Goal: Task Accomplishment & Management: Complete application form

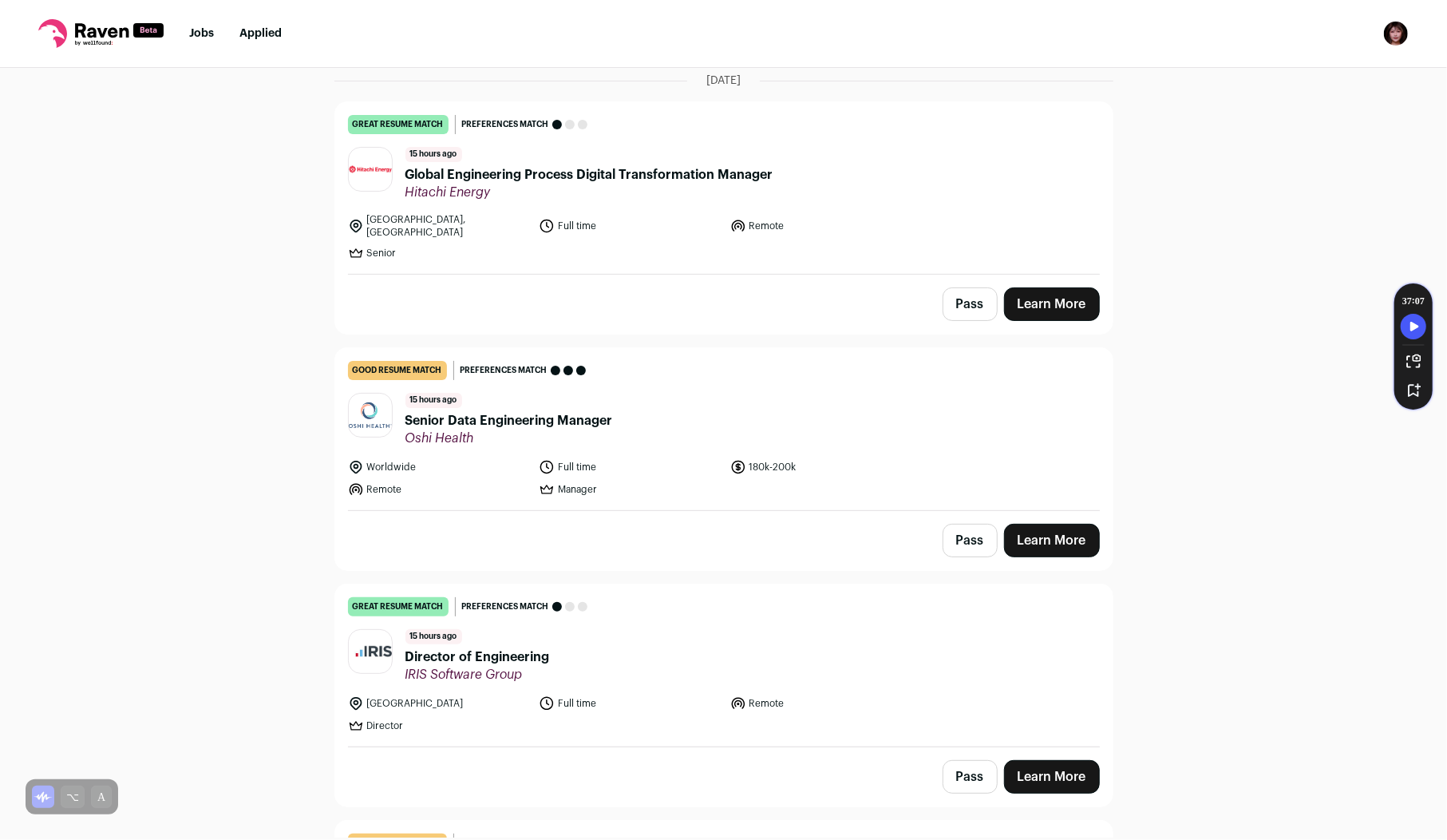
scroll to position [156, 0]
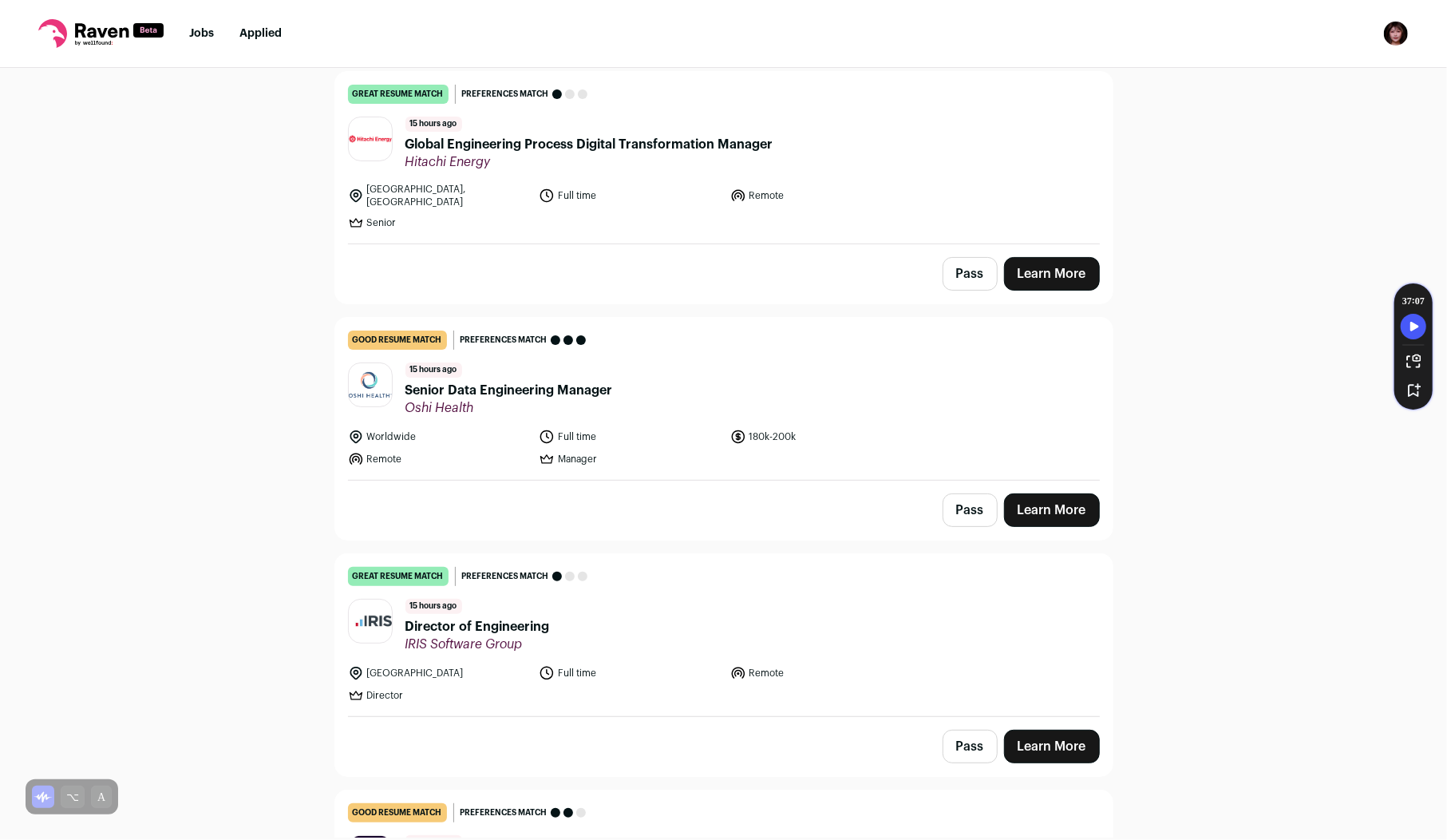
click at [586, 400] on span "Oshi Health" at bounding box center [509, 408] width 208 height 16
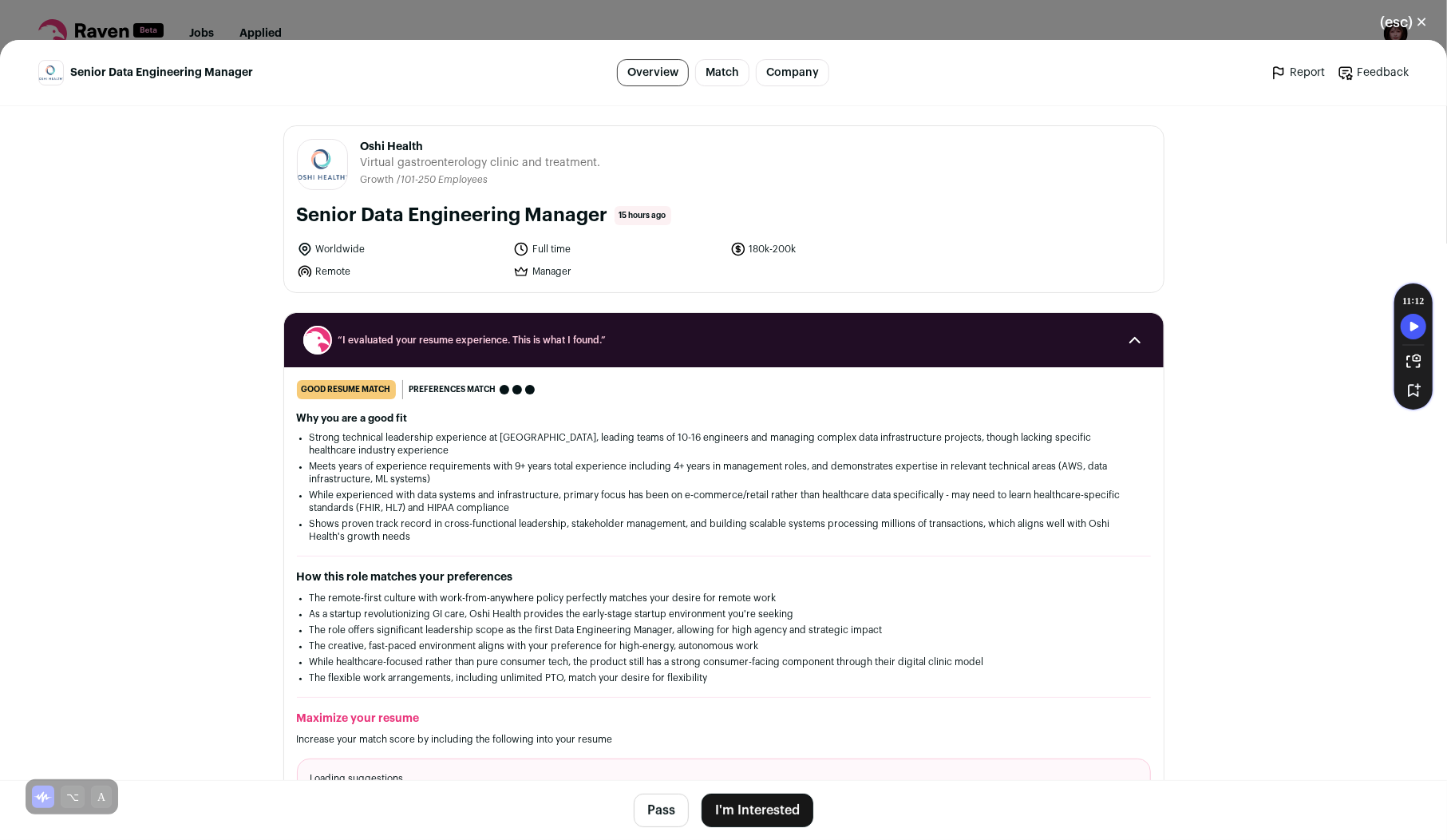
click at [736, 815] on button "I'm Interested" at bounding box center [758, 810] width 112 height 34
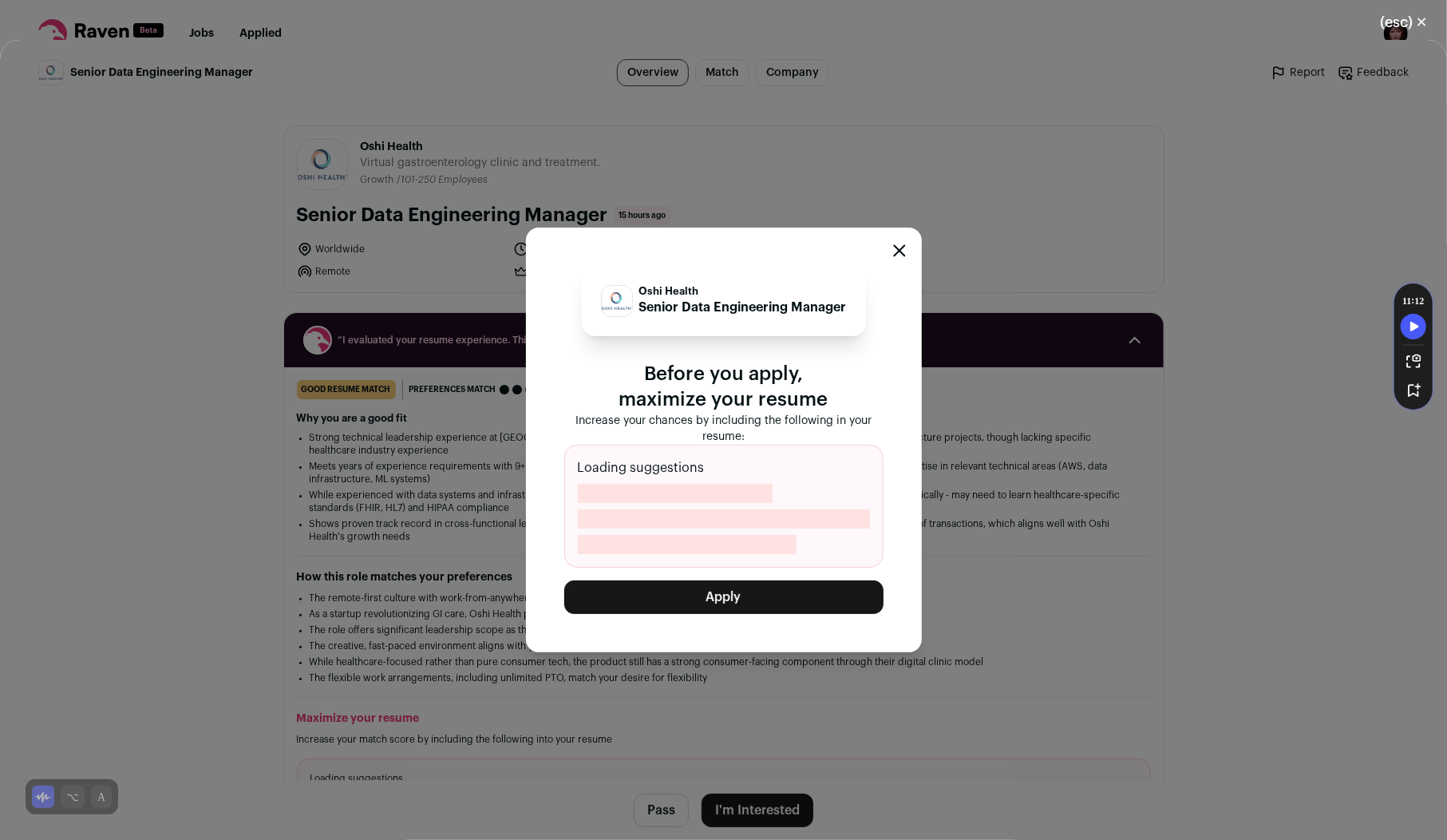
click at [763, 608] on button "Apply" at bounding box center [724, 597] width 320 height 34
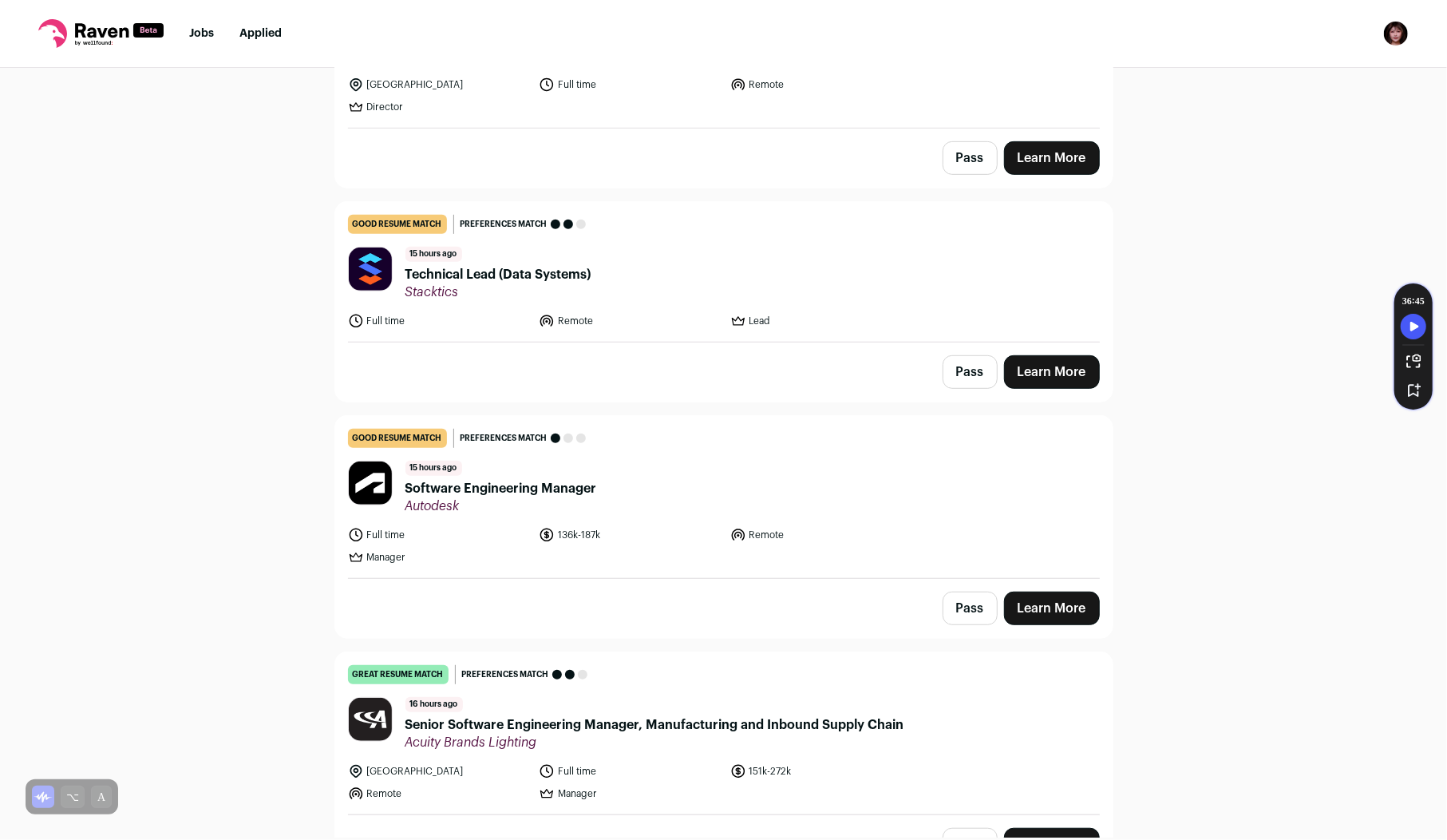
scroll to position [509, 0]
click at [539, 498] on span "Autodesk" at bounding box center [501, 506] width 192 height 16
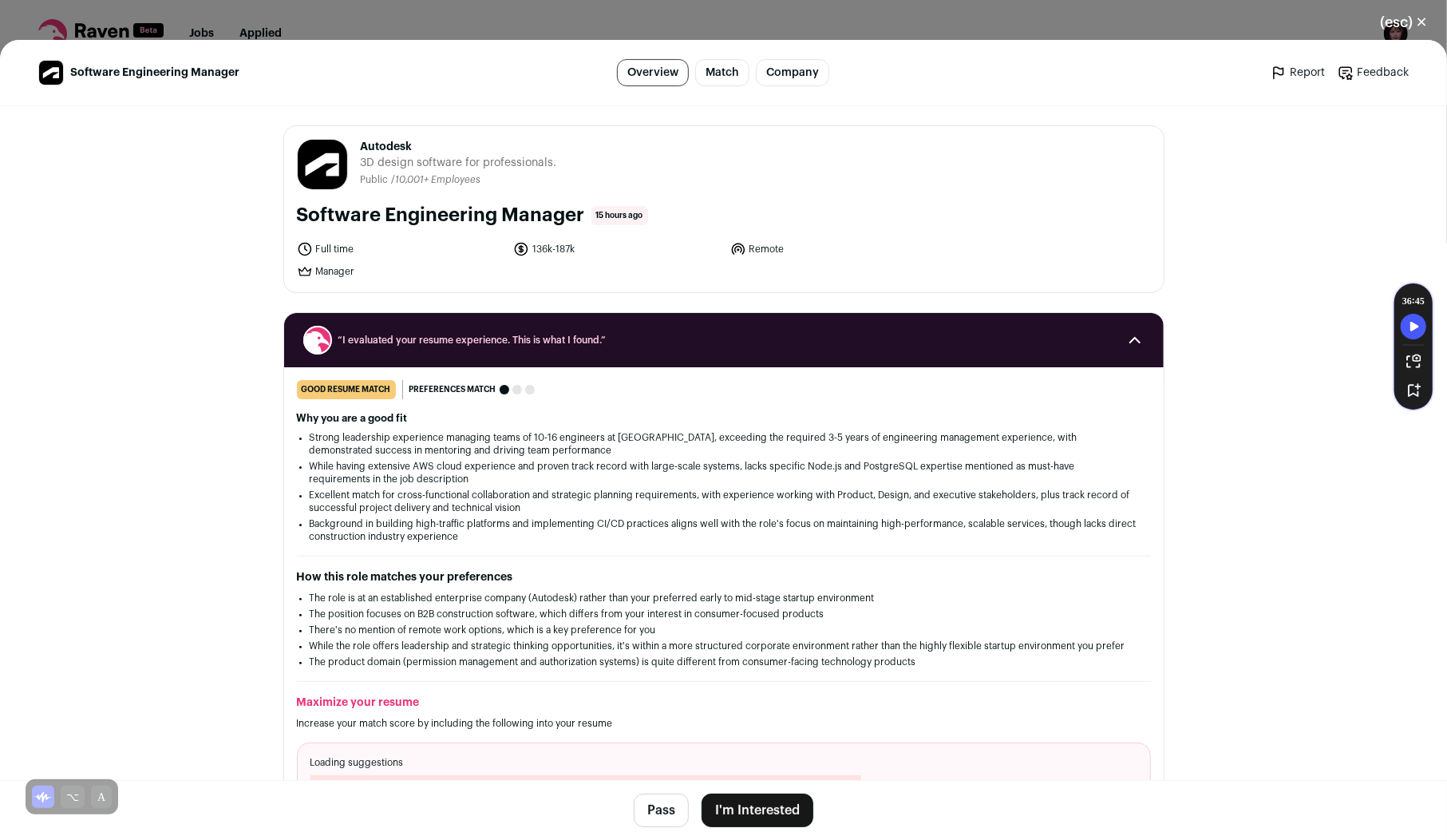
click at [736, 811] on button "I'm Interested" at bounding box center [758, 810] width 112 height 34
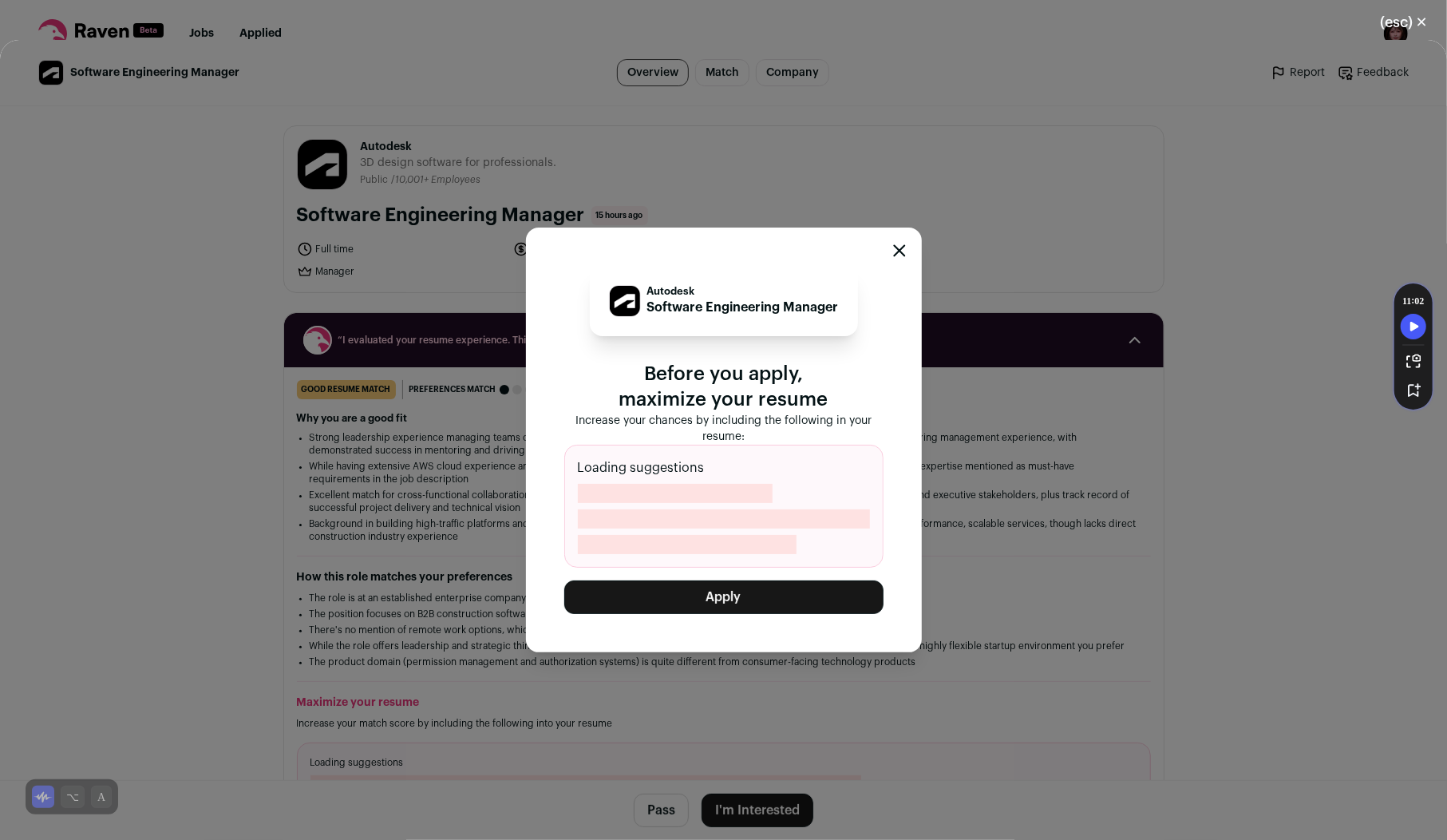
click at [780, 579] on div "Autodesk Software Engineering Manager Before you apply, maximize your resume In…" at bounding box center [724, 440] width 320 height 348
click at [775, 582] on button "Apply" at bounding box center [724, 597] width 320 height 34
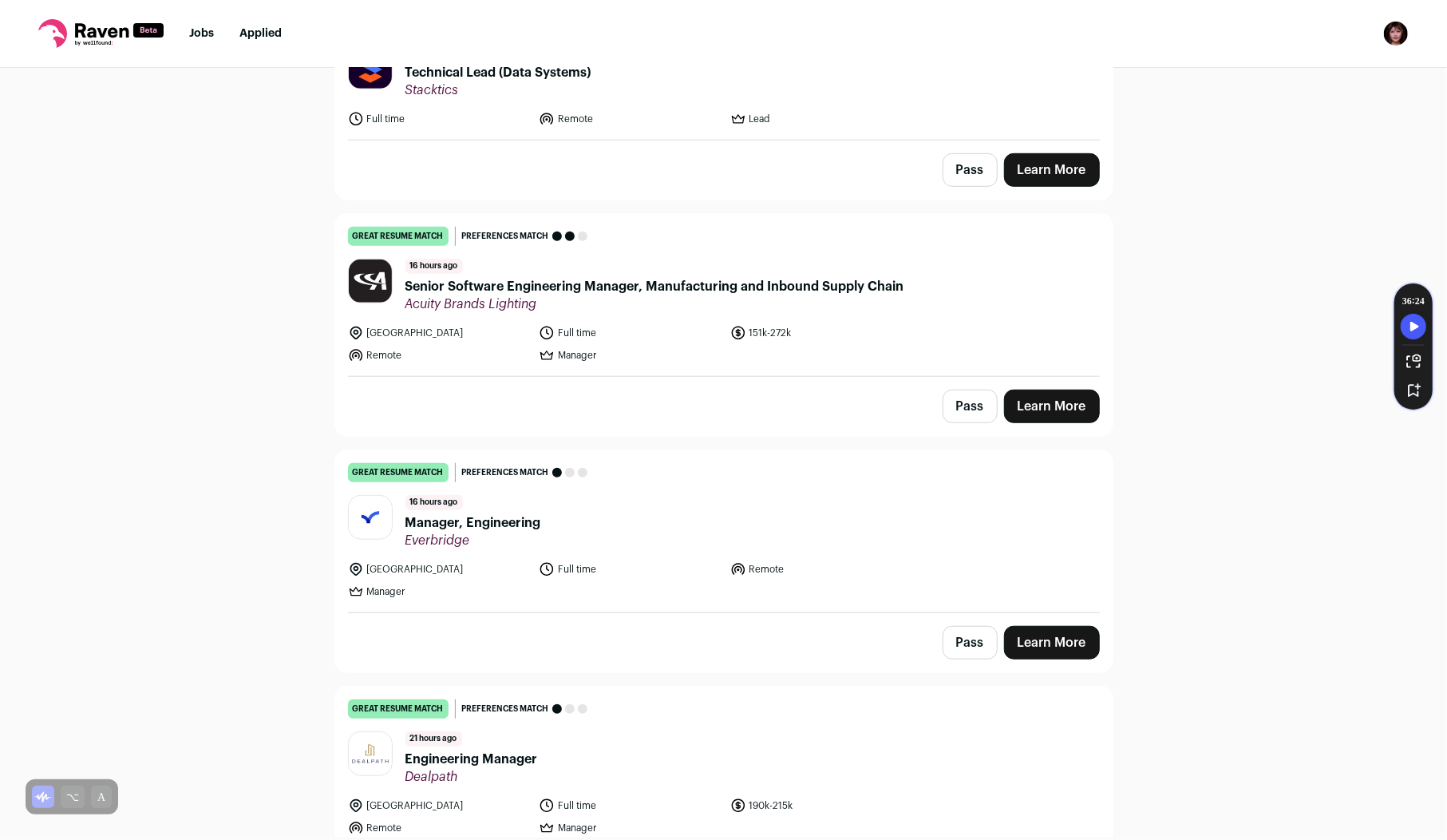
scroll to position [768, 0]
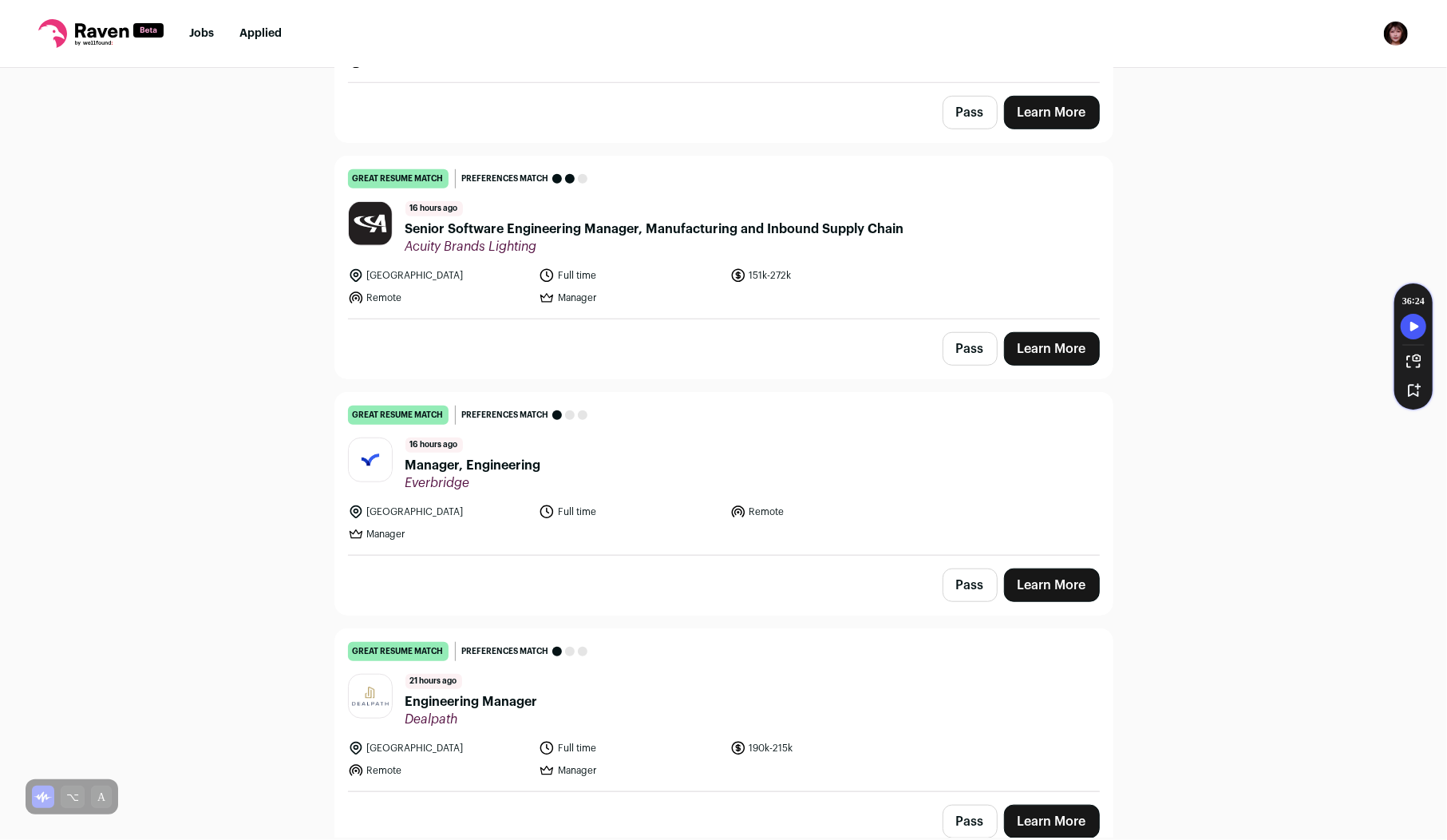
click at [502, 475] on span "Everbridge" at bounding box center [472, 483] width 135 height 16
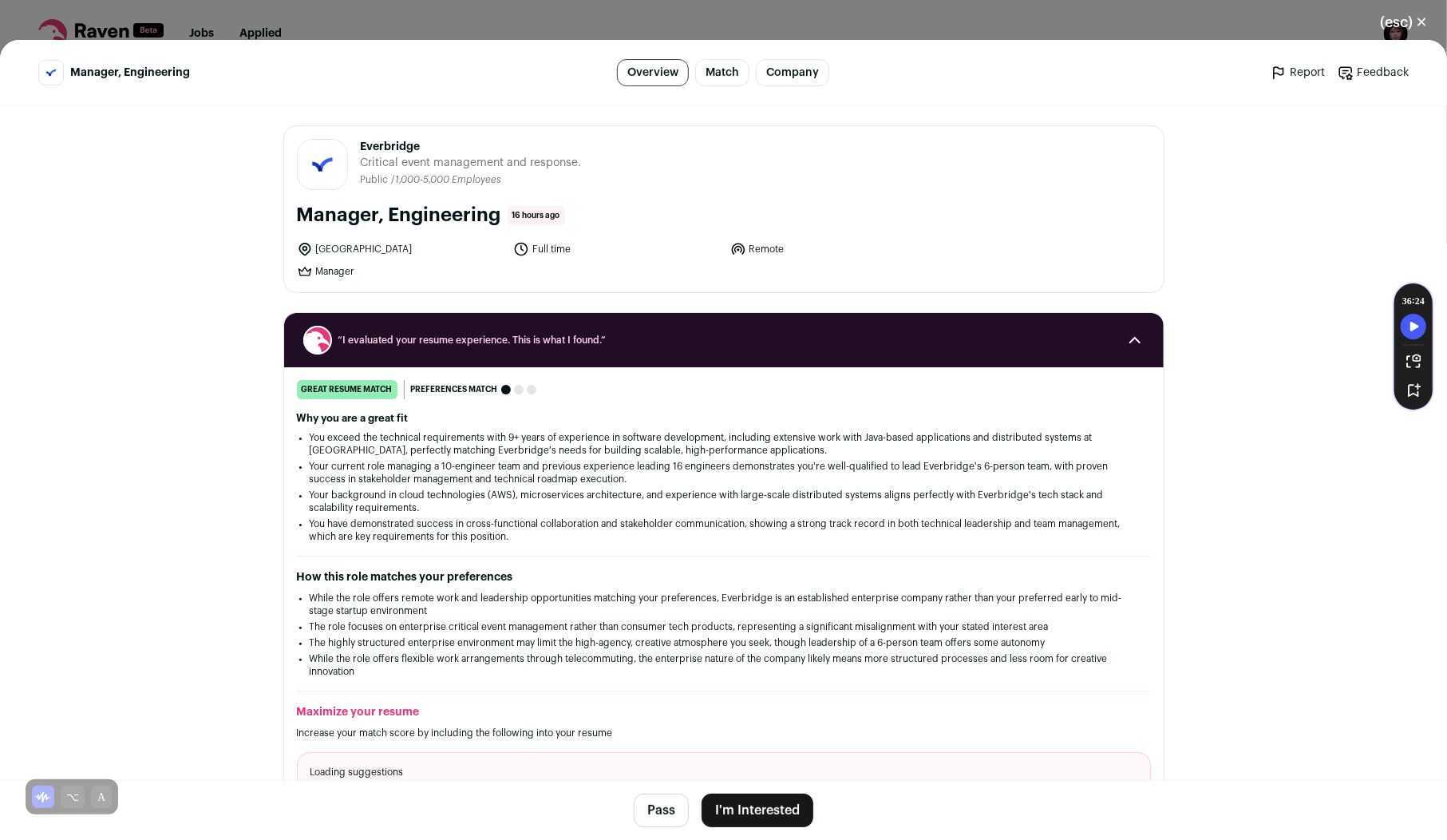
click at [758, 805] on button "I'm Interested" at bounding box center [758, 810] width 112 height 34
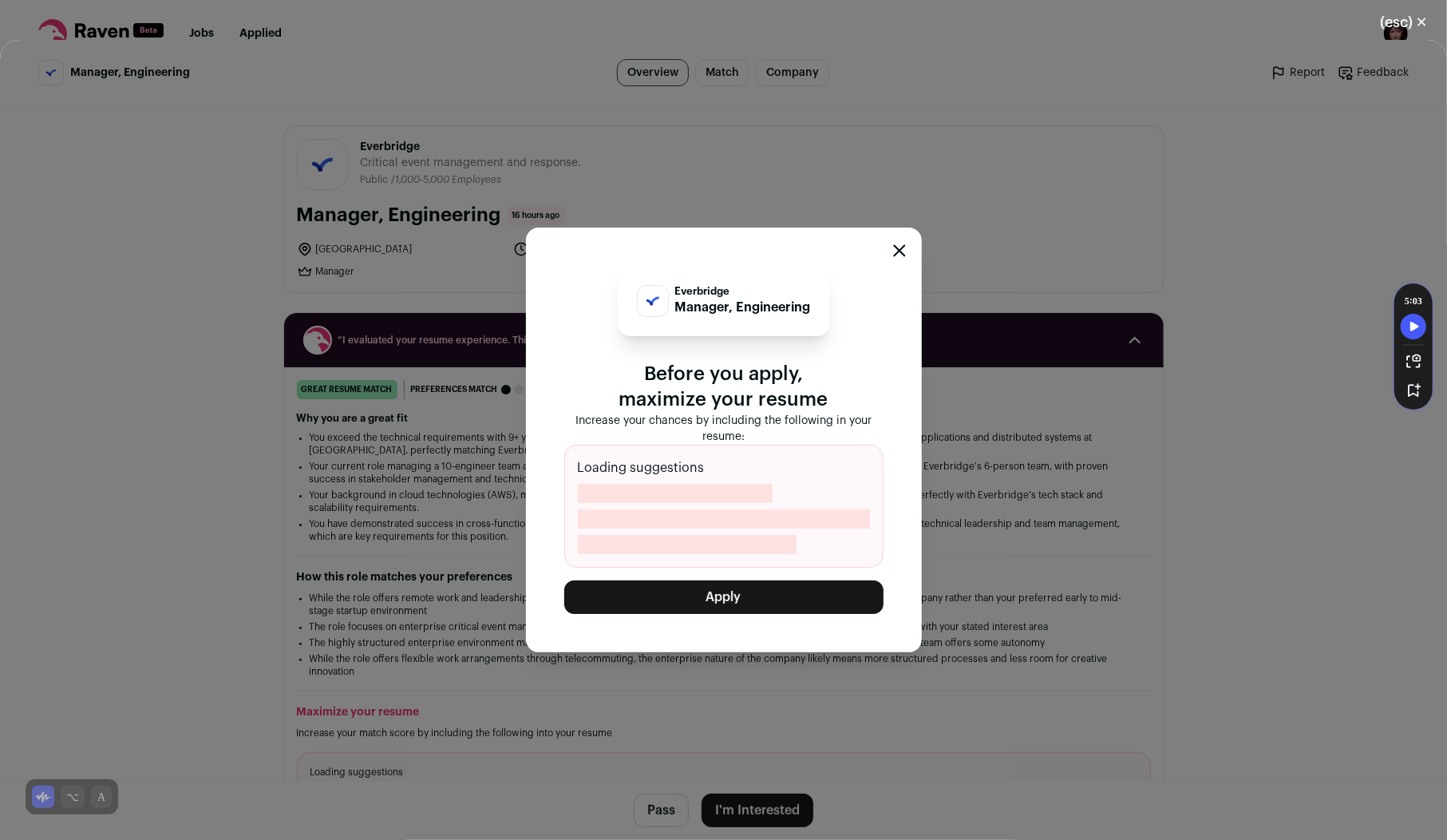
click at [741, 597] on button "Apply" at bounding box center [724, 597] width 320 height 34
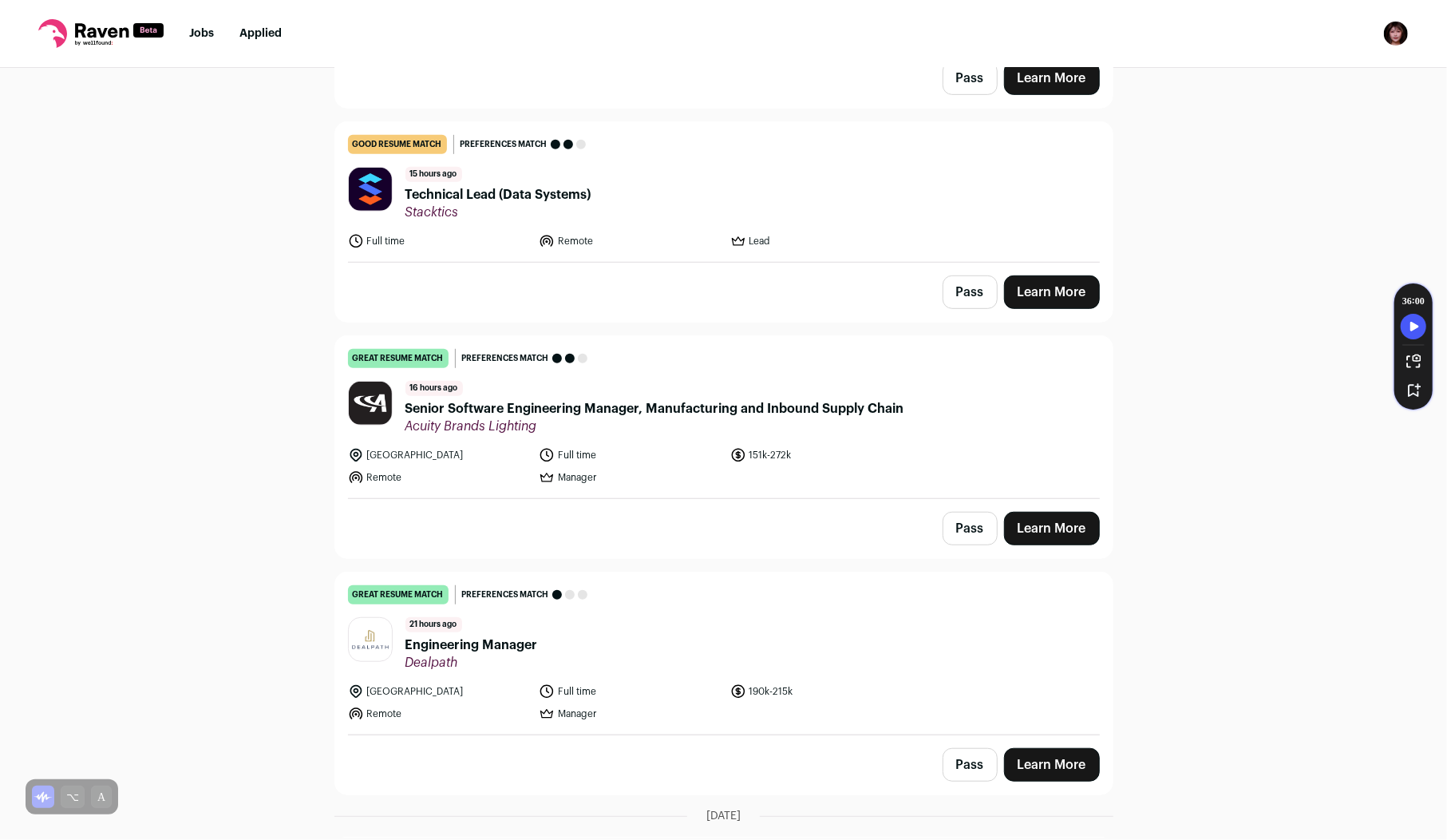
scroll to position [634, 0]
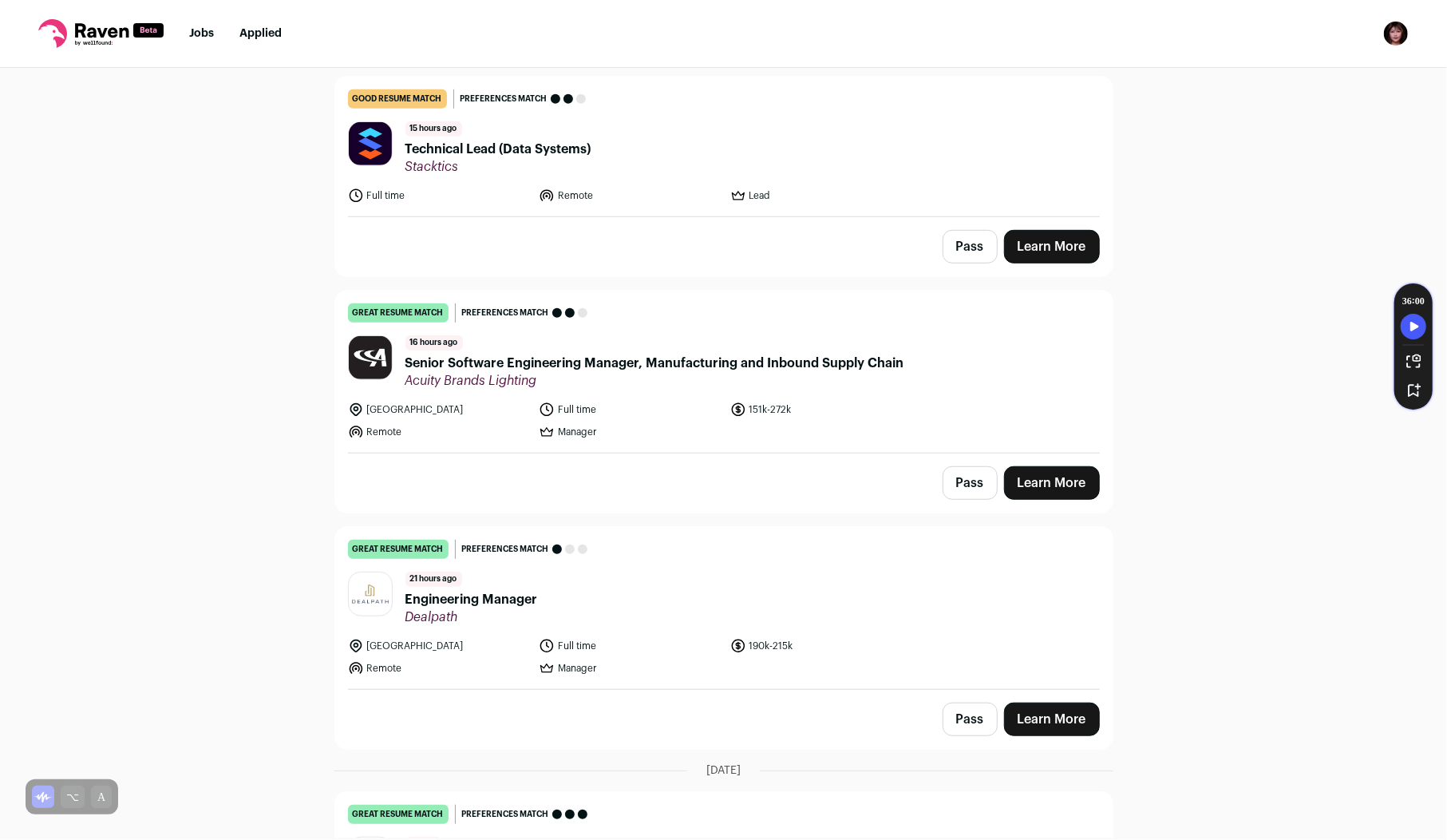
click at [524, 590] on span "Engineering Manager" at bounding box center [471, 599] width 133 height 19
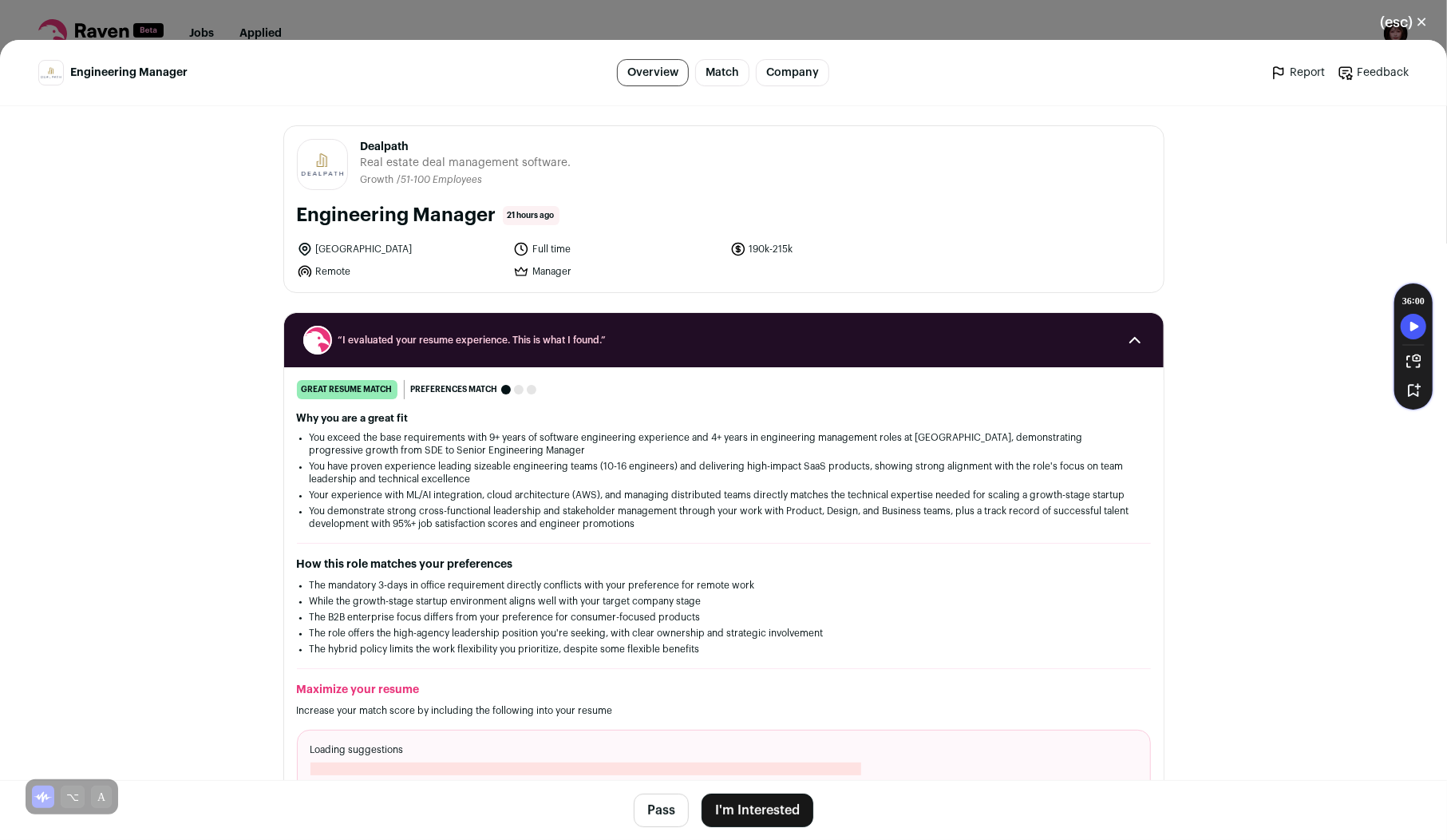
click at [758, 821] on button "I'm Interested" at bounding box center [758, 810] width 112 height 34
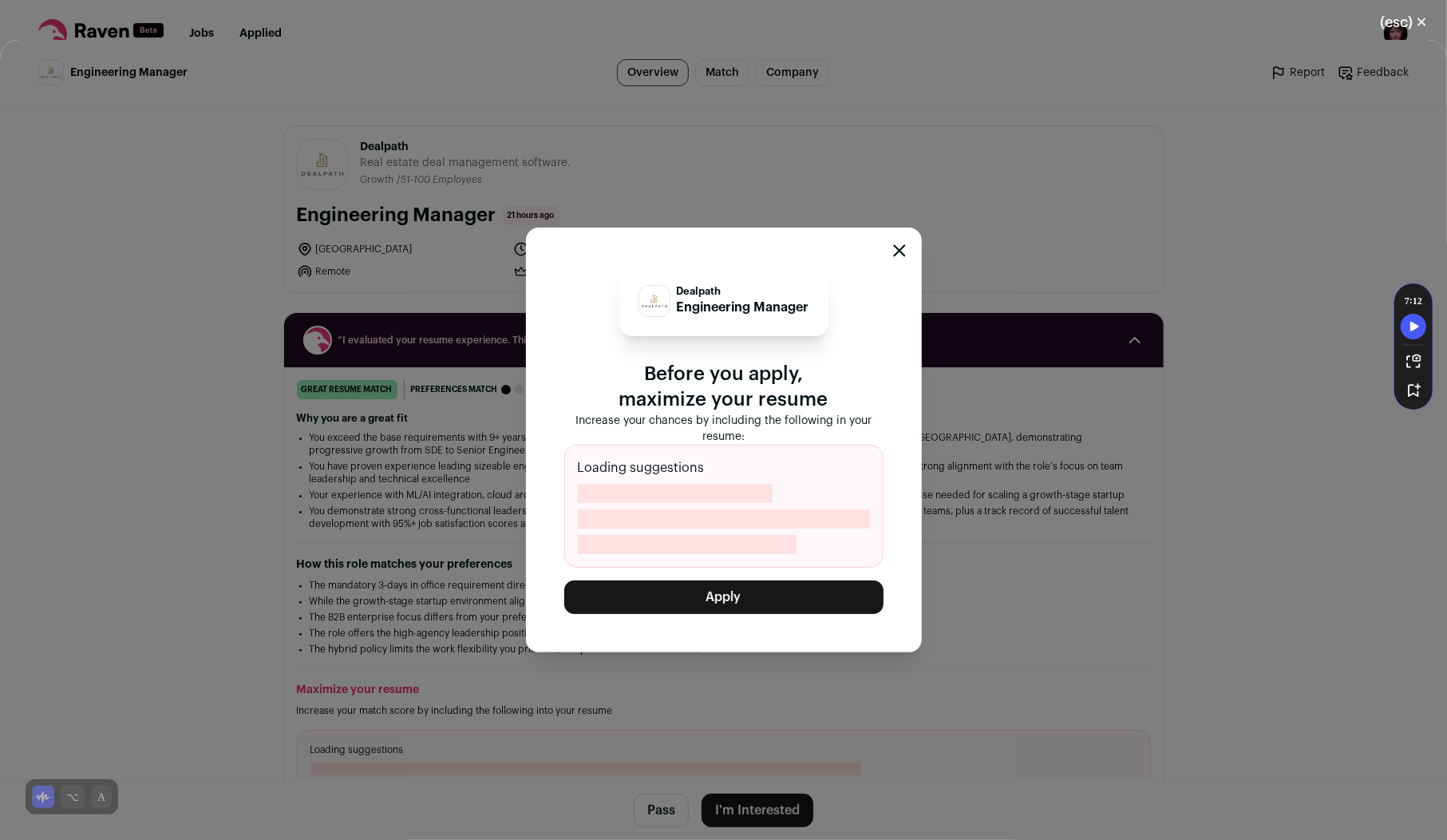
click at [734, 587] on button "Apply" at bounding box center [724, 597] width 320 height 34
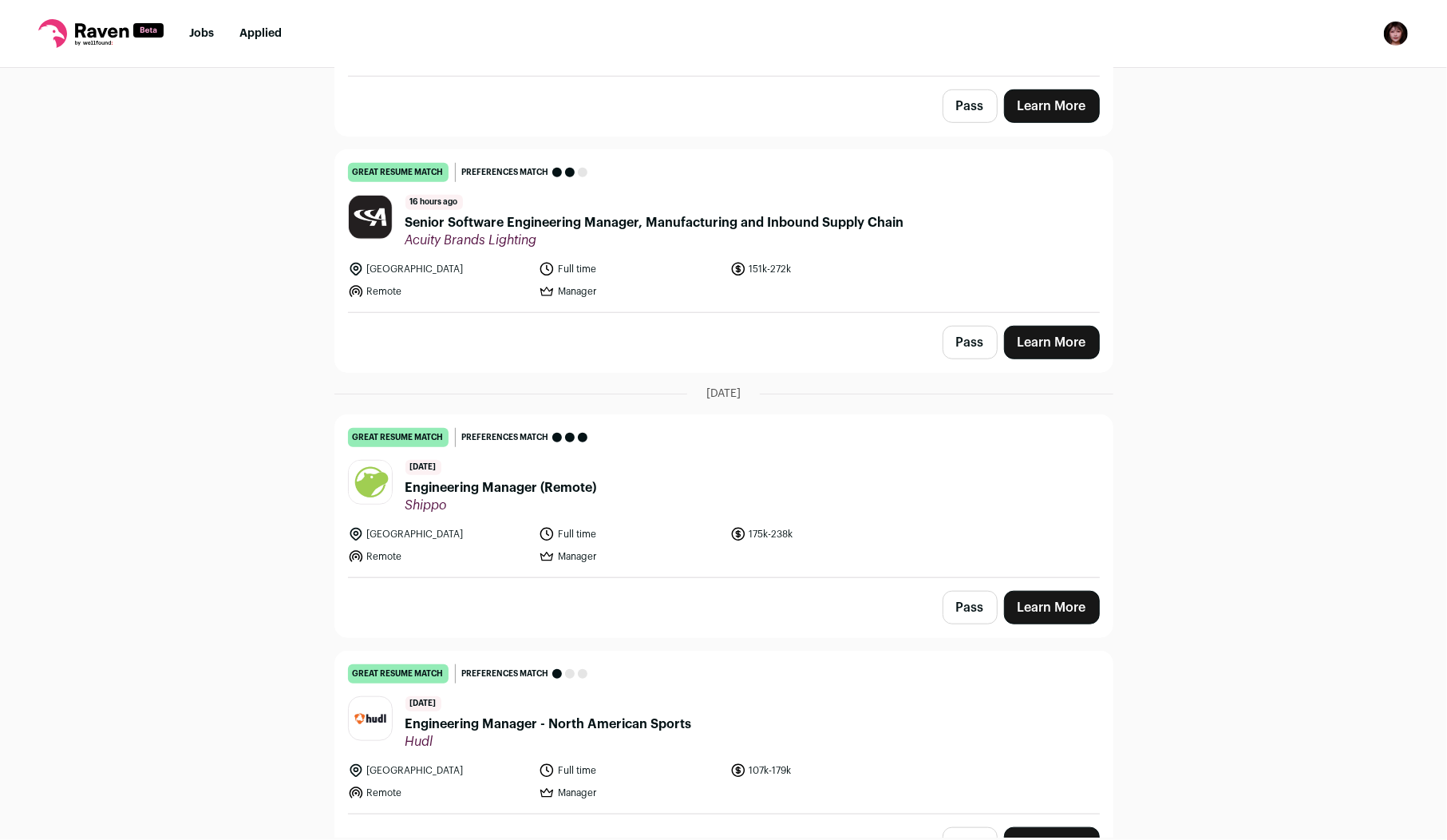
scroll to position [787, 0]
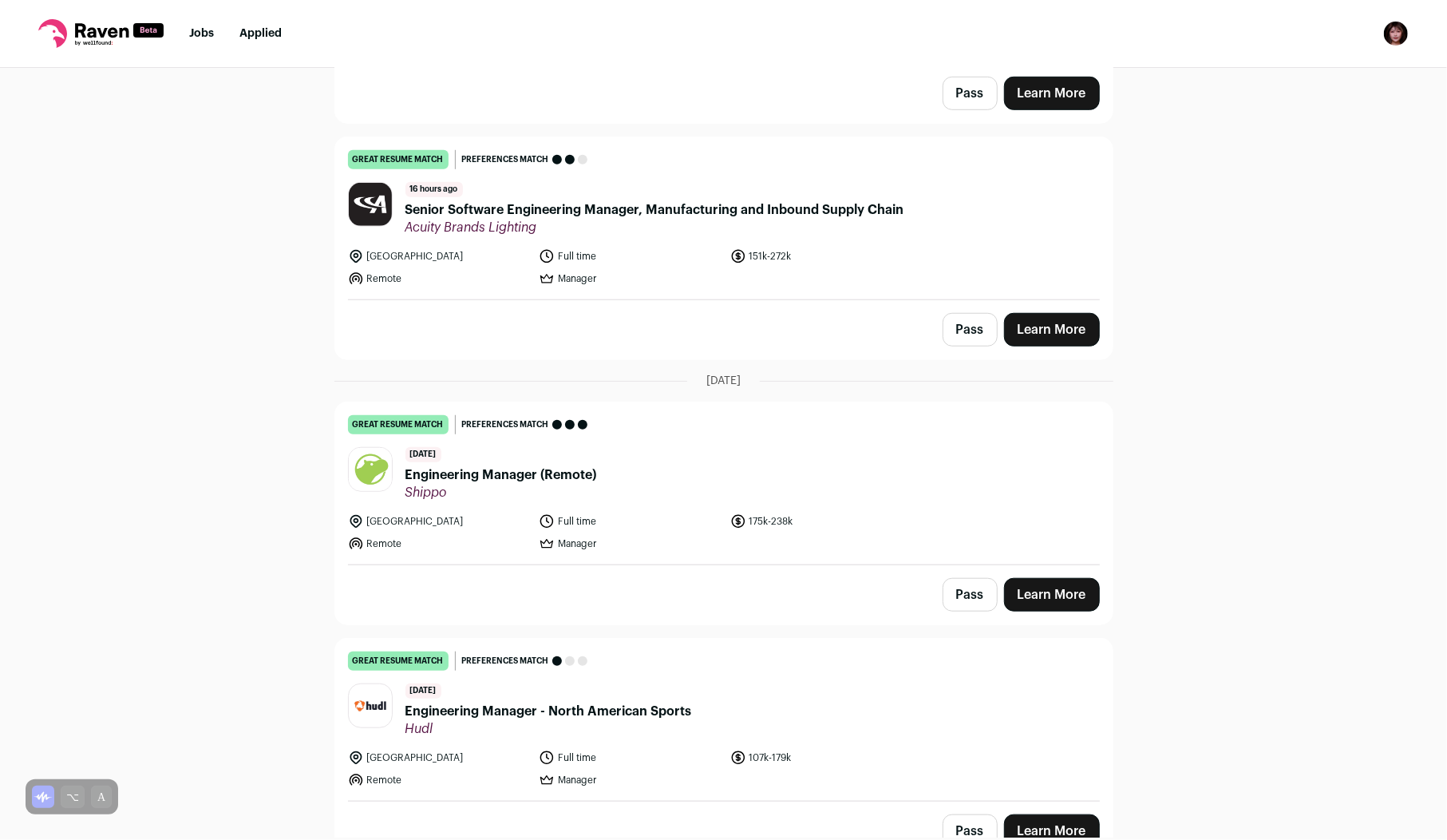
click at [526, 484] on span "Shippo" at bounding box center [501, 492] width 192 height 16
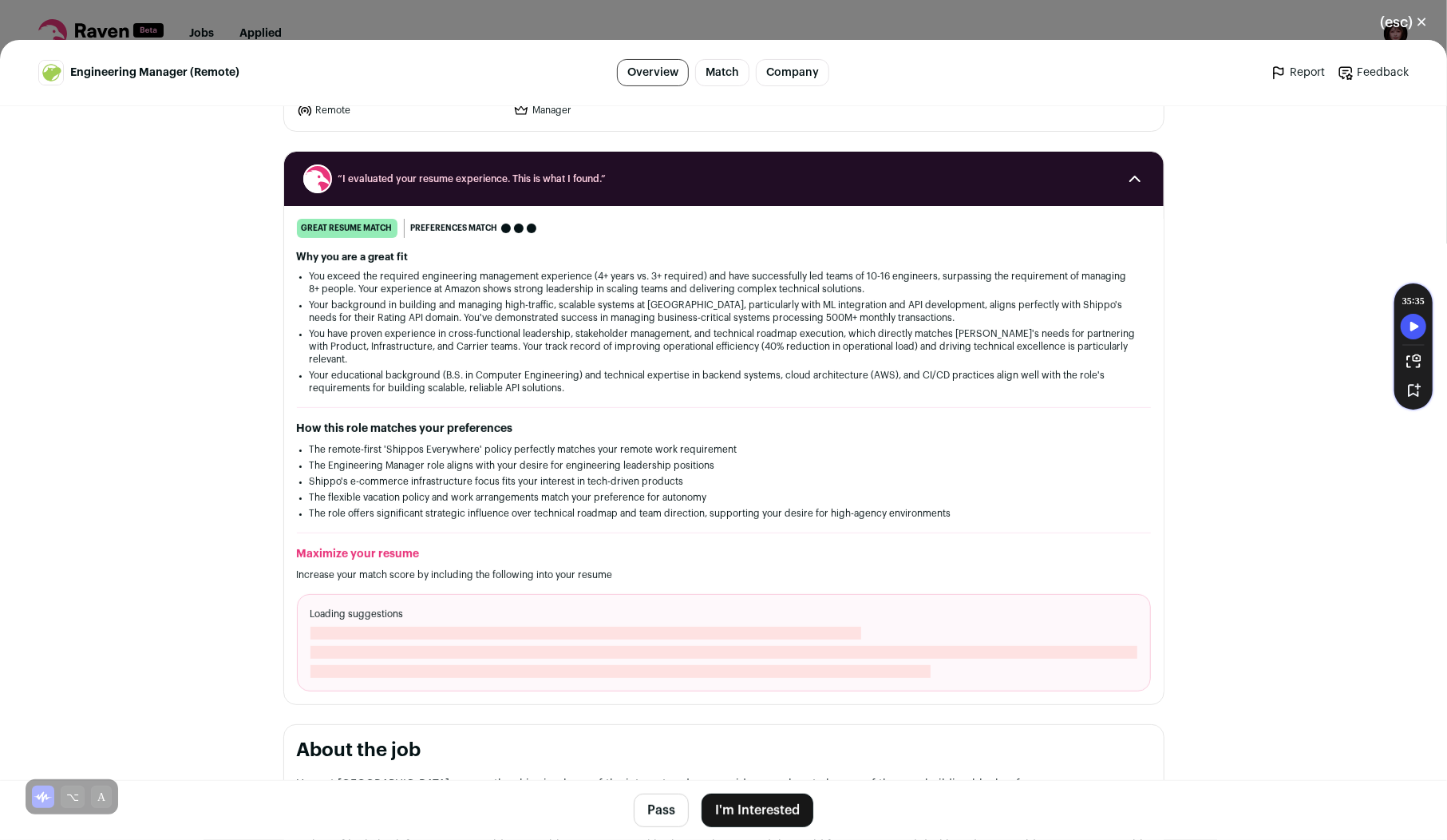
scroll to position [409, 0]
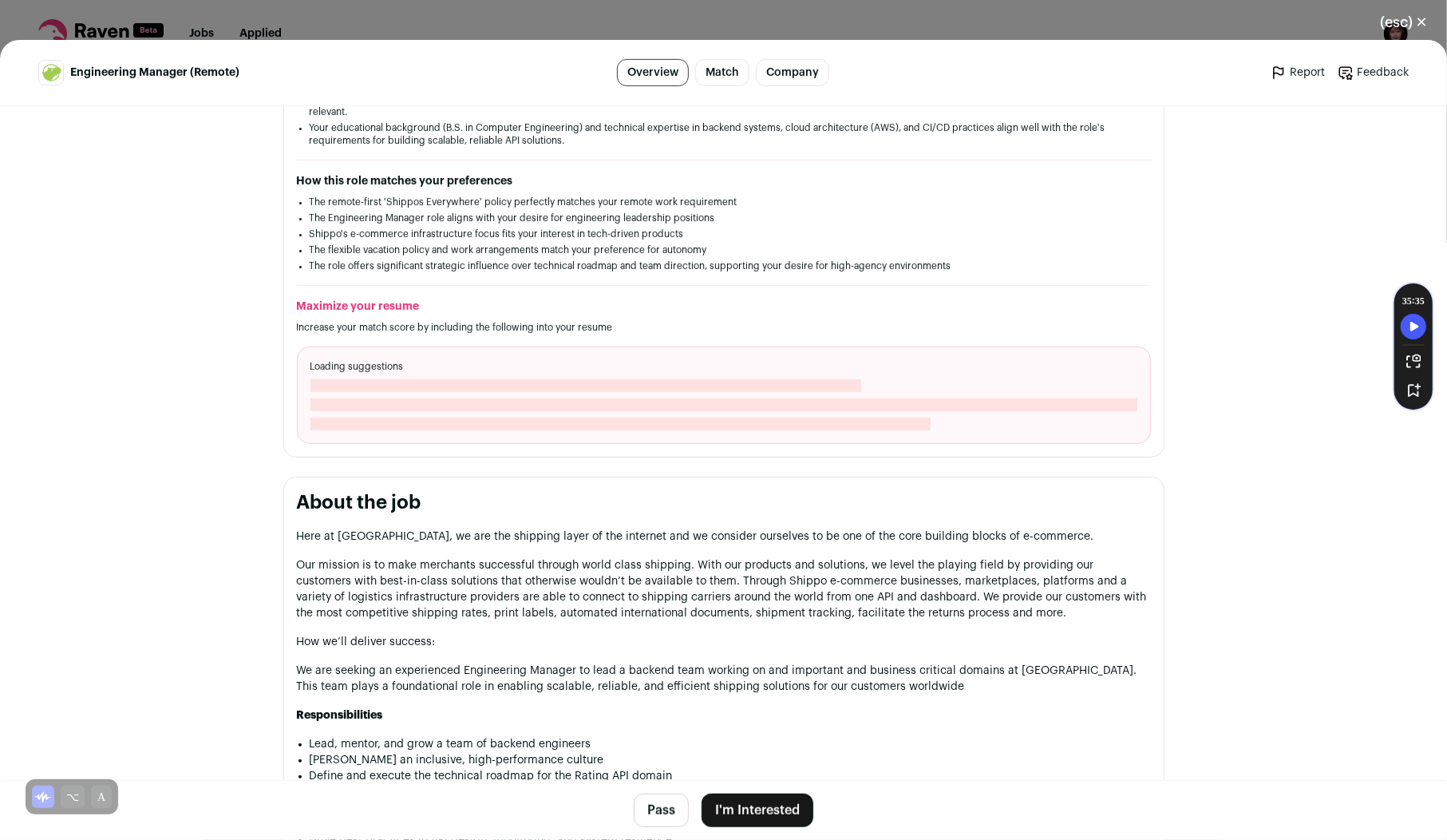
click at [758, 813] on button "I'm Interested" at bounding box center [758, 810] width 112 height 34
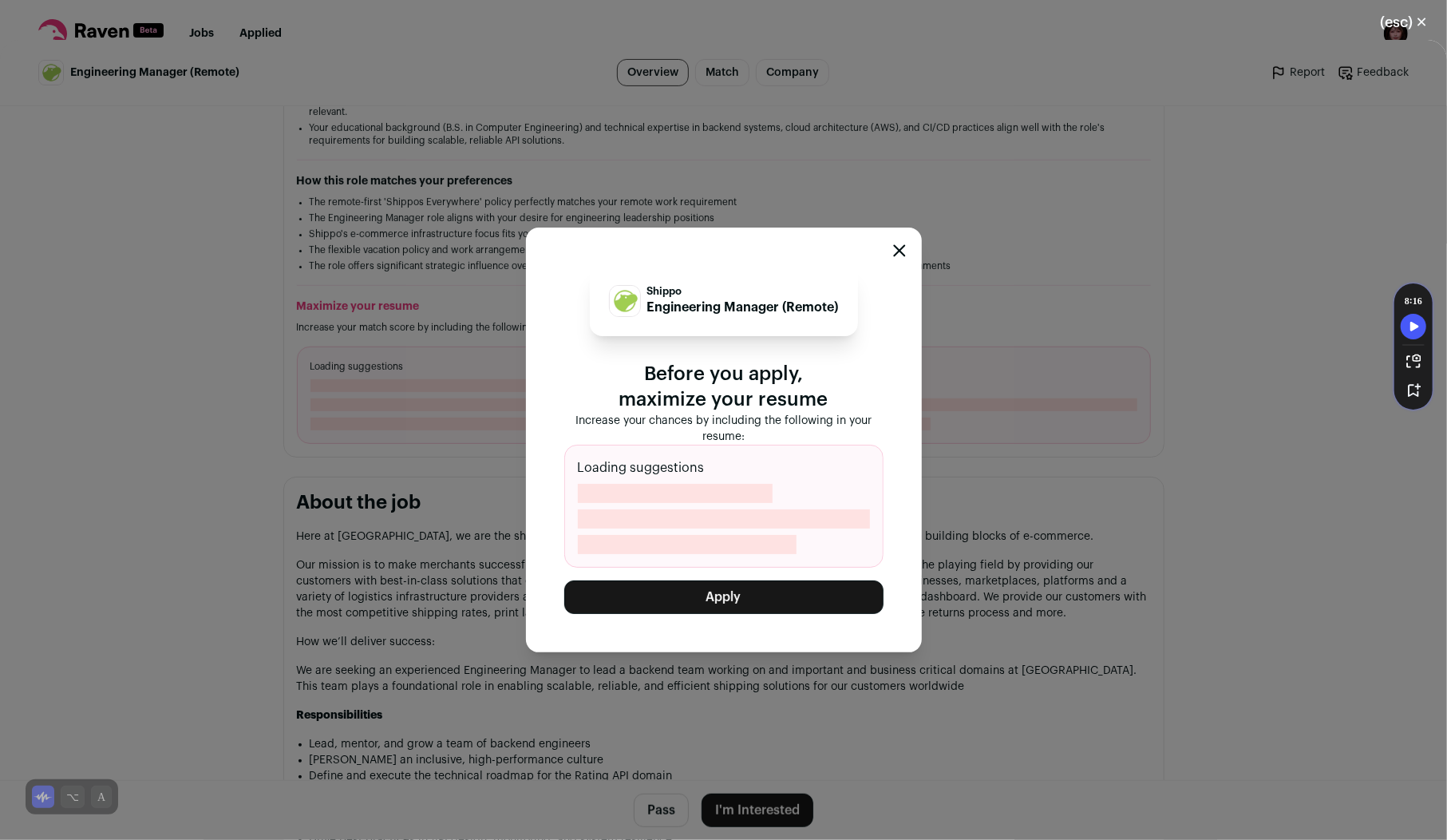
click at [768, 589] on button "Apply" at bounding box center [724, 597] width 320 height 34
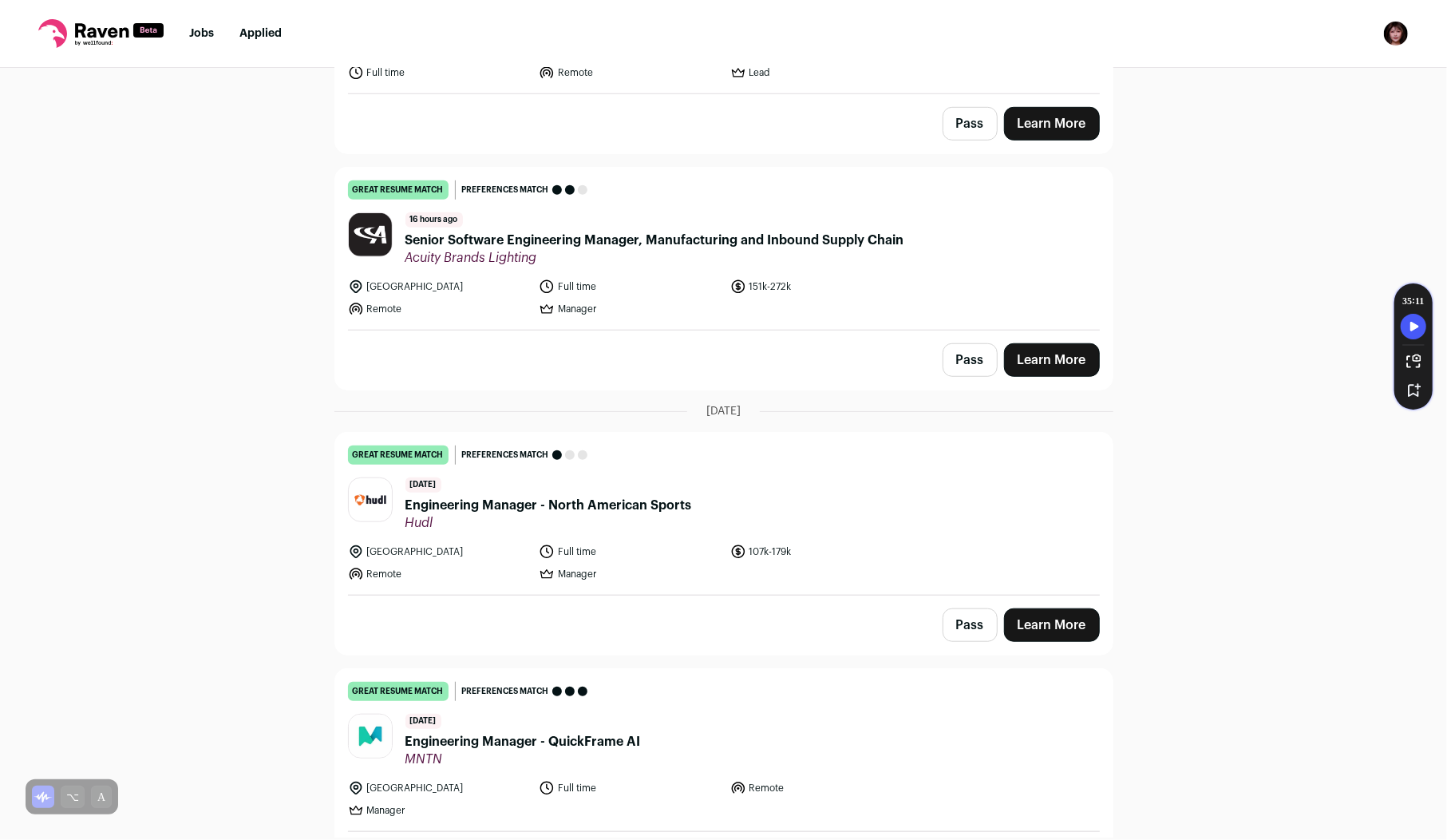
scroll to position [755, 0]
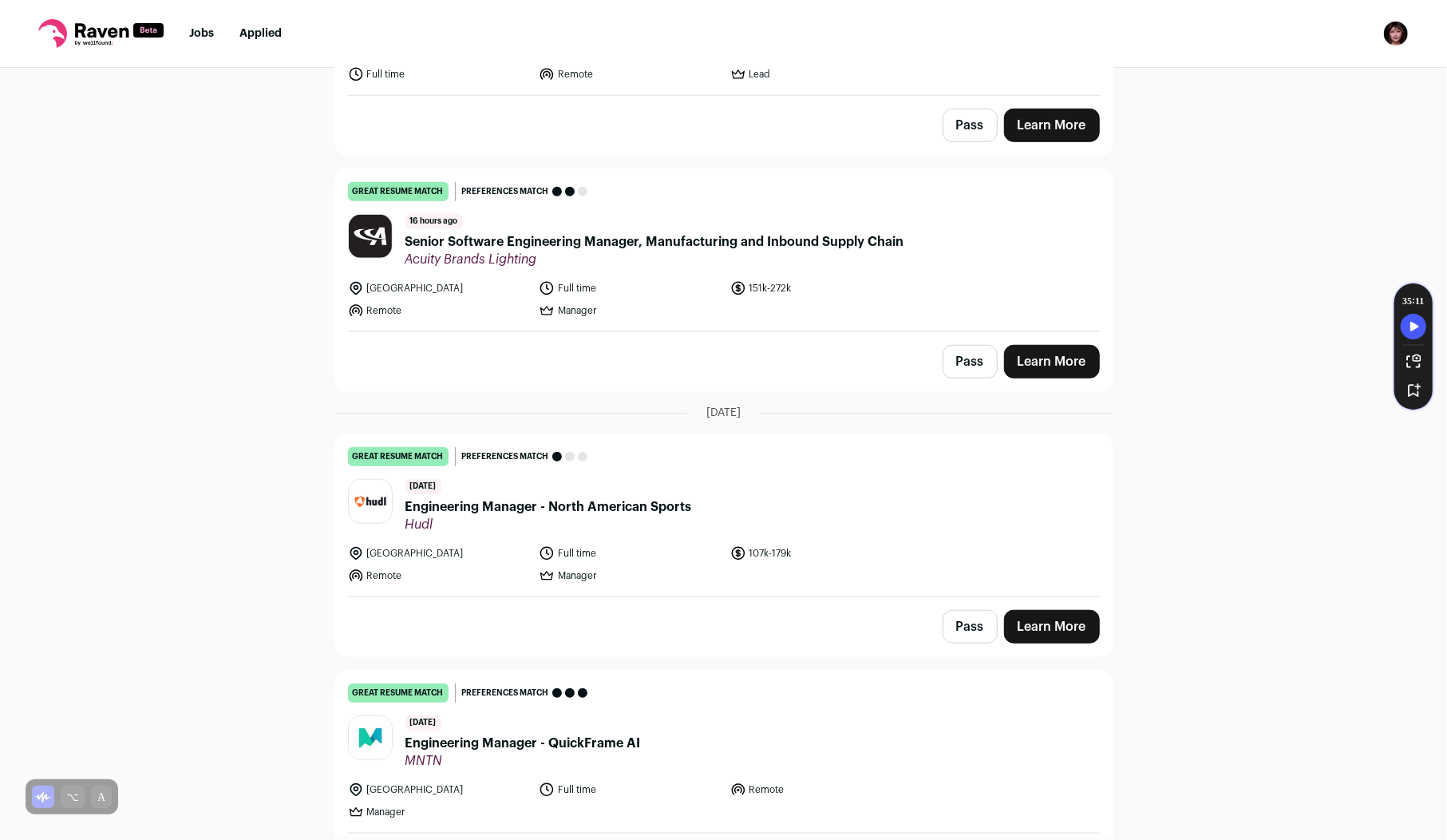
click at [652, 517] on span "Hudl" at bounding box center [549, 525] width 287 height 16
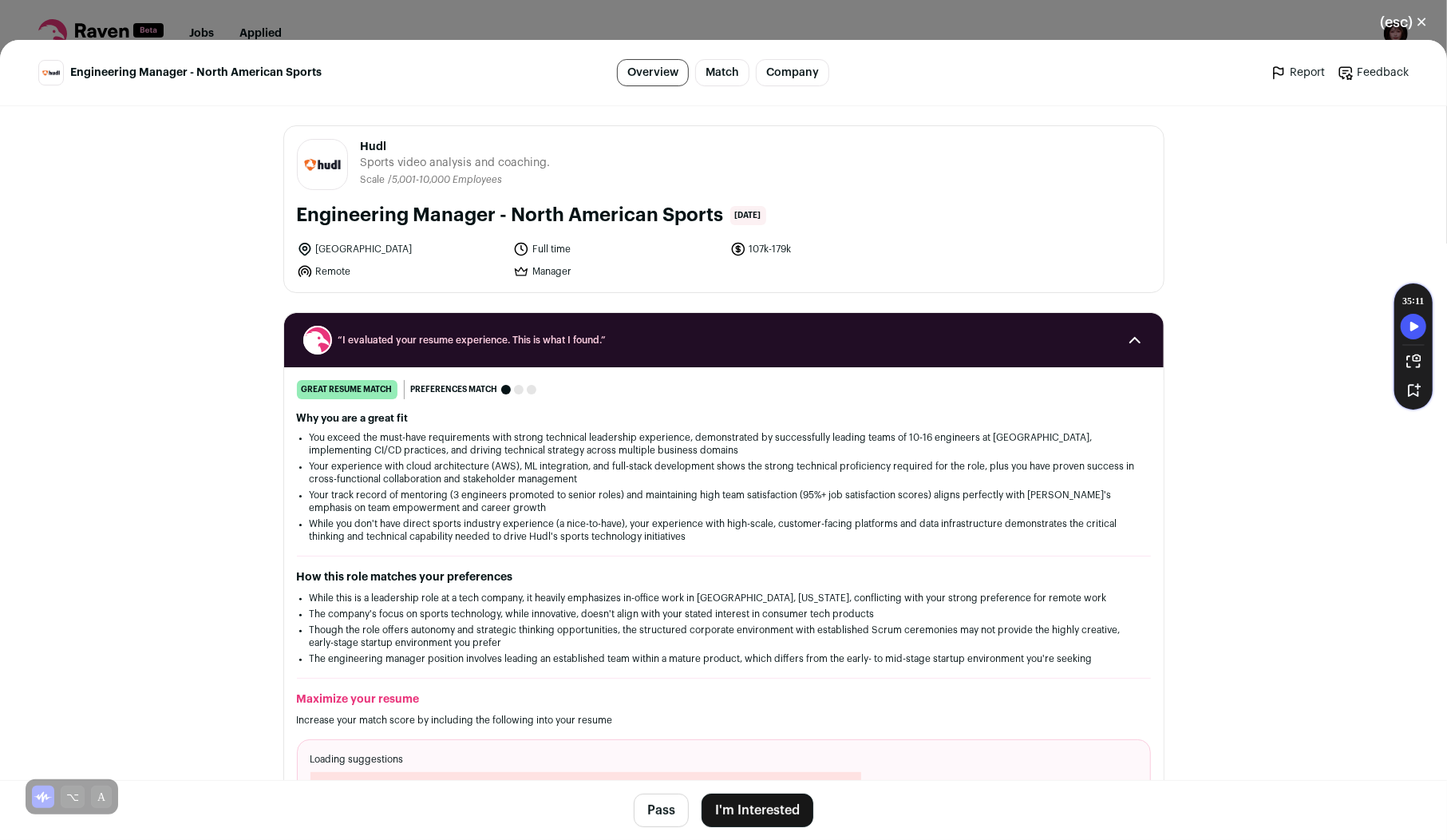
scroll to position [1208, 0]
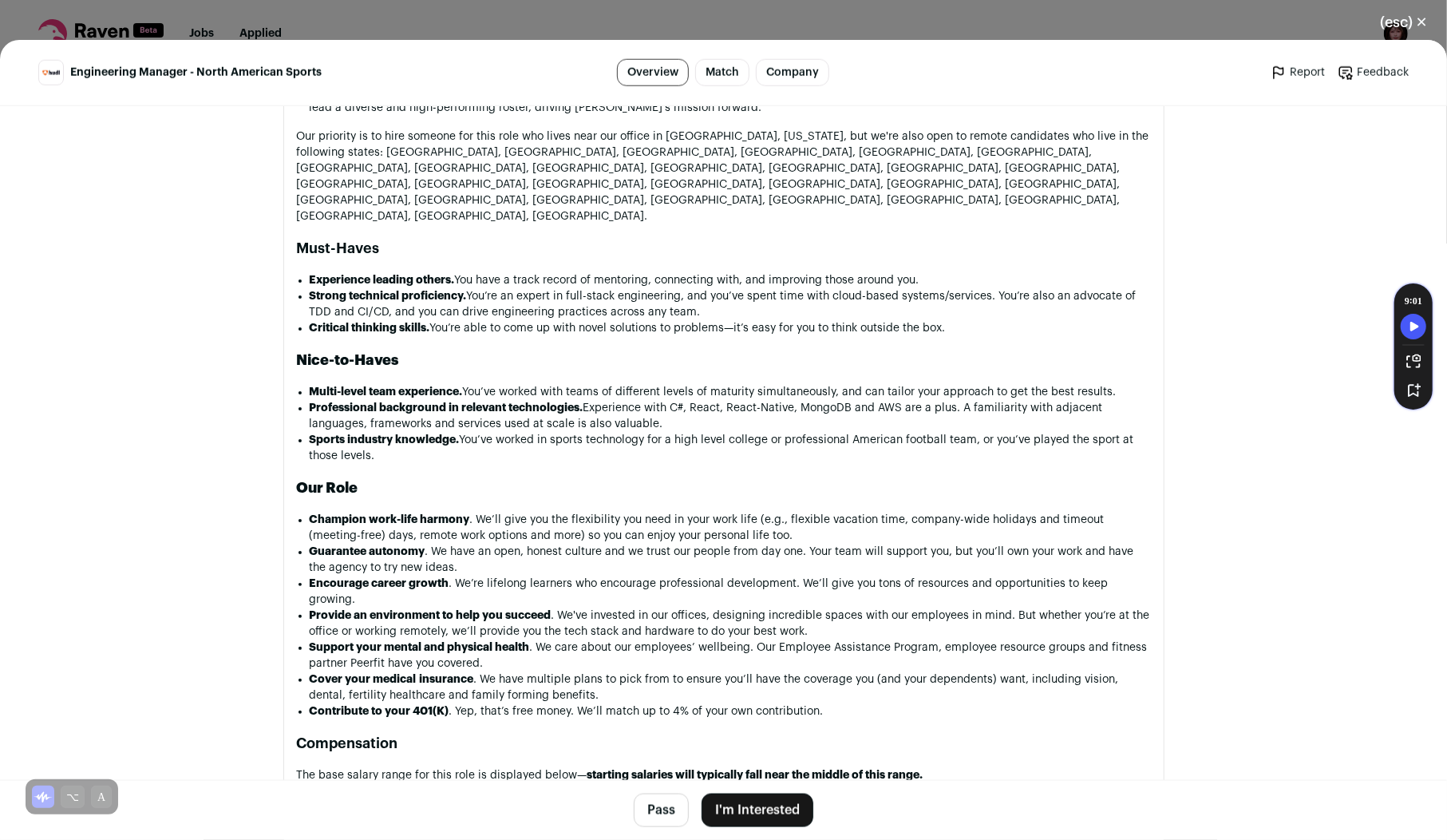
click at [764, 808] on button "I'm Interested" at bounding box center [758, 810] width 112 height 34
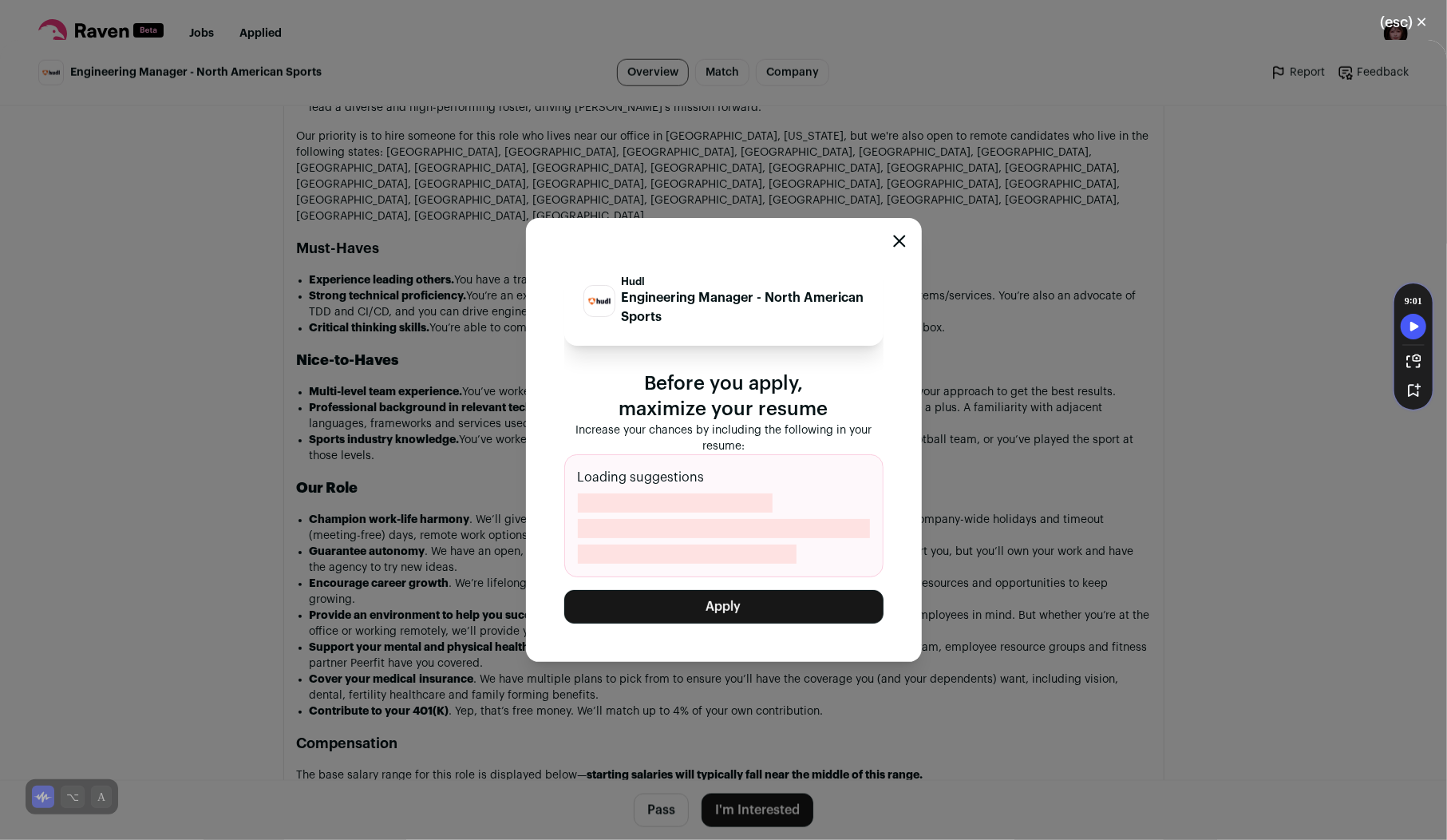
click at [788, 605] on button "Apply" at bounding box center [724, 607] width 320 height 34
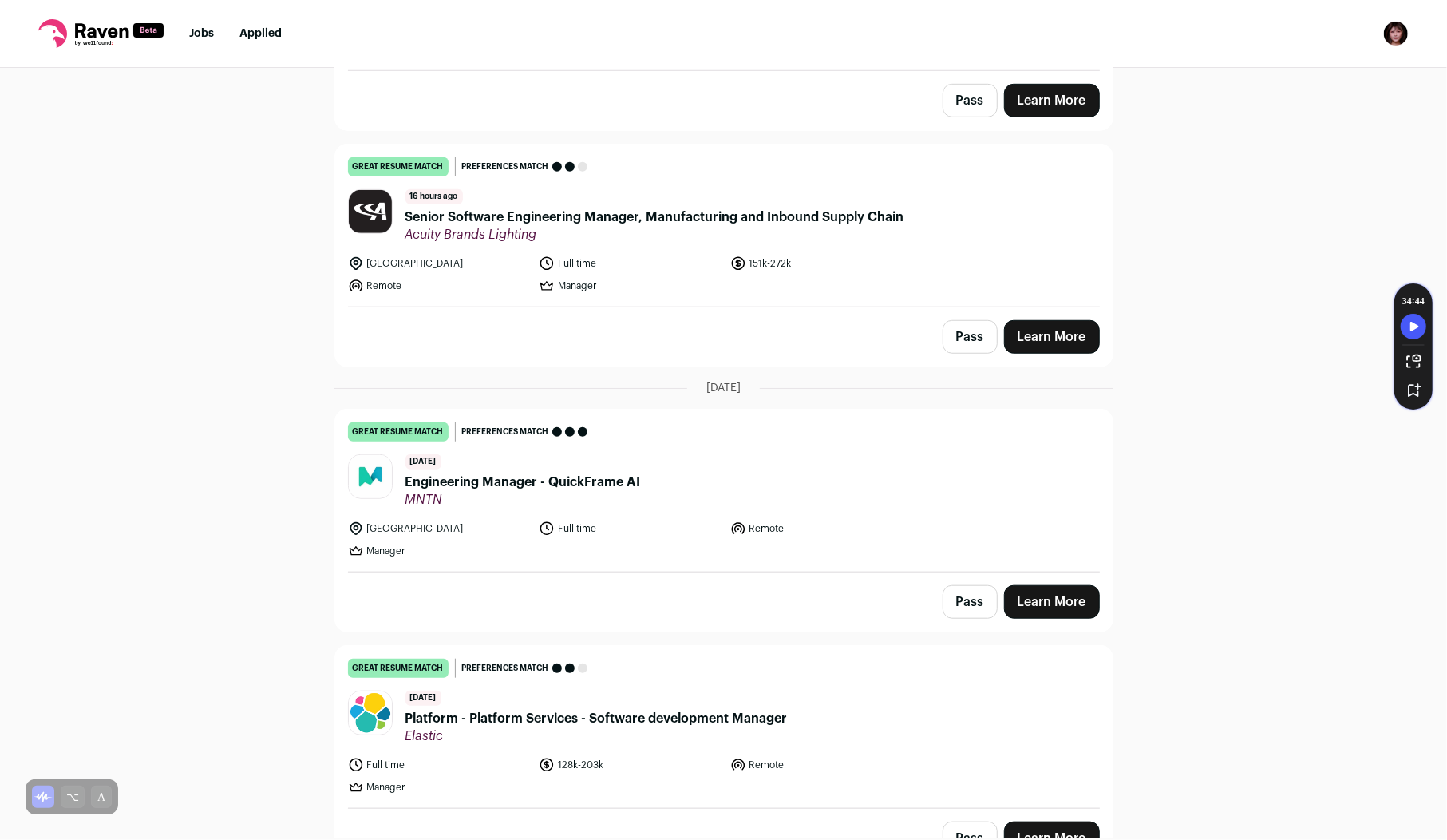
scroll to position [779, 0]
click at [550, 492] on span "MNTN" at bounding box center [522, 500] width 235 height 16
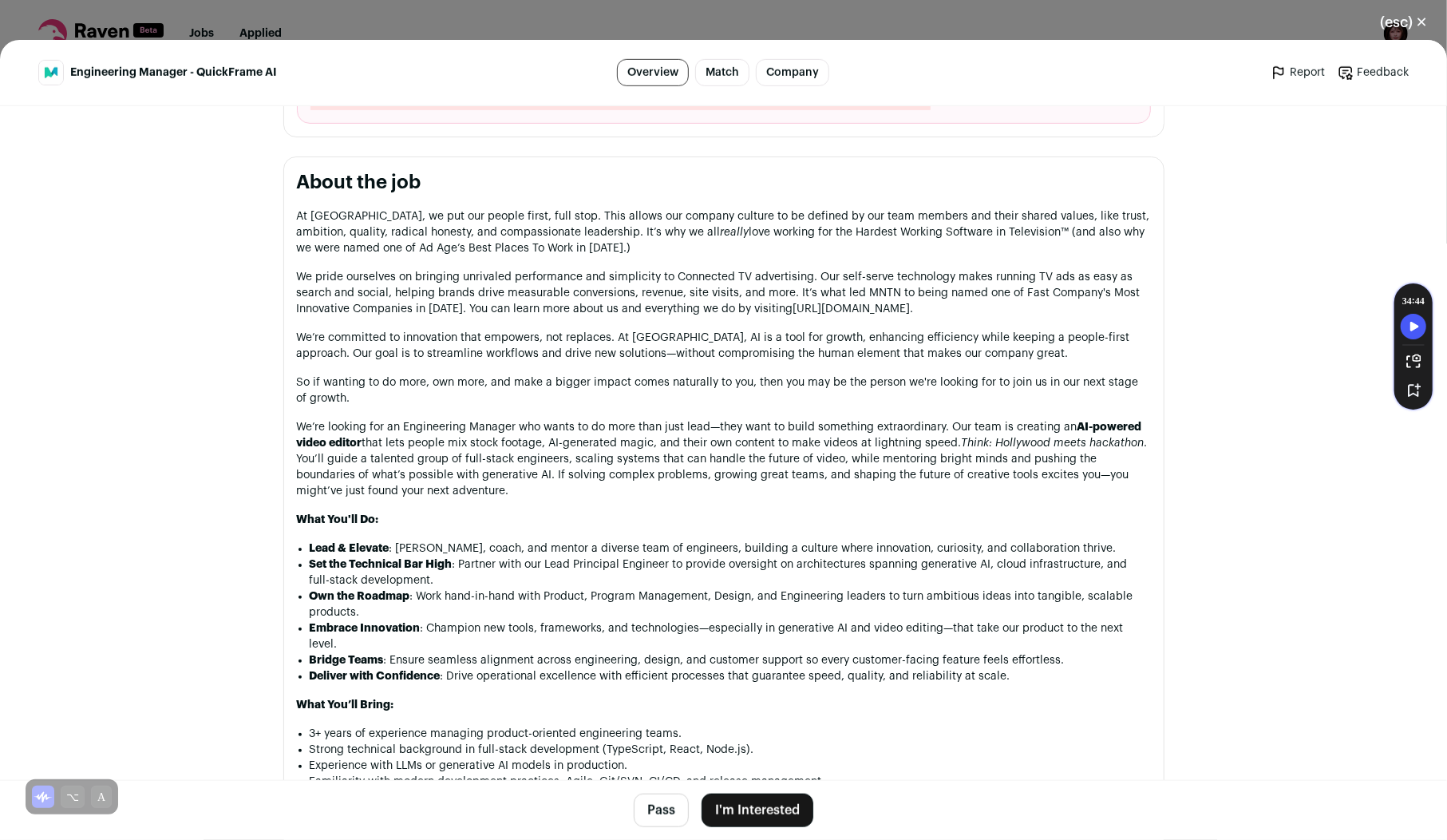
scroll to position [1562, 0]
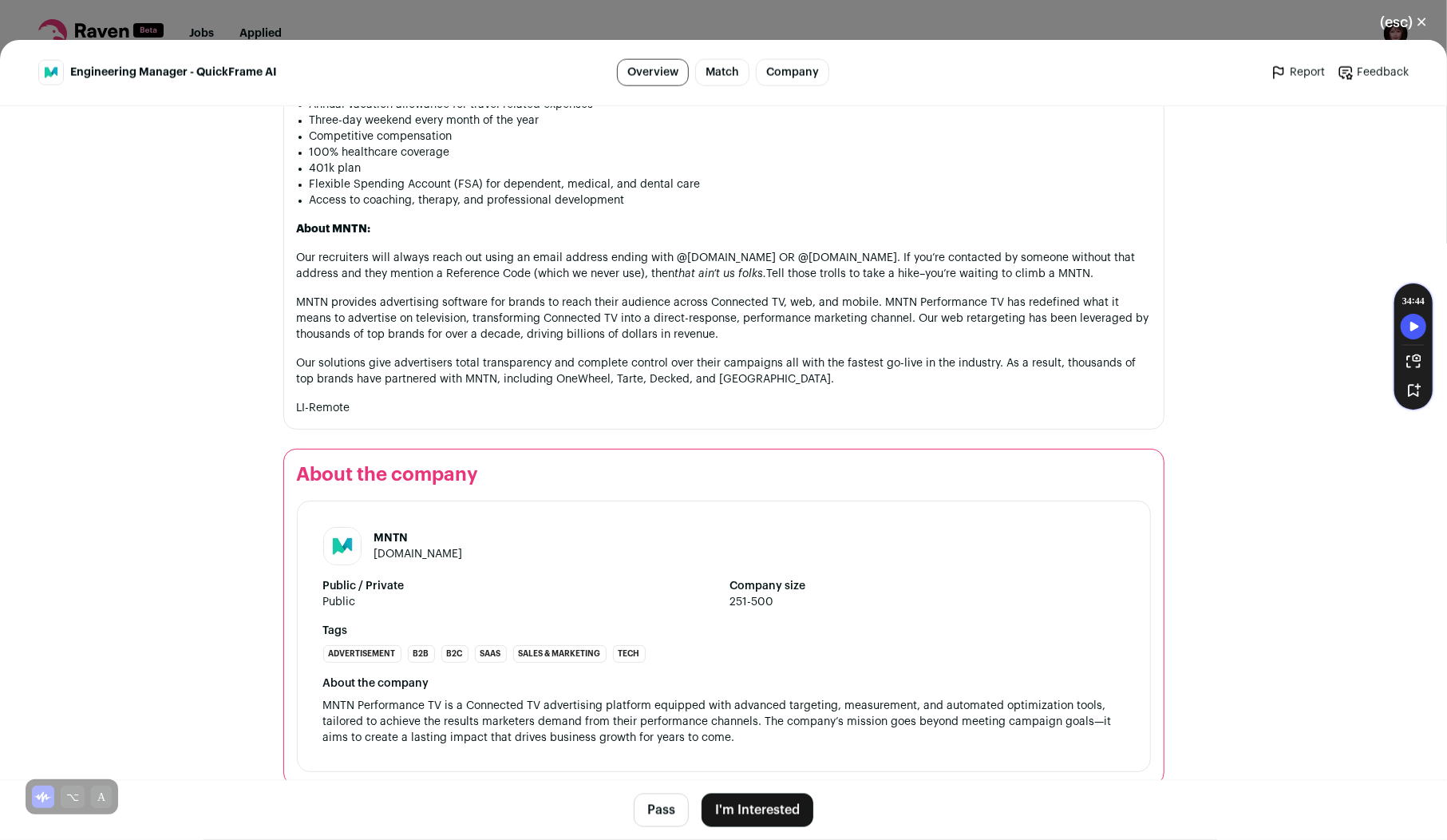
click at [763, 818] on button "I'm Interested" at bounding box center [758, 810] width 112 height 34
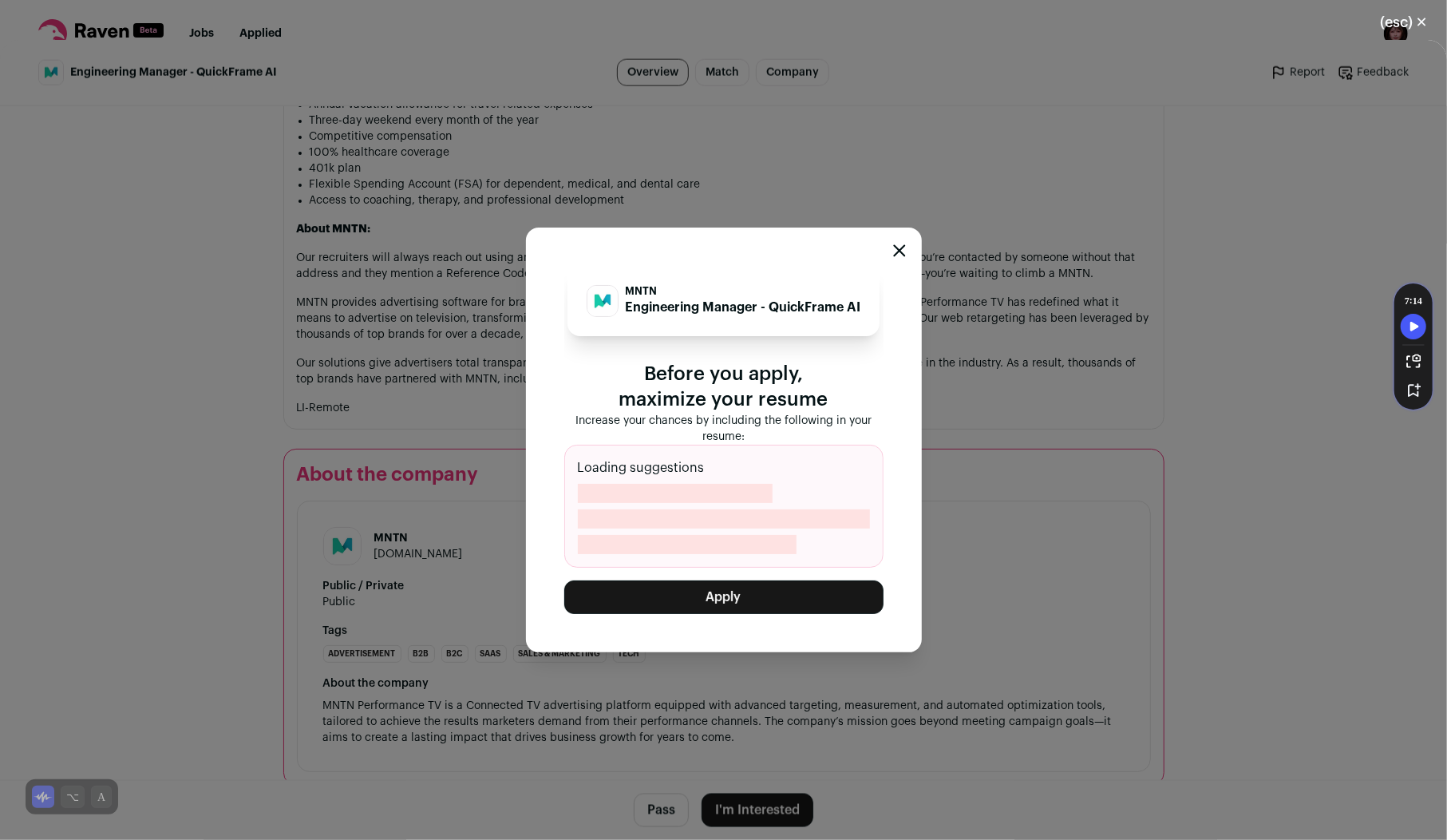
click at [755, 649] on div "MNTN Engineering Manager - QuickFrame AI Before you apply, maximize your resume…" at bounding box center [724, 440] width 396 height 425
click at [754, 597] on button "Apply" at bounding box center [724, 597] width 320 height 34
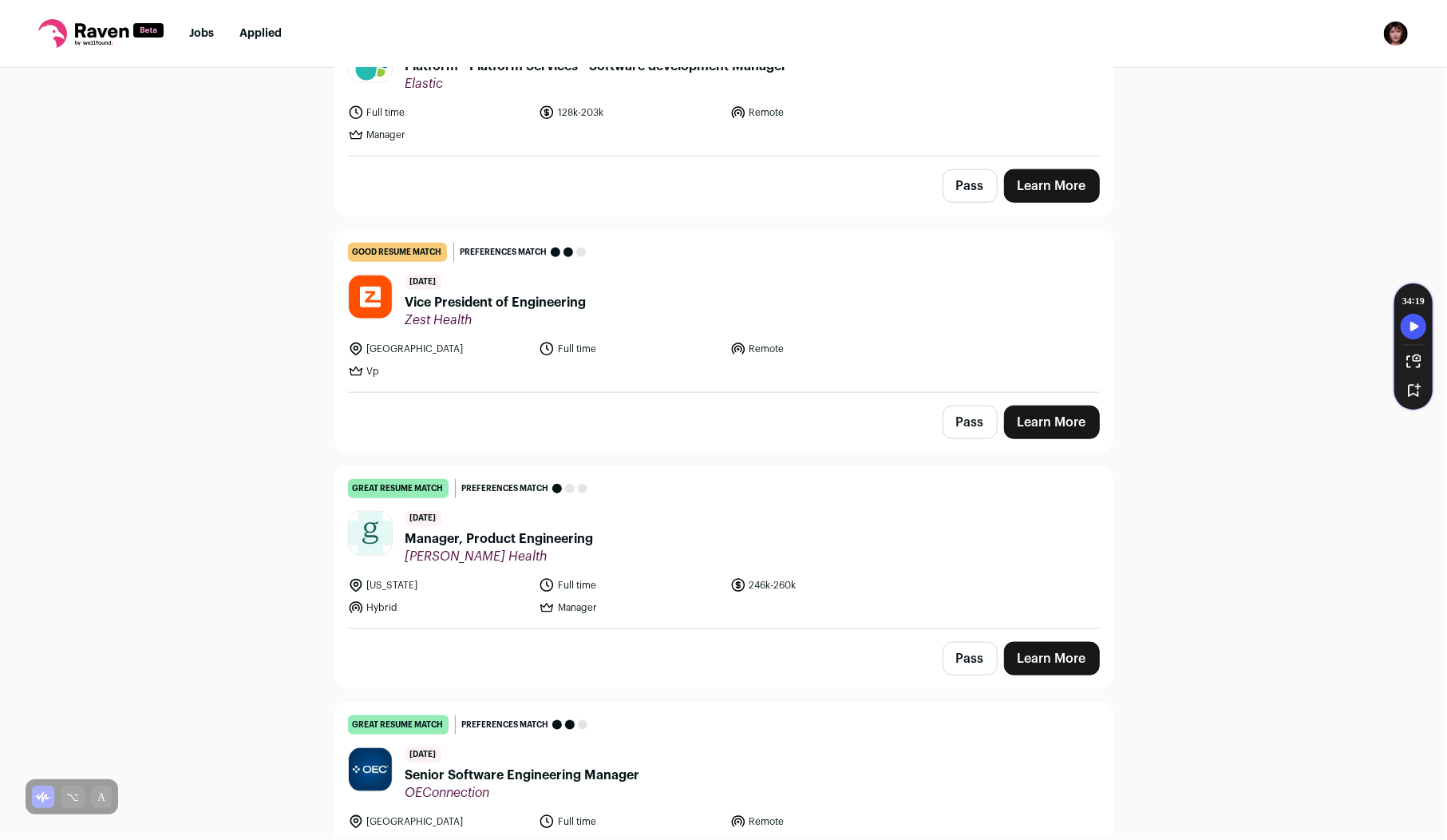
scroll to position [1197, 0]
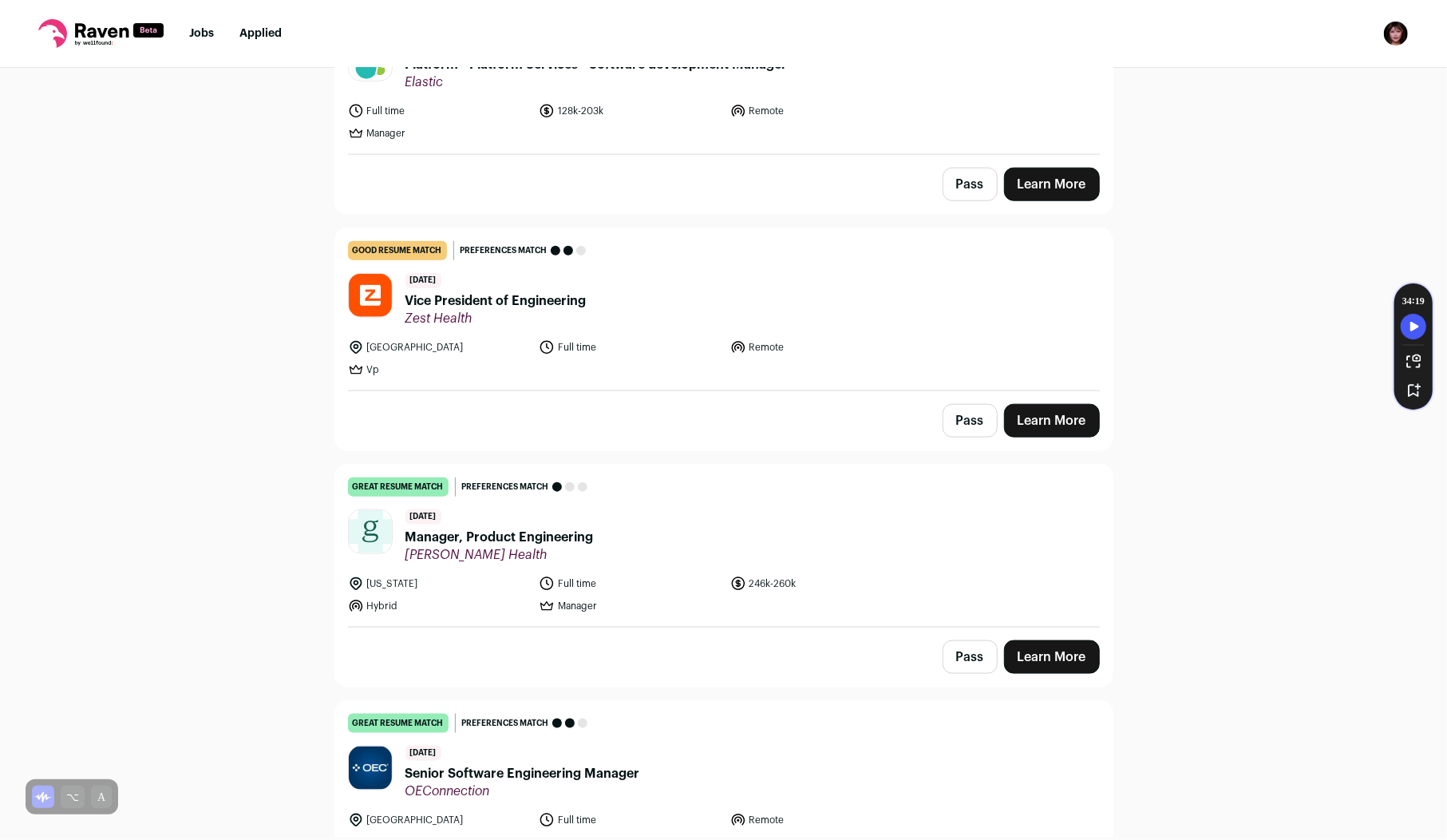
click at [509, 547] on span "Garner Health" at bounding box center [499, 555] width 188 height 16
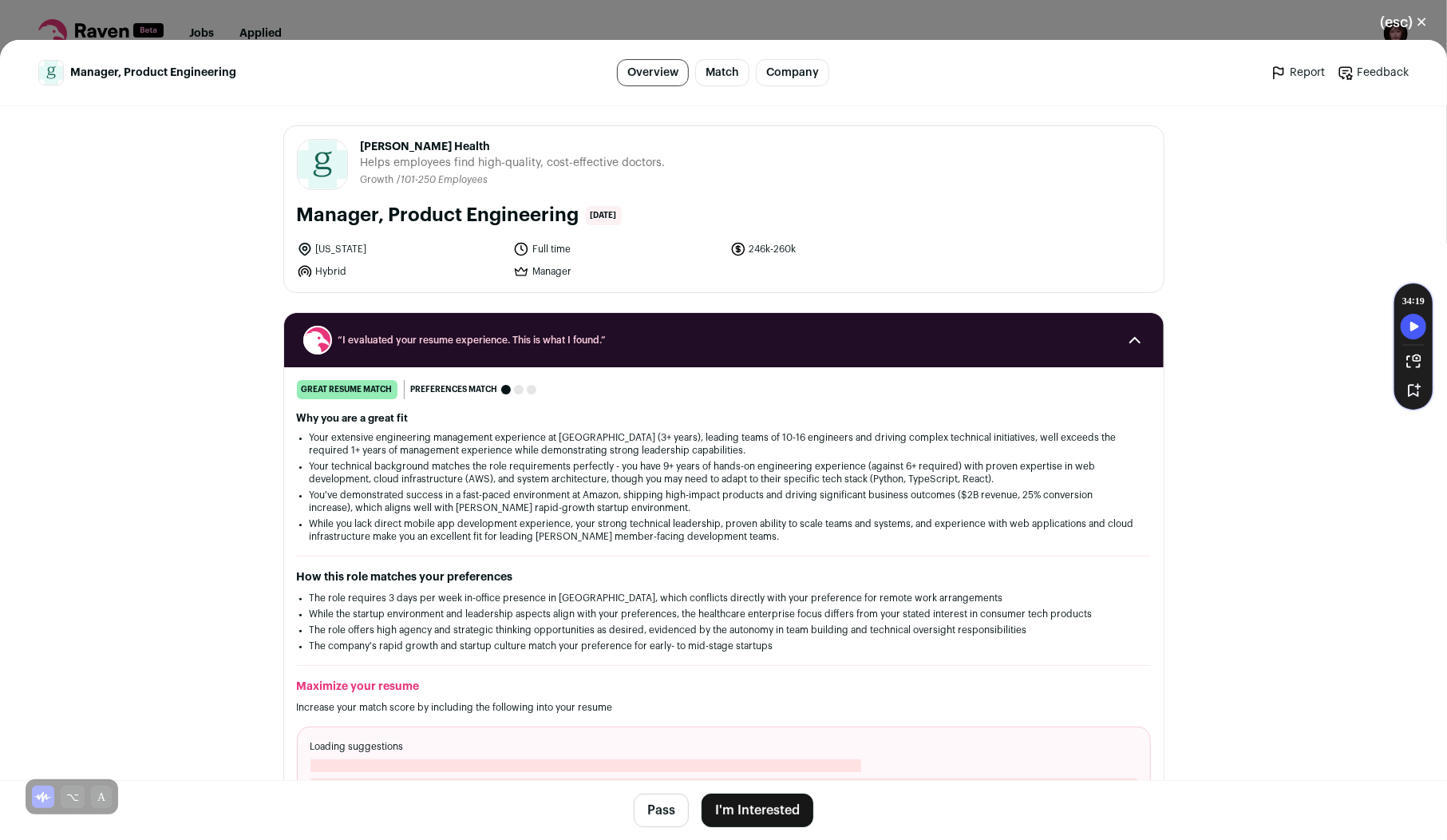
scroll to position [1398, 0]
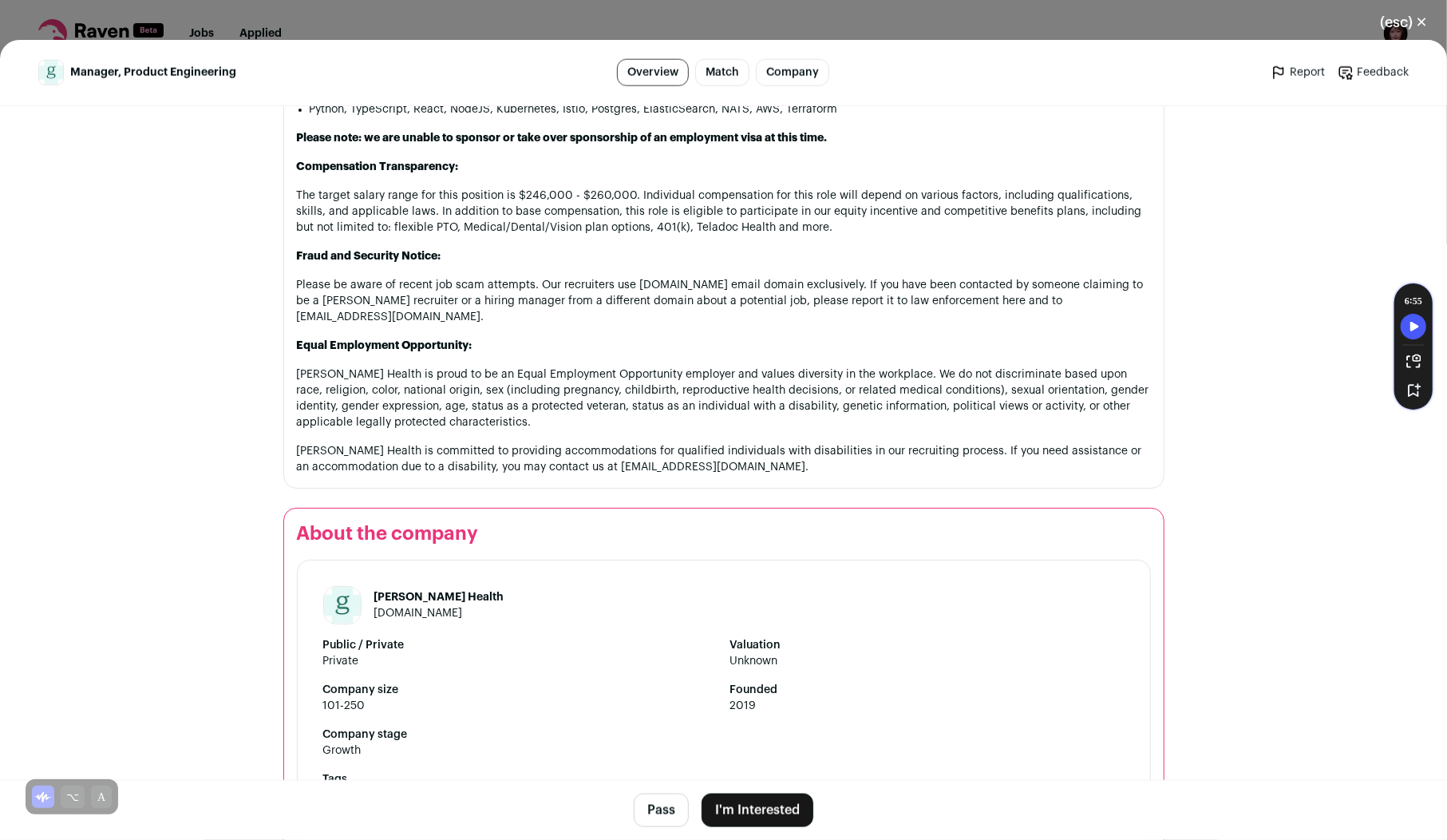
click at [757, 806] on button "I'm Interested" at bounding box center [758, 810] width 112 height 34
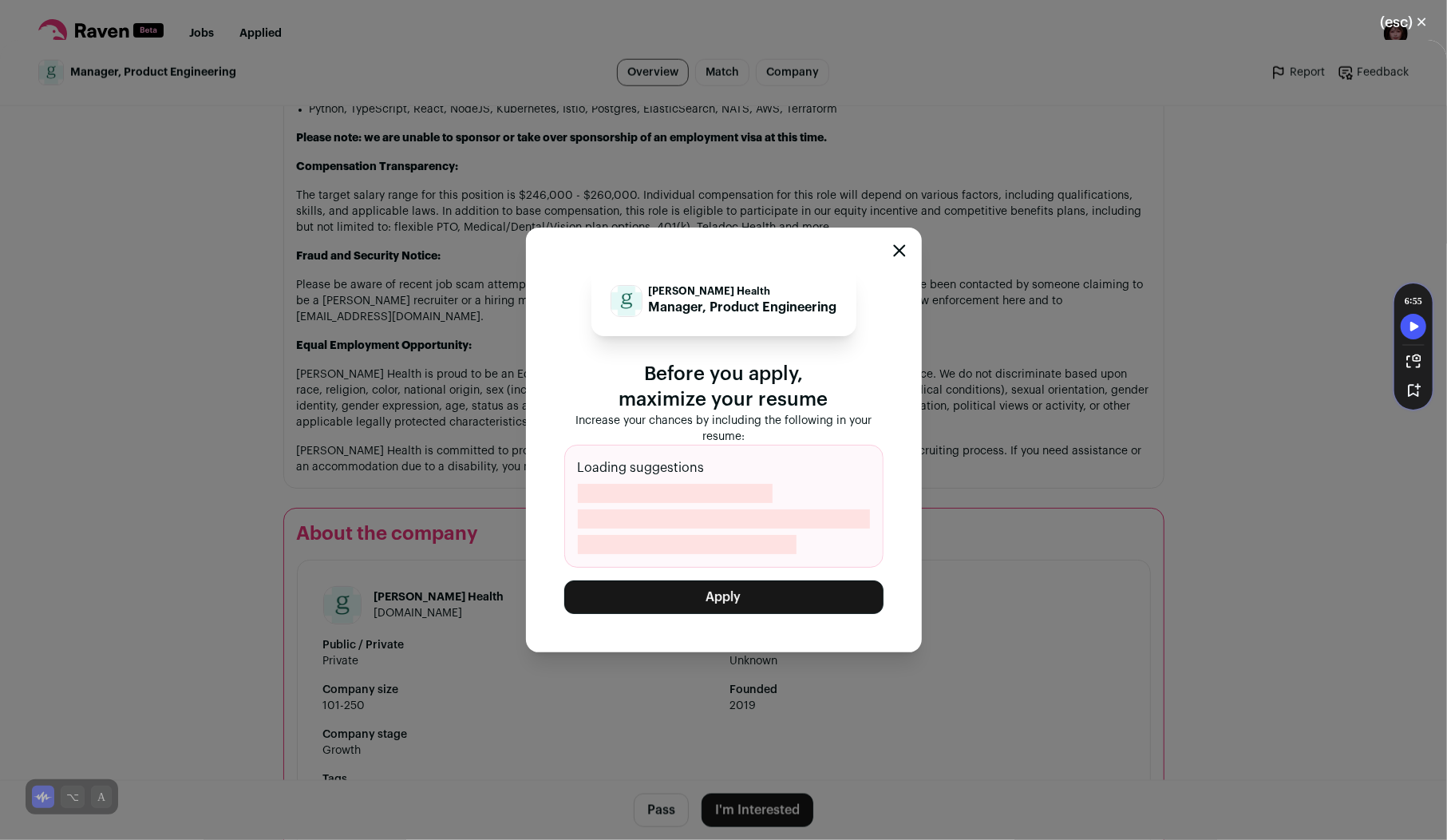
click at [721, 620] on div "Garner Health Manager, Product Engineering Before you apply, maximize your resu…" at bounding box center [724, 440] width 396 height 425
click at [701, 595] on button "Apply" at bounding box center [724, 597] width 320 height 34
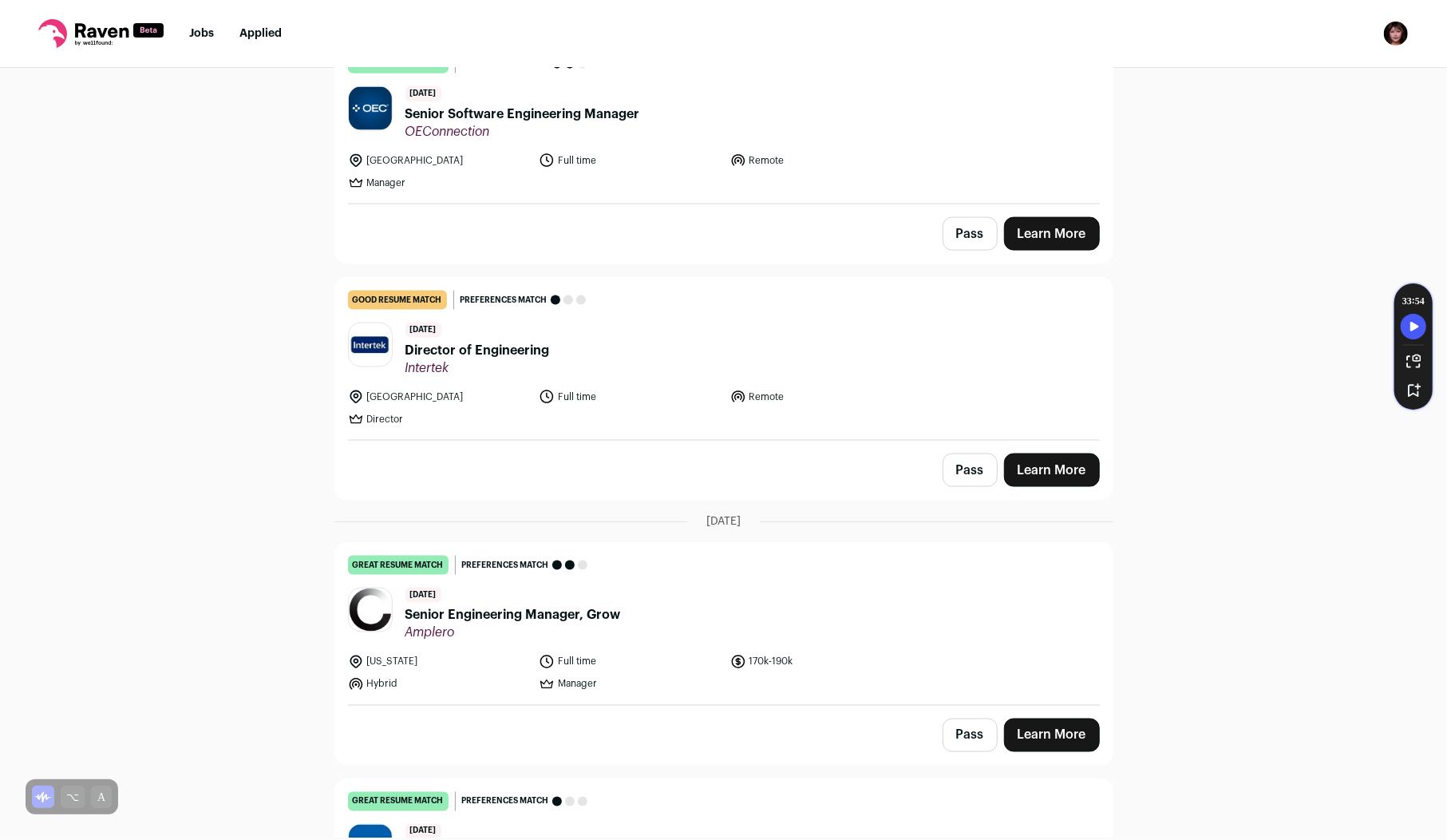
scroll to position [1631, 0]
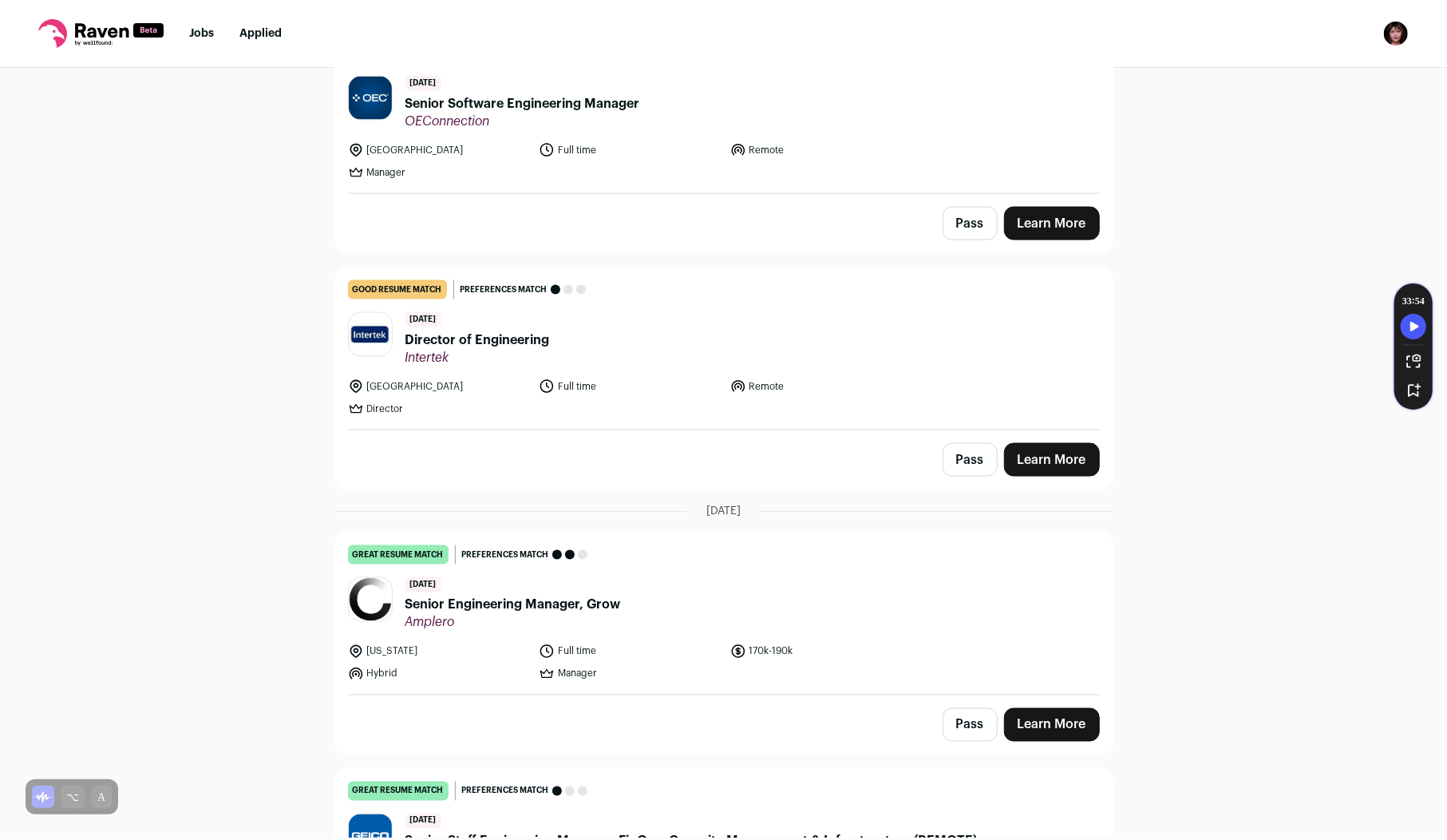
click at [574, 596] on span "Senior Engineering Manager, Grow" at bounding box center [512, 605] width 215 height 19
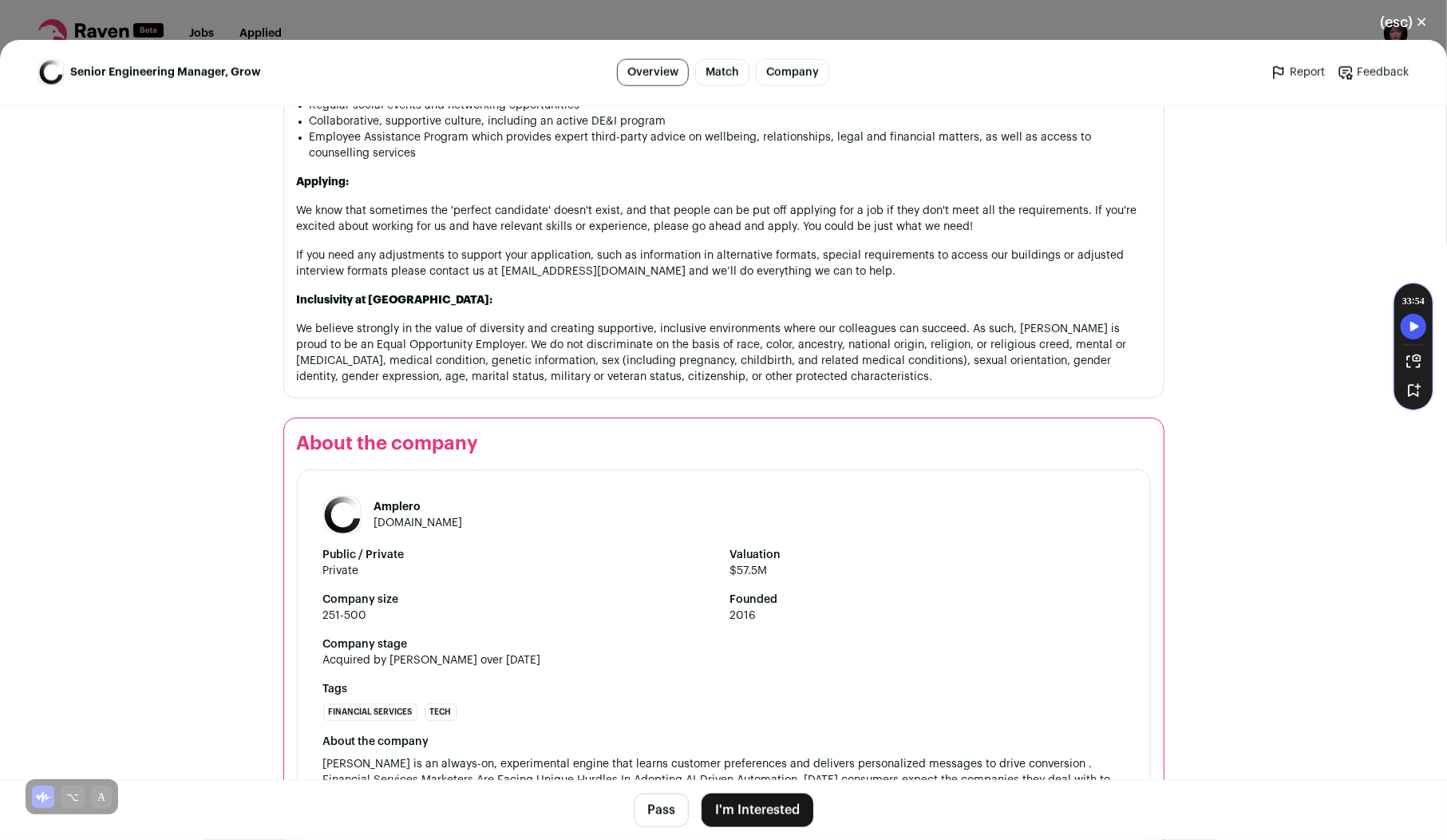
scroll to position [1763, 0]
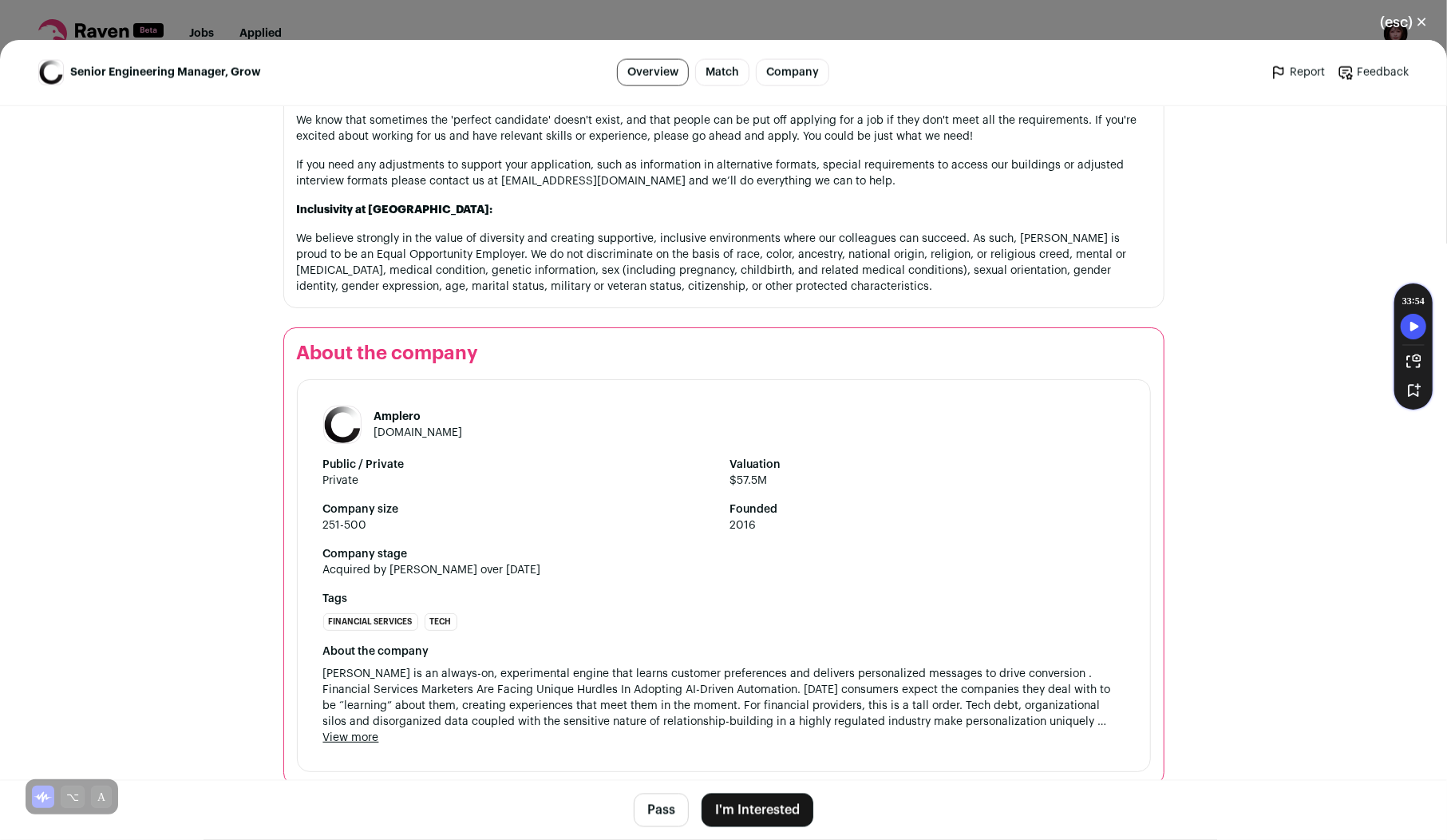
click at [793, 807] on button "I'm Interested" at bounding box center [758, 810] width 112 height 34
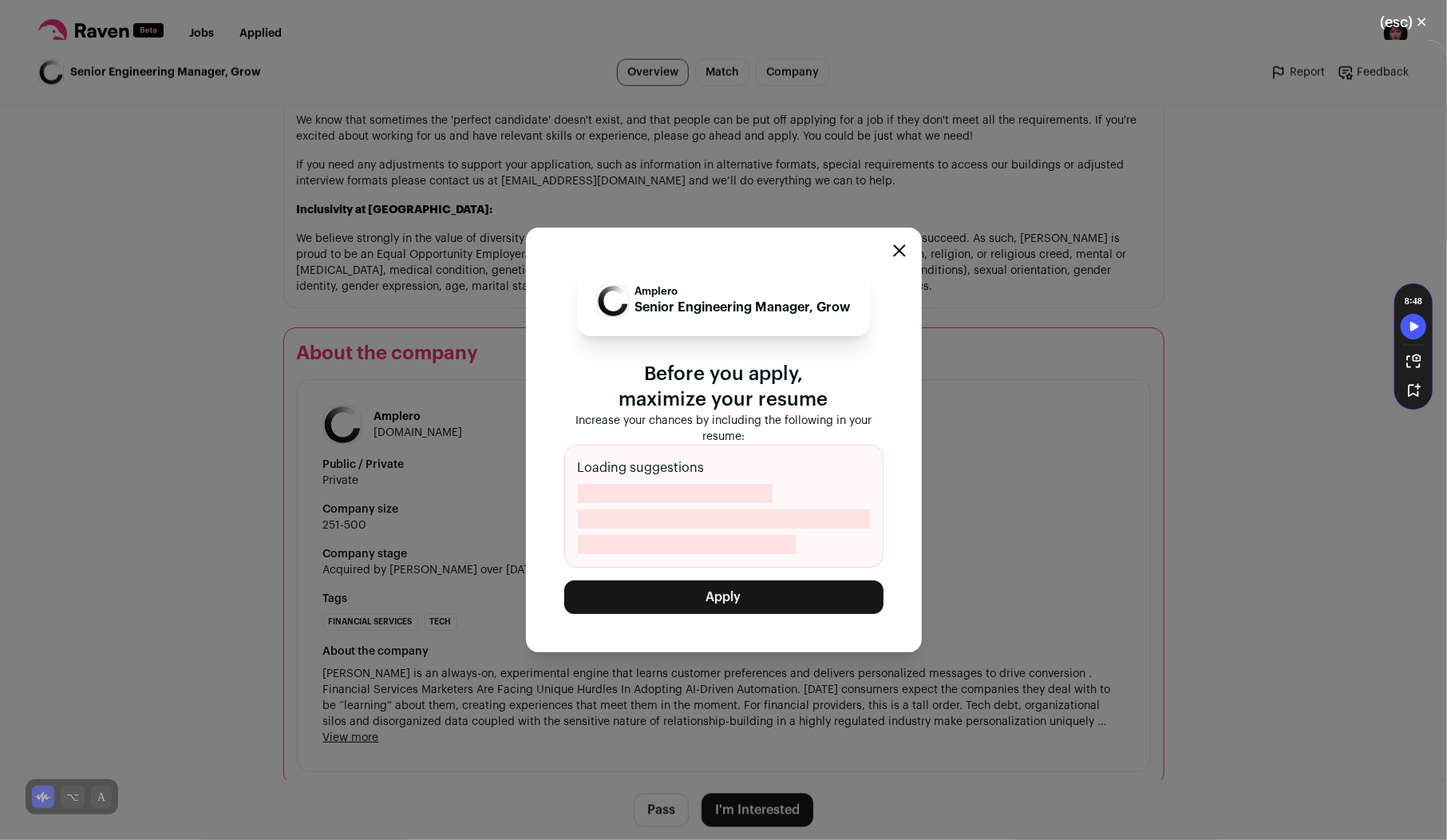
click at [779, 595] on button "Apply" at bounding box center [724, 597] width 320 height 34
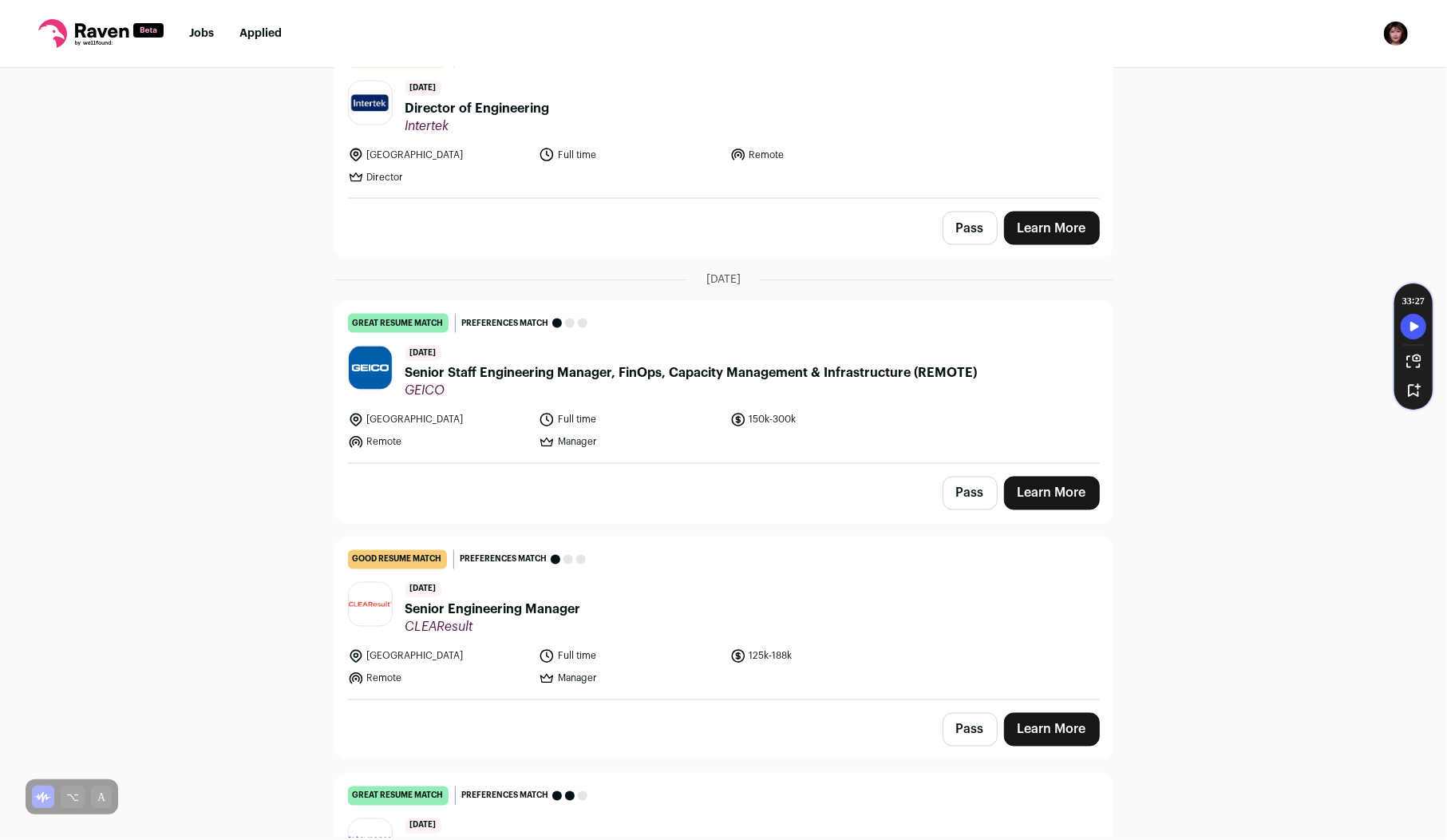
scroll to position [1873, 0]
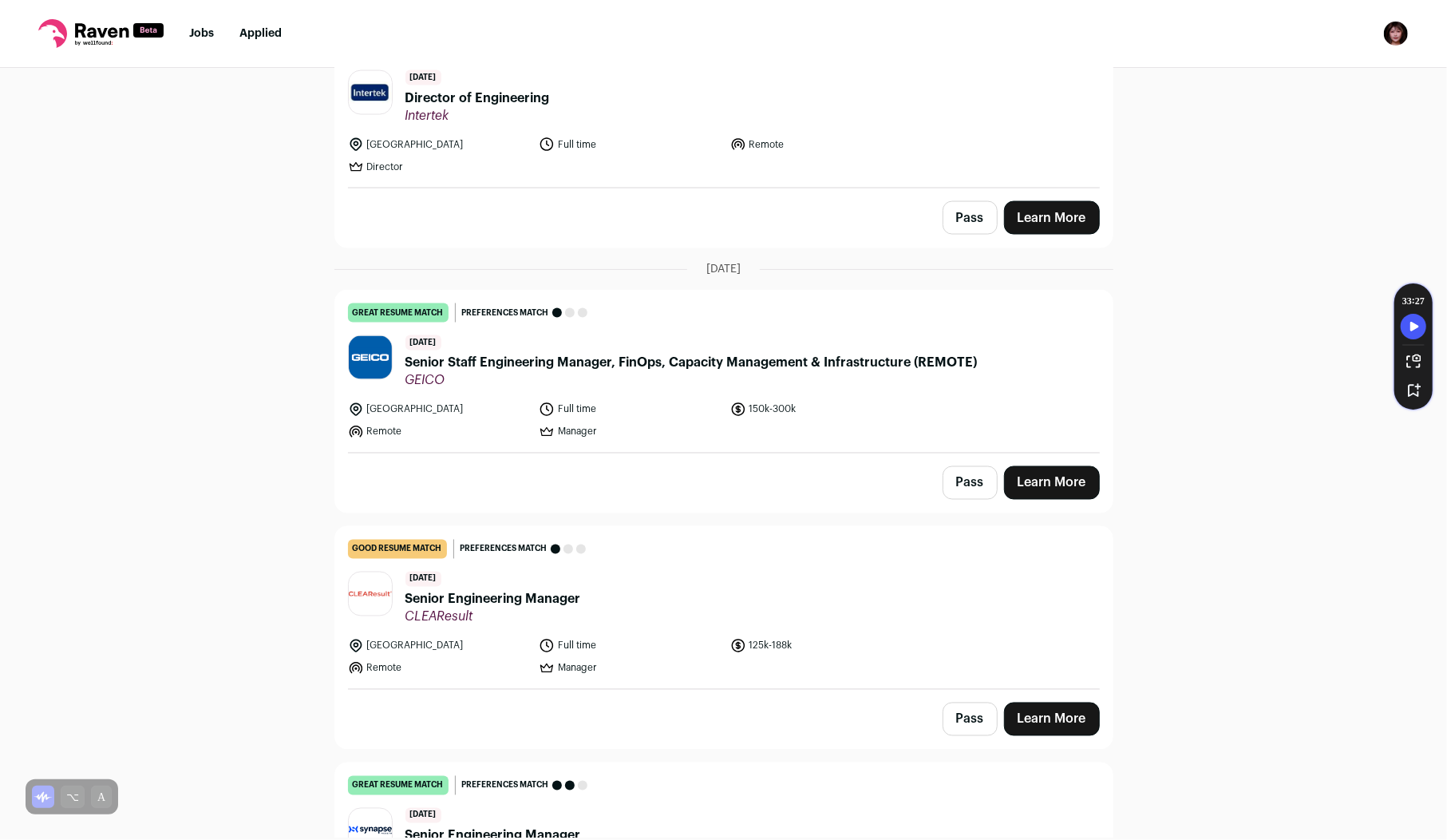
click at [521, 637] on li "[GEOGRAPHIC_DATA]" at bounding box center [439, 646] width 182 height 16
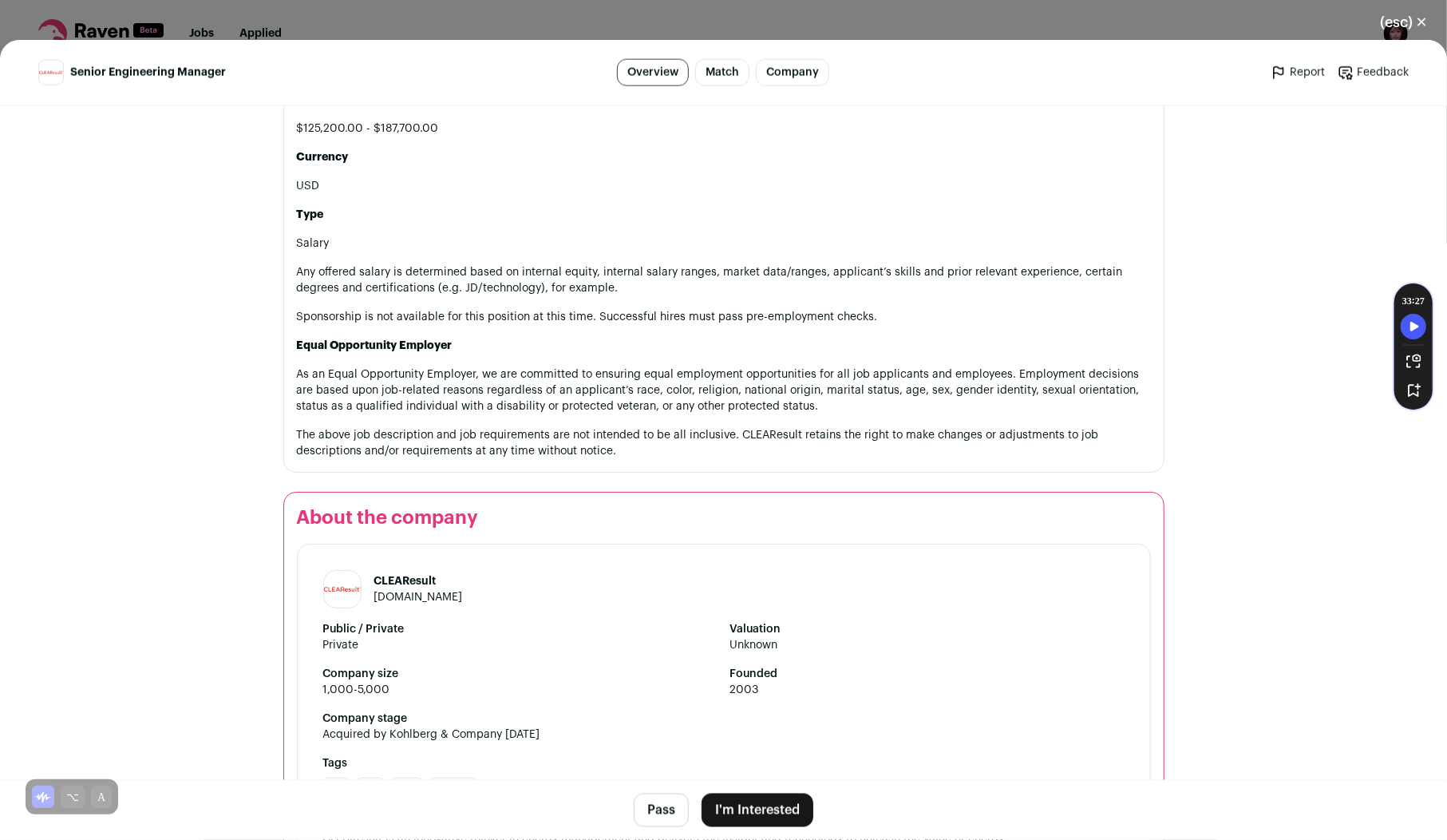
click at [749, 814] on button "I'm Interested" at bounding box center [758, 810] width 112 height 34
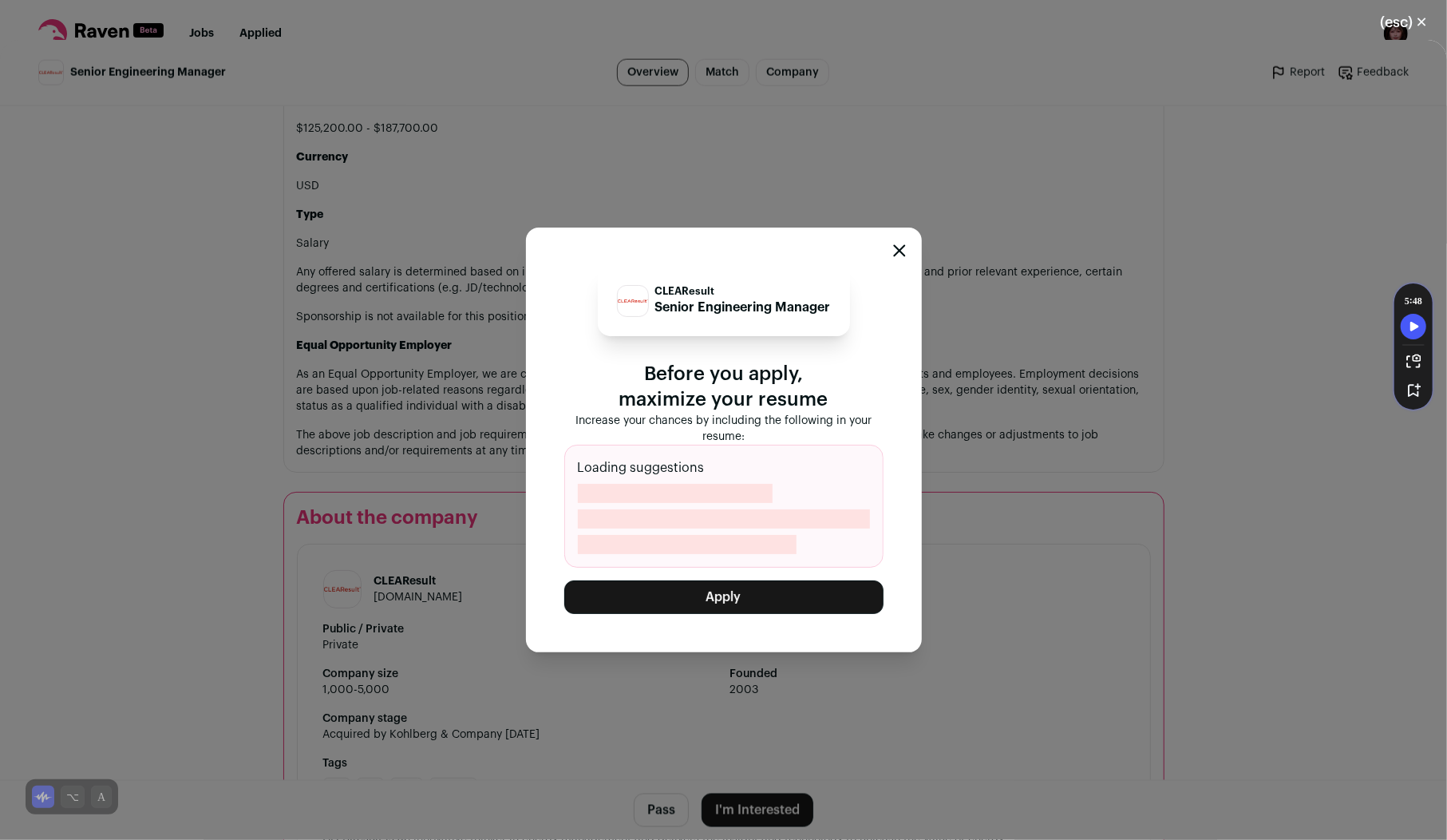
scroll to position [1506, 0]
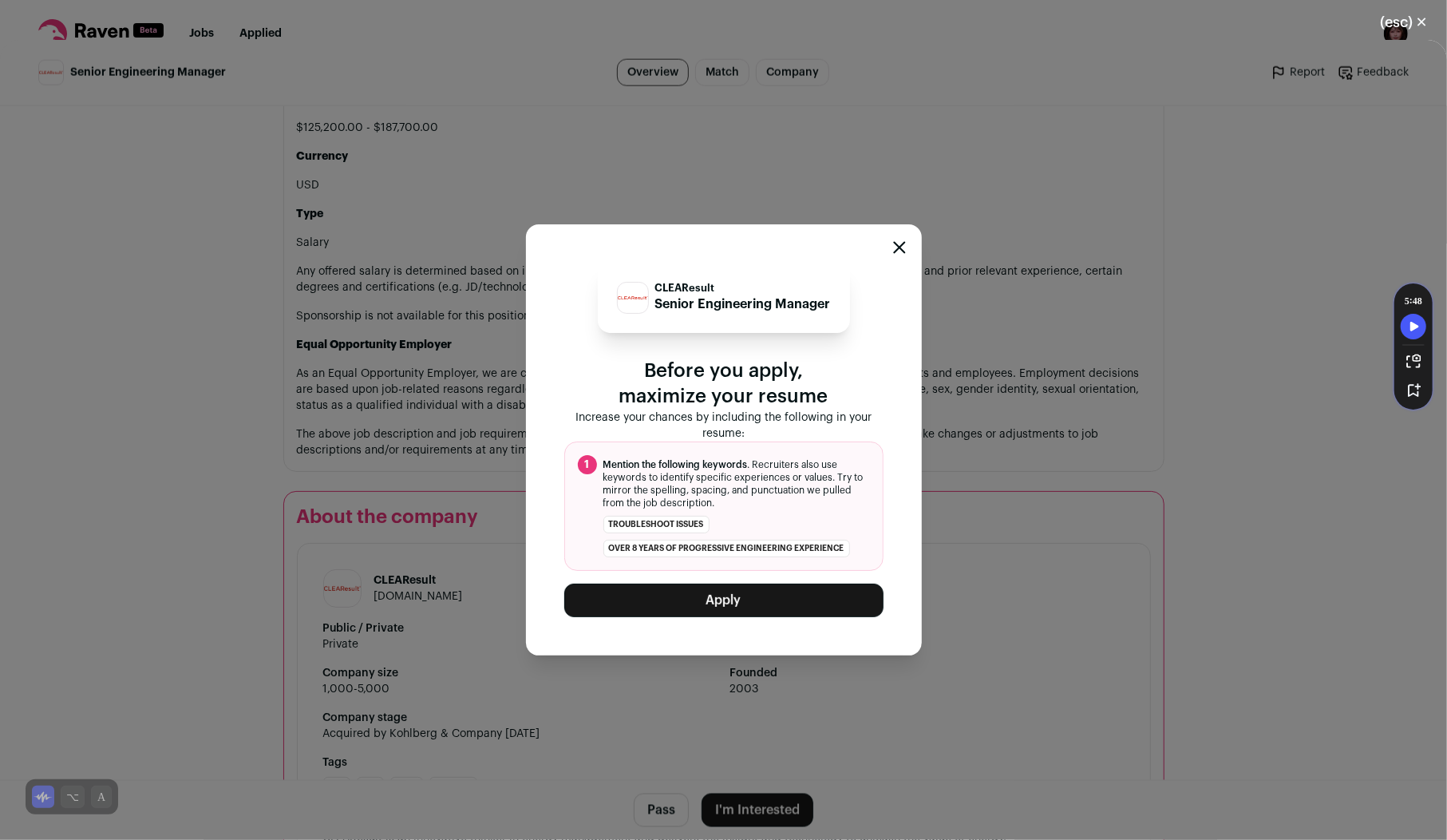
drag, startPoint x: 699, startPoint y: 603, endPoint x: 699, endPoint y: 617, distance: 14.0
click at [699, 603] on button "Apply" at bounding box center [724, 599] width 320 height 34
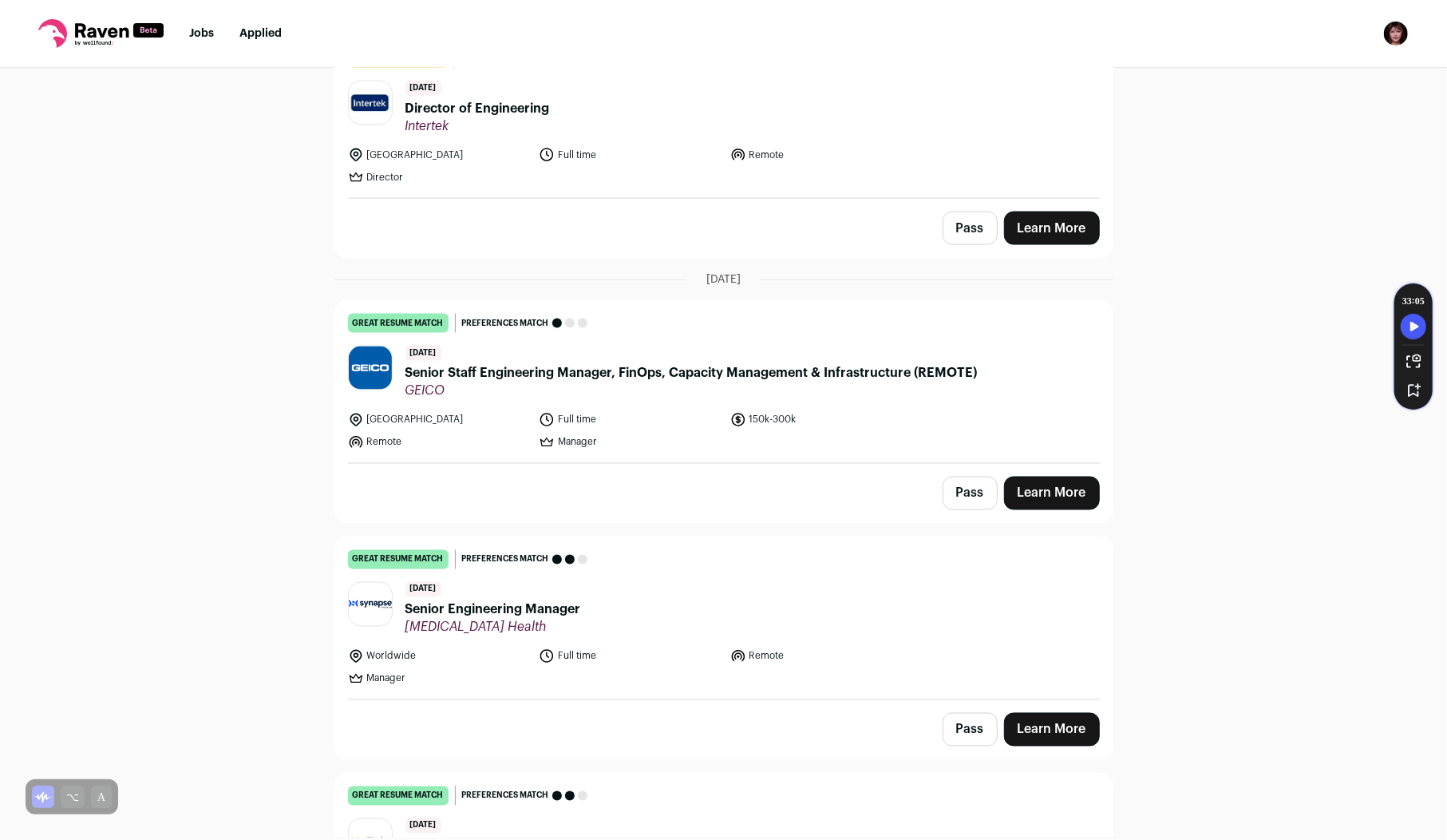
scroll to position [1934, 0]
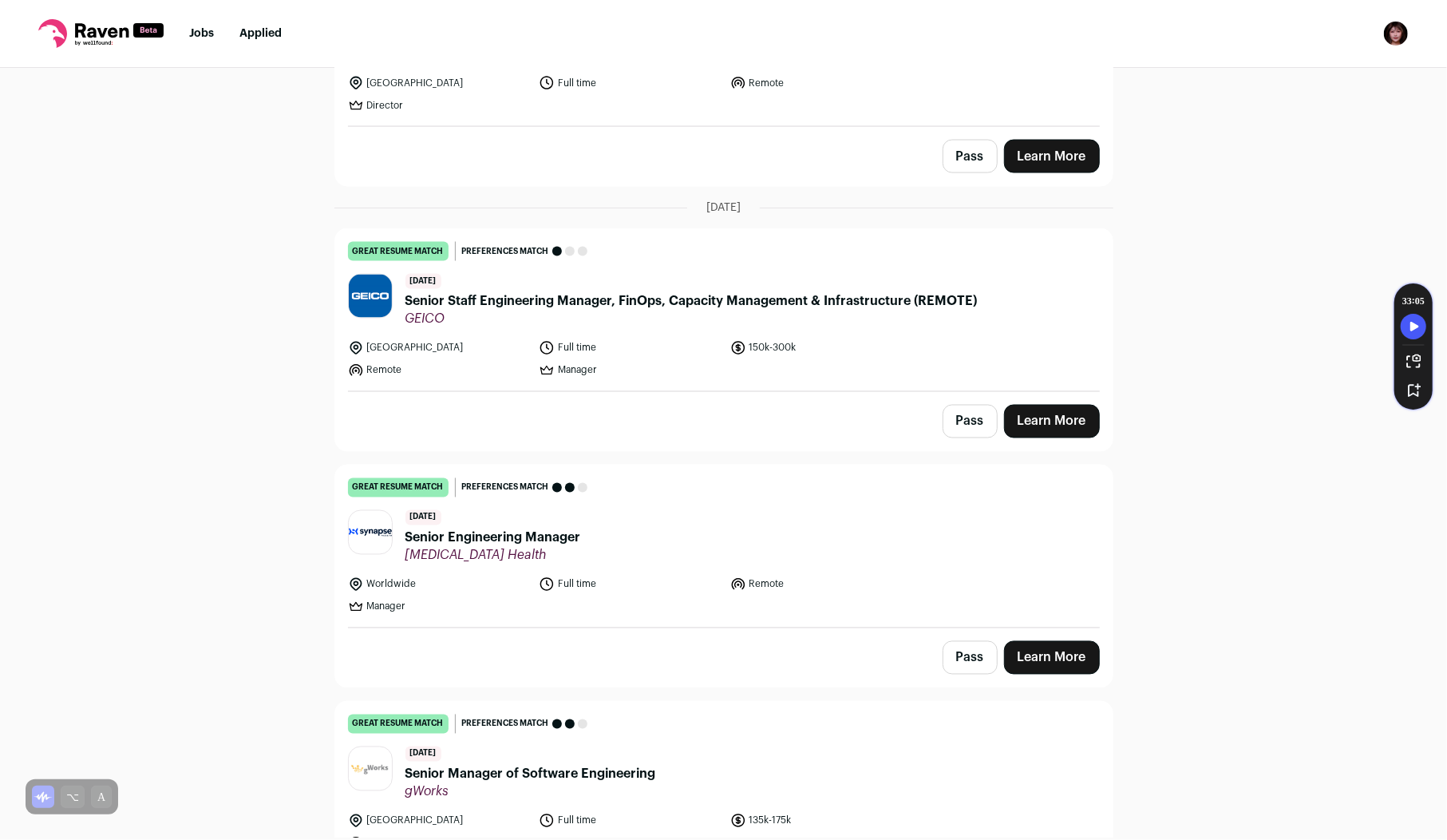
click at [538, 548] on span "[MEDICAL_DATA] Health" at bounding box center [492, 556] width 175 height 16
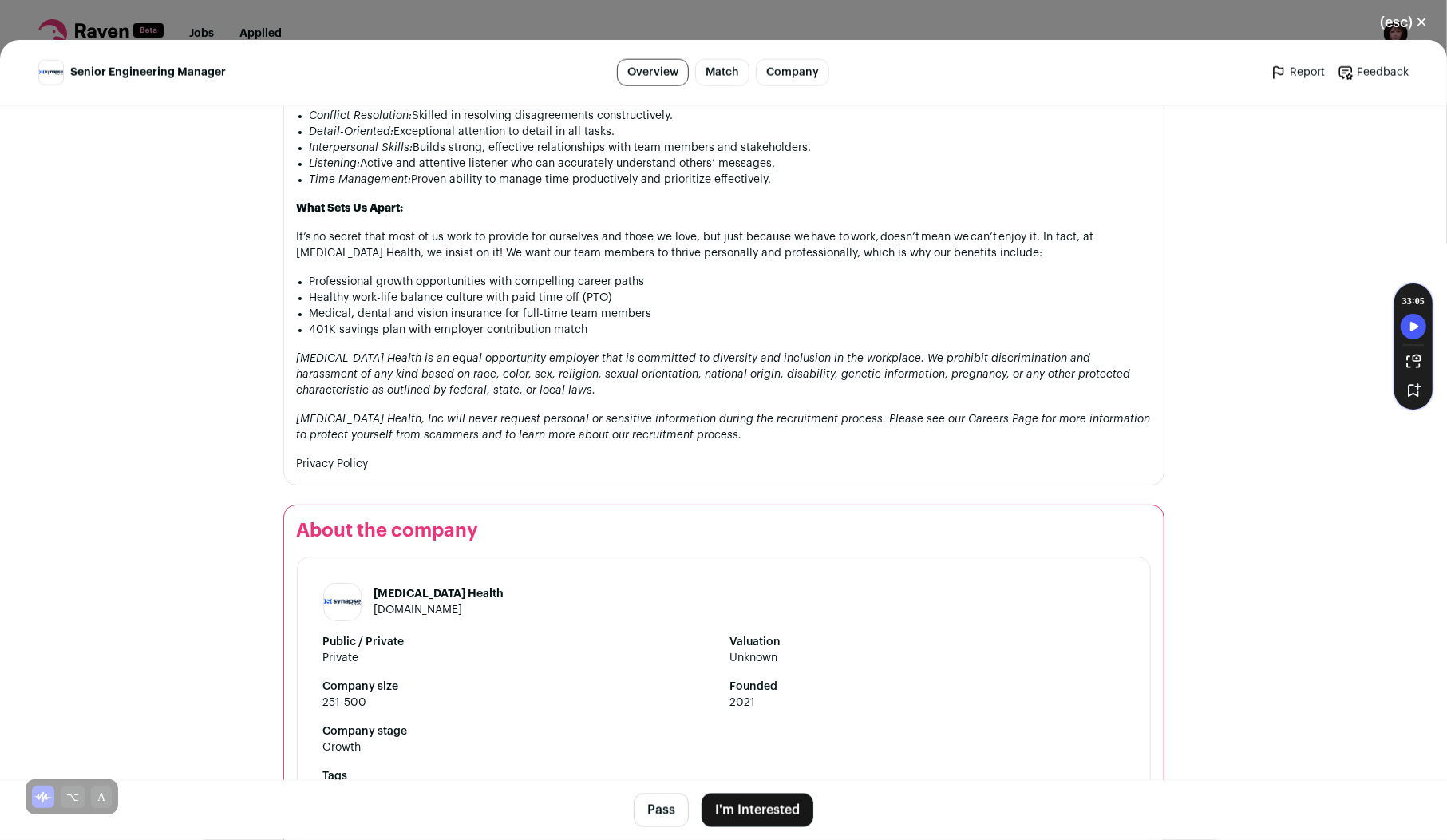
scroll to position [1617, 0]
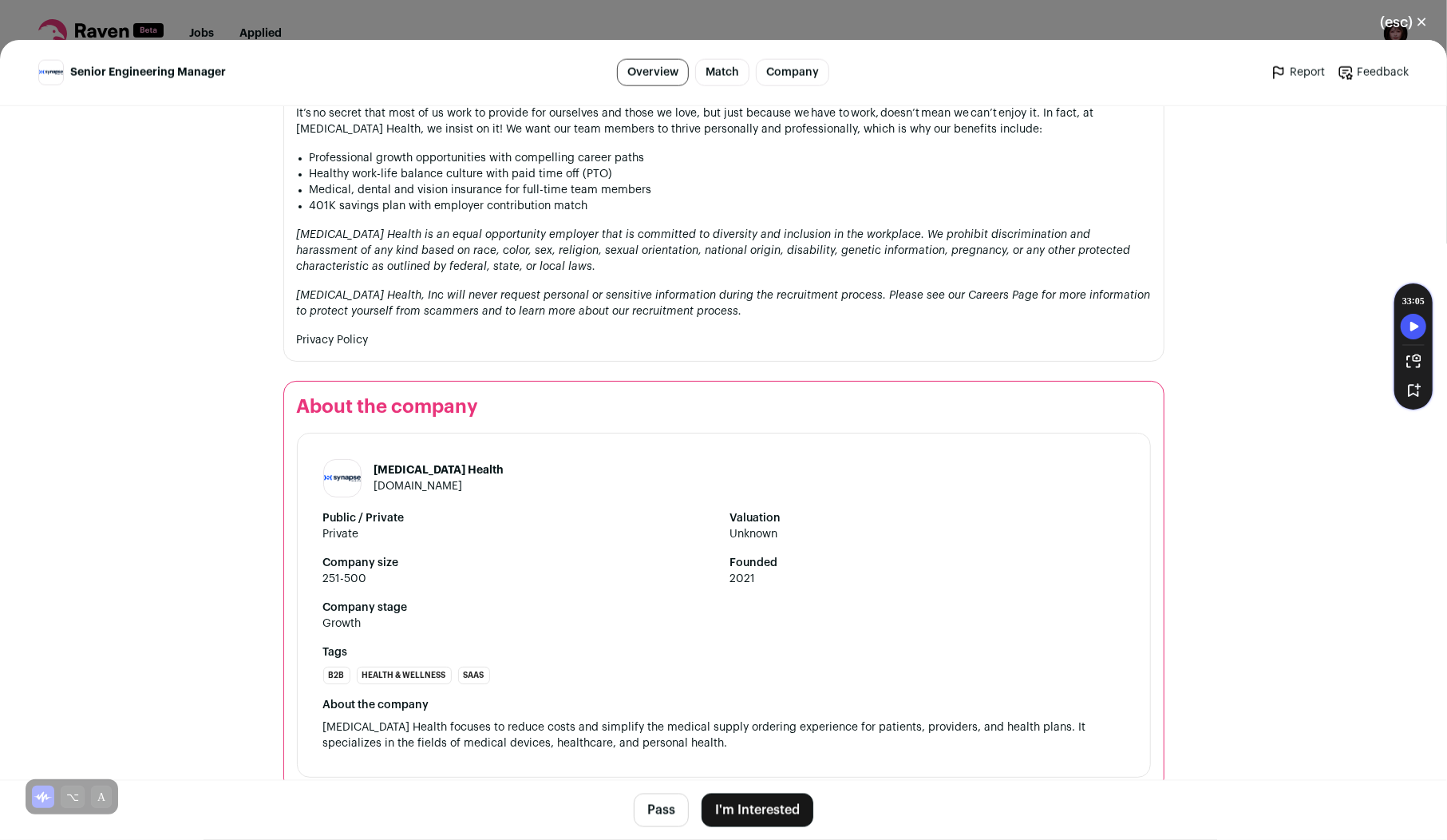
click at [750, 820] on button "I'm Interested" at bounding box center [758, 810] width 112 height 34
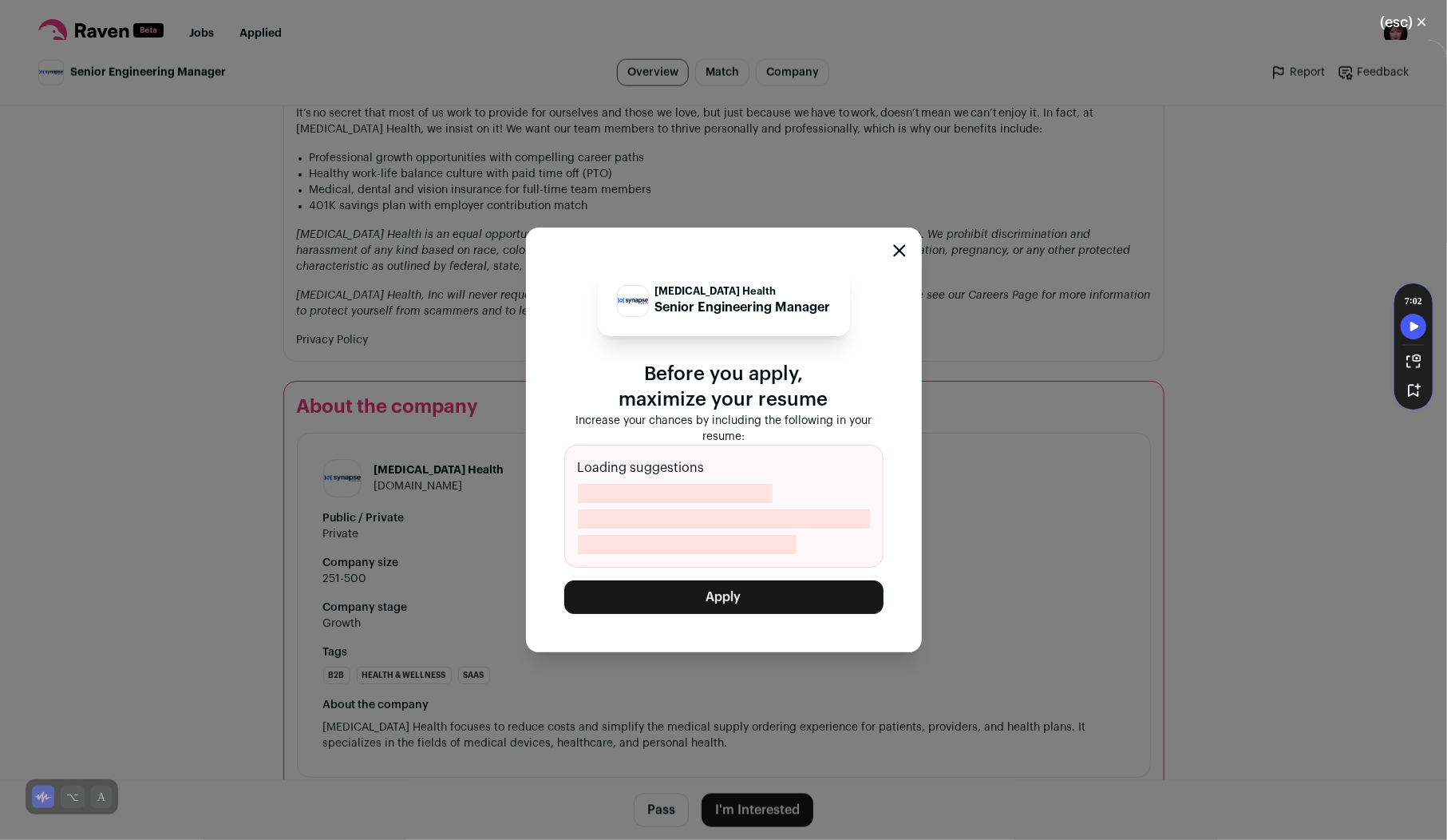
click at [748, 598] on button "Apply" at bounding box center [724, 597] width 320 height 34
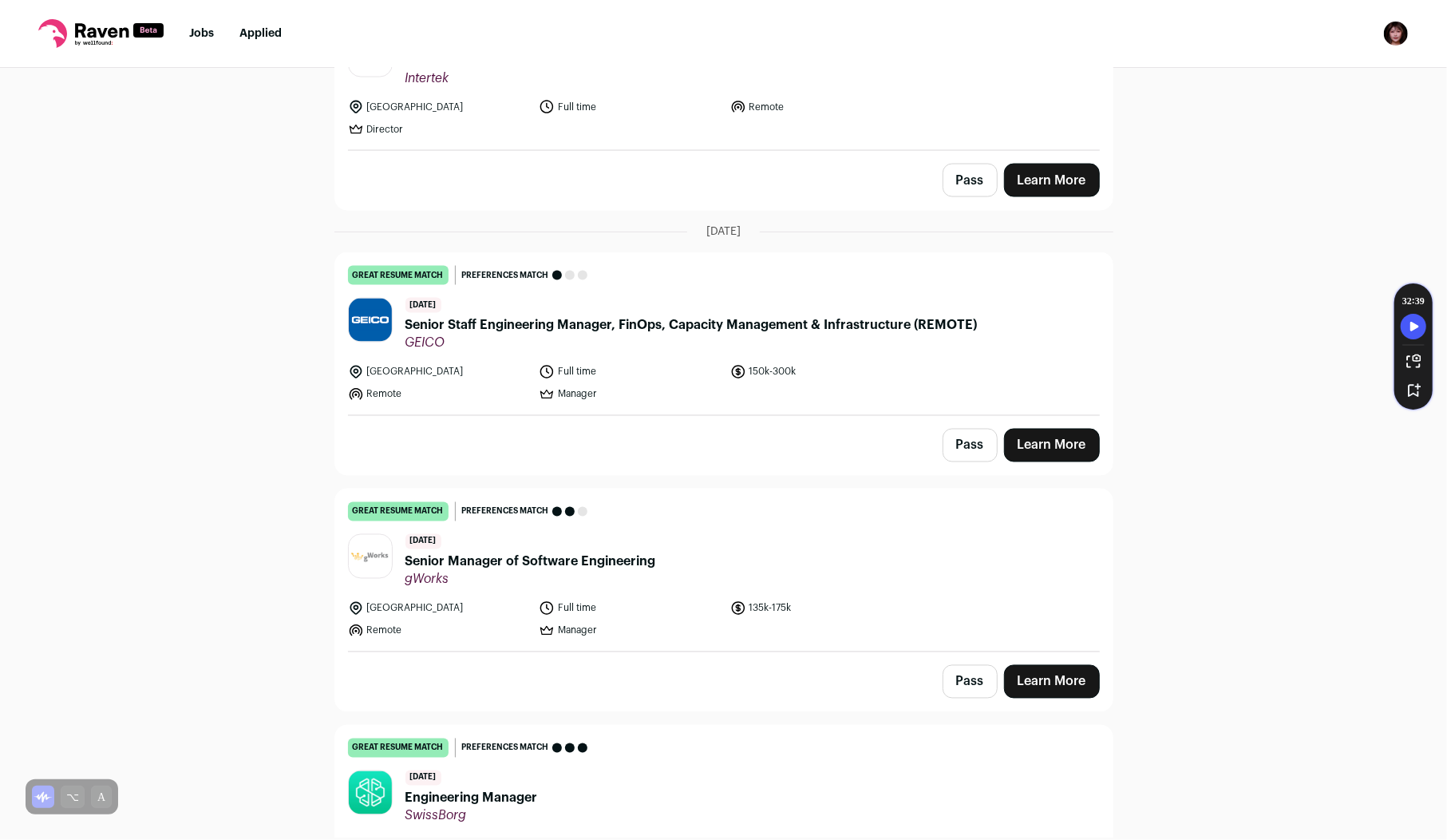
scroll to position [2101, 0]
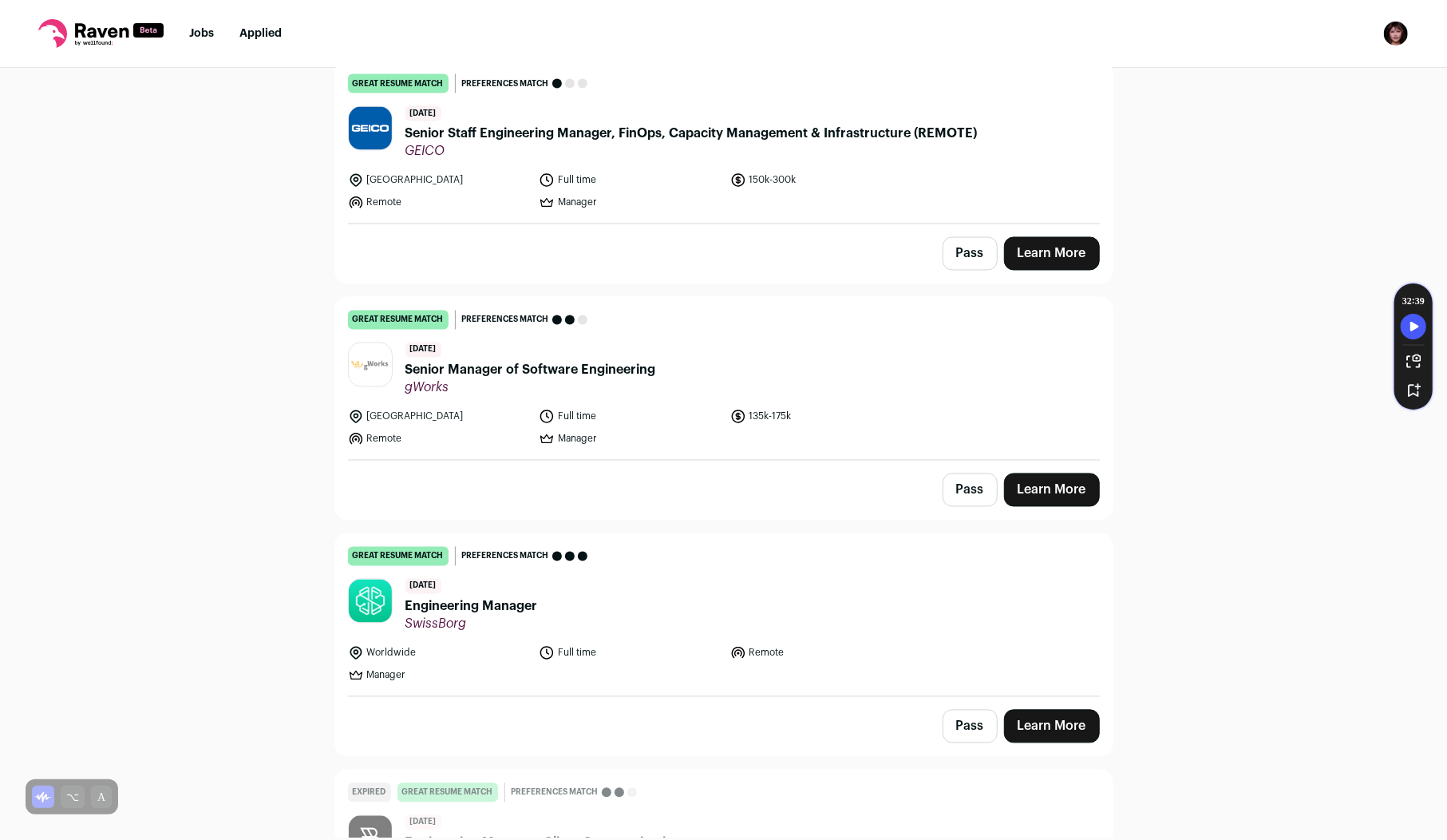
click at [512, 617] on span "SwissBorg" at bounding box center [471, 625] width 133 height 16
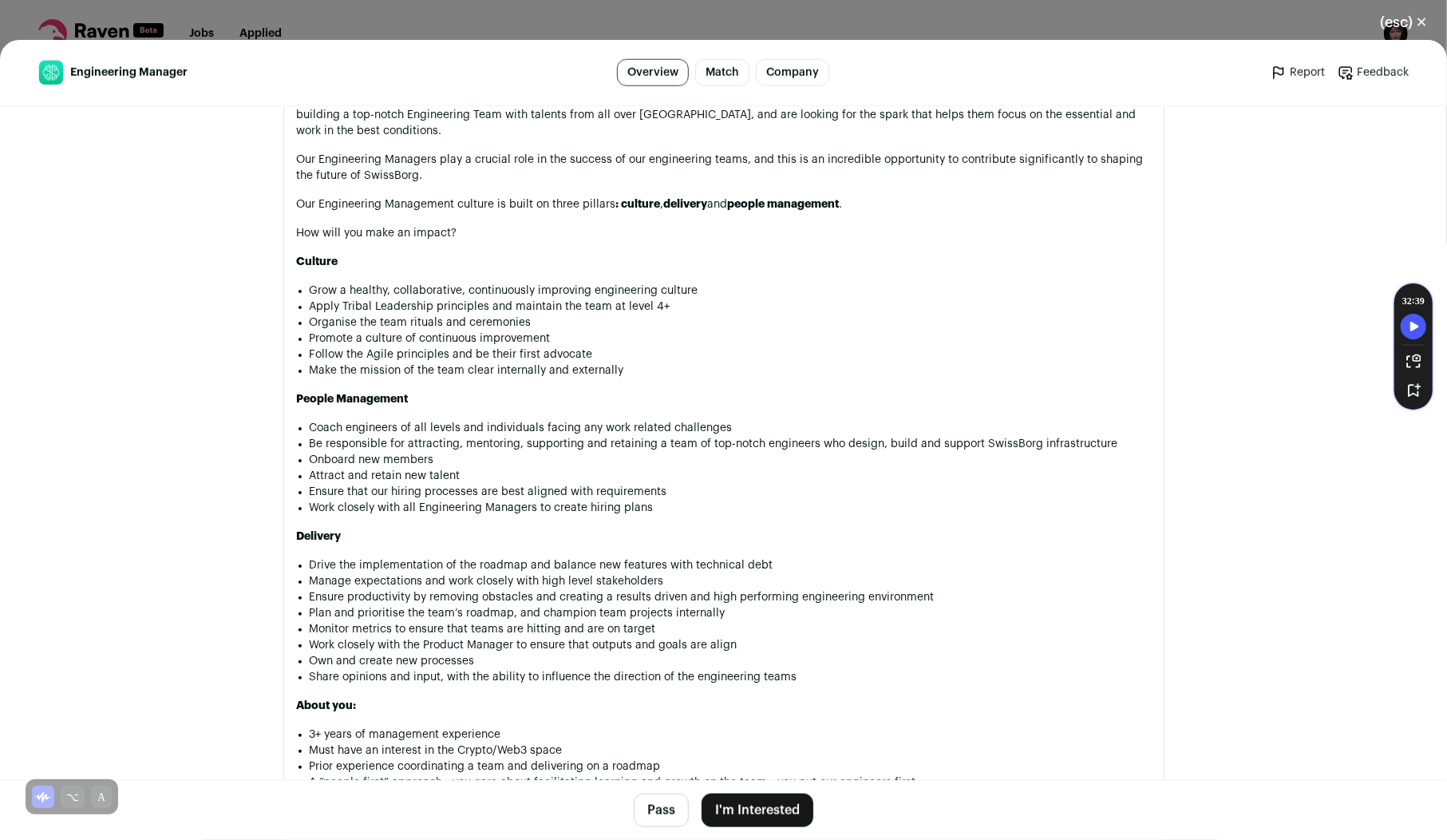
scroll to position [1878, 0]
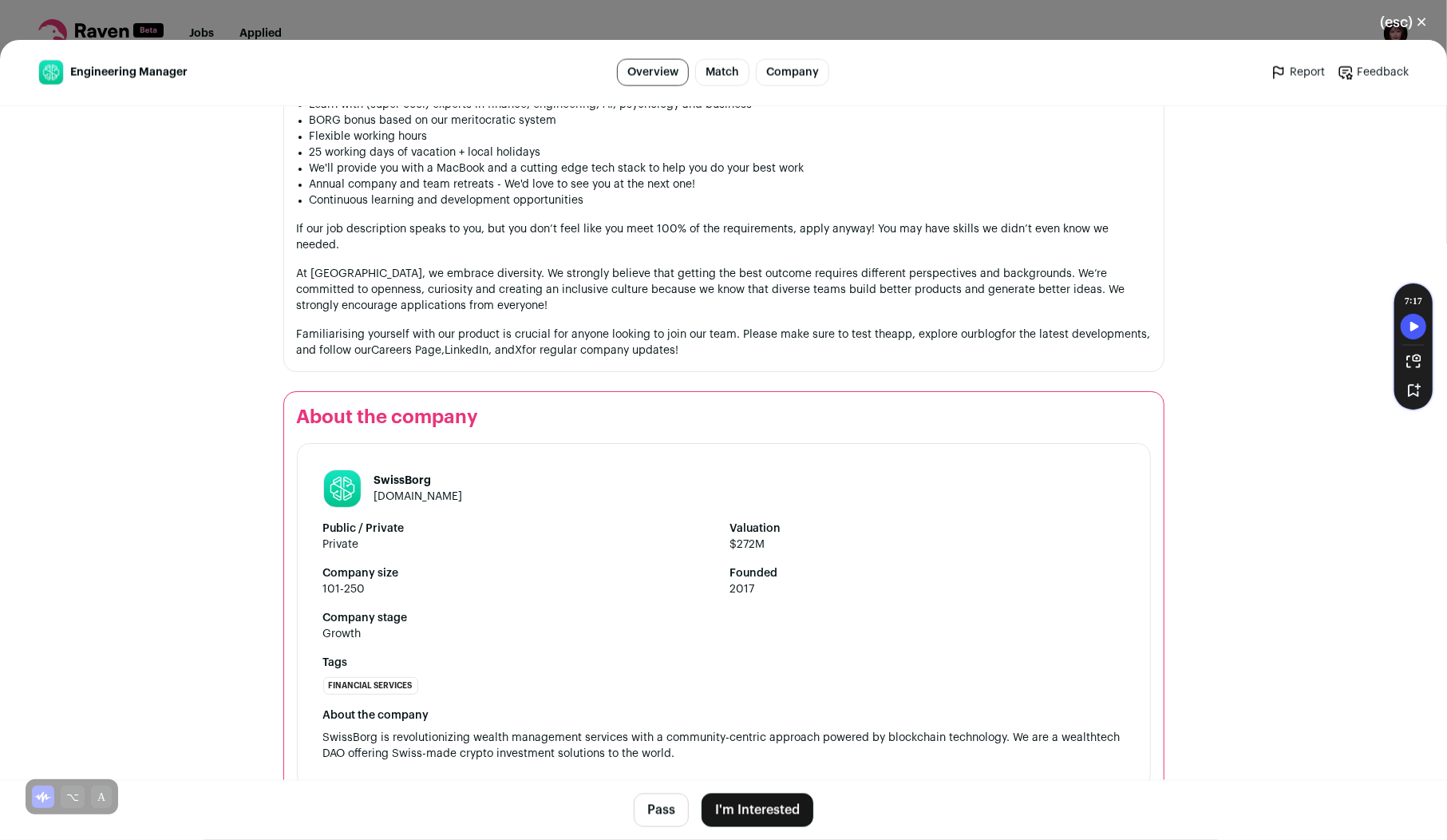
click at [741, 808] on button "I'm Interested" at bounding box center [758, 810] width 112 height 34
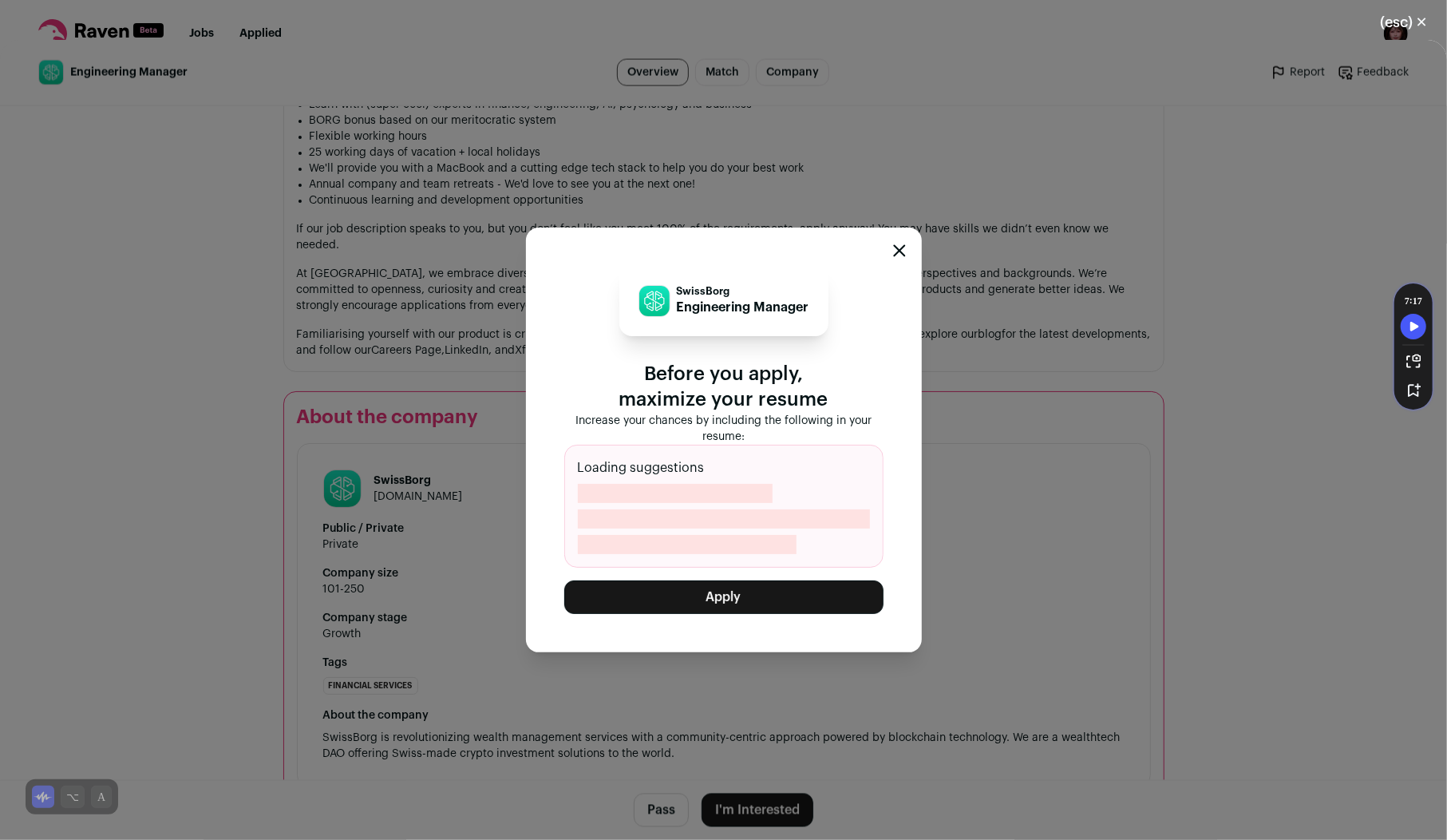
click at [733, 584] on button "Apply" at bounding box center [724, 597] width 320 height 34
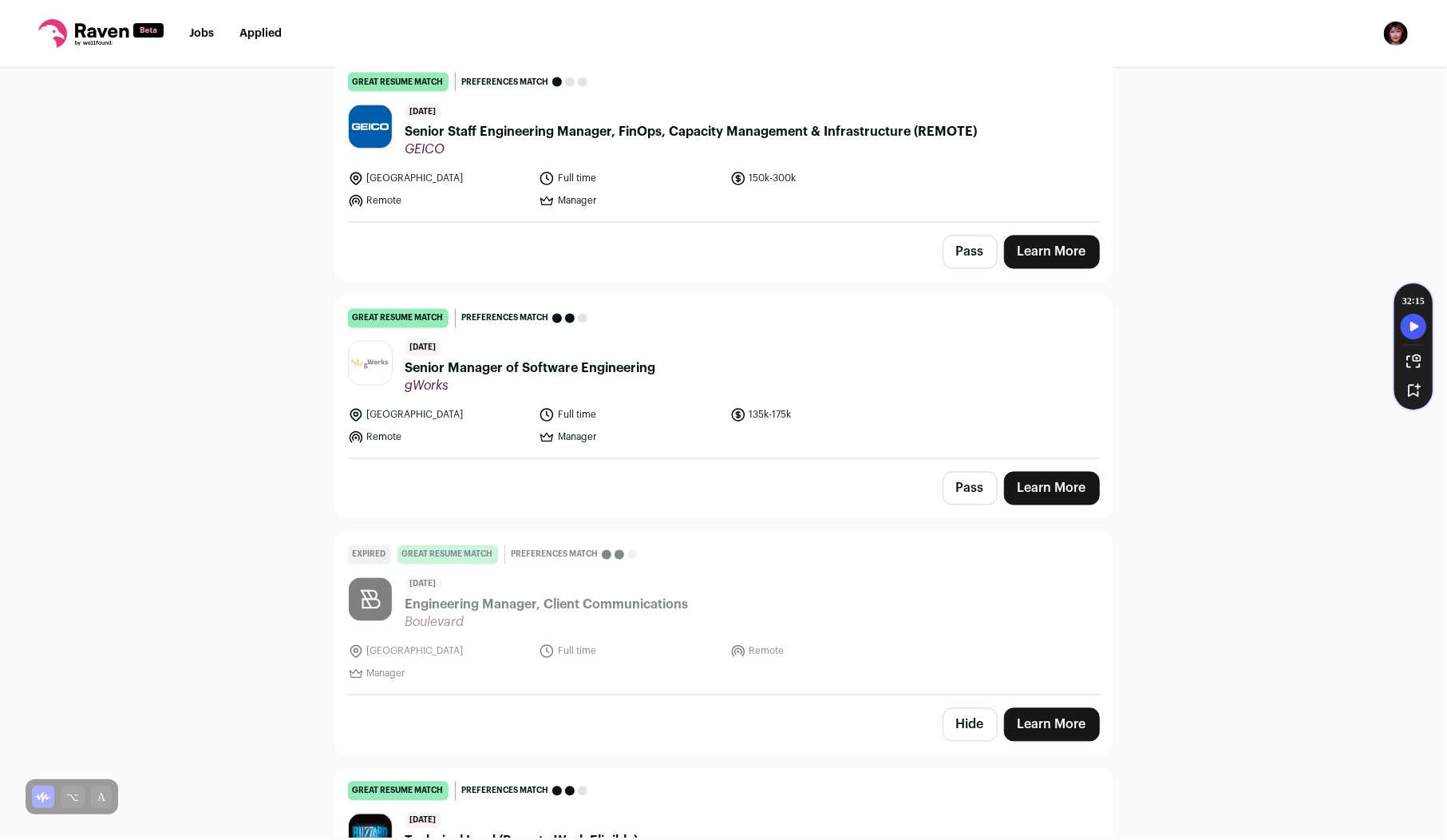
scroll to position [2083, 0]
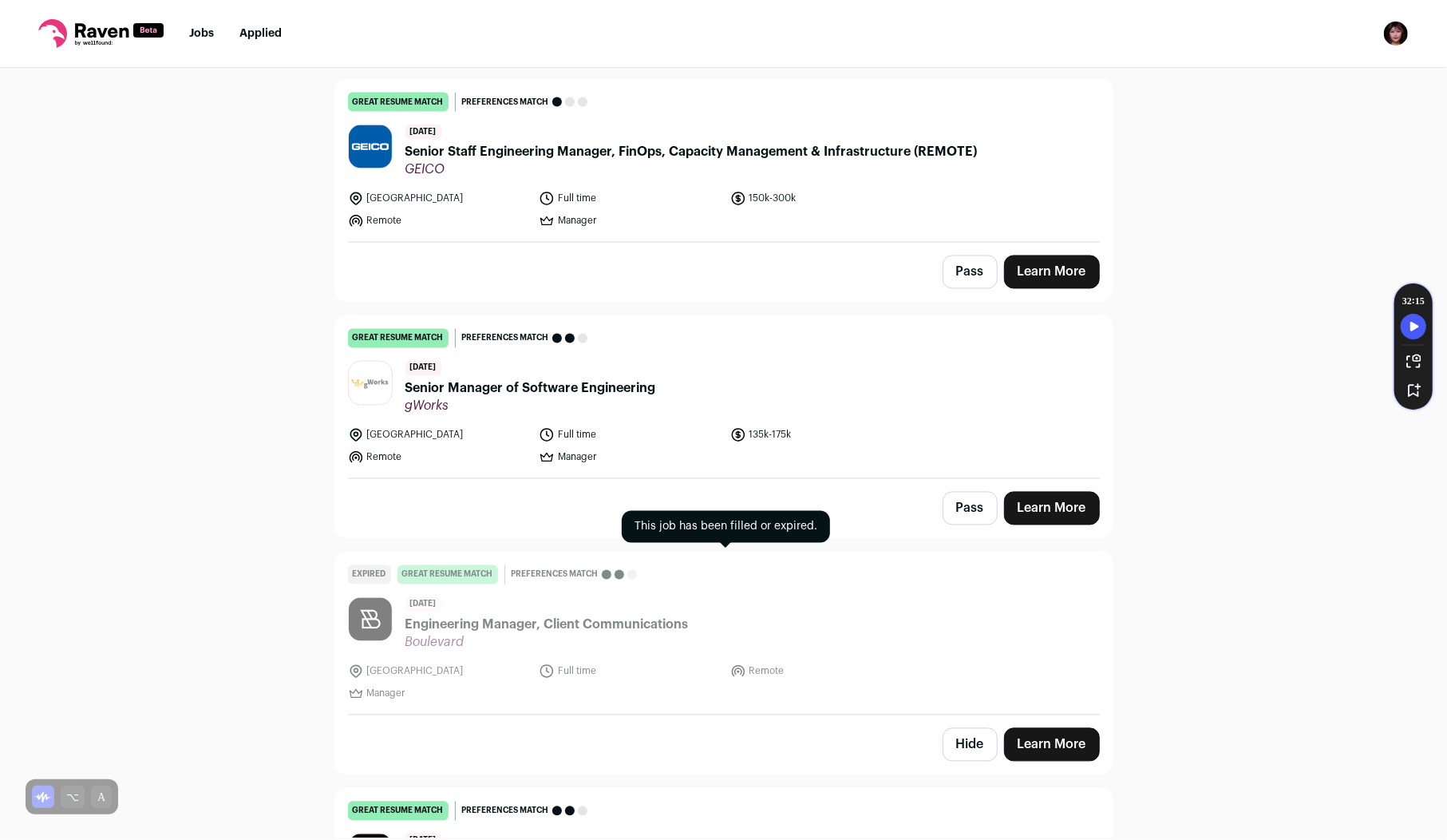
click at [510, 616] on span "Engineering Manager, Client Communications" at bounding box center [547, 625] width 283 height 19
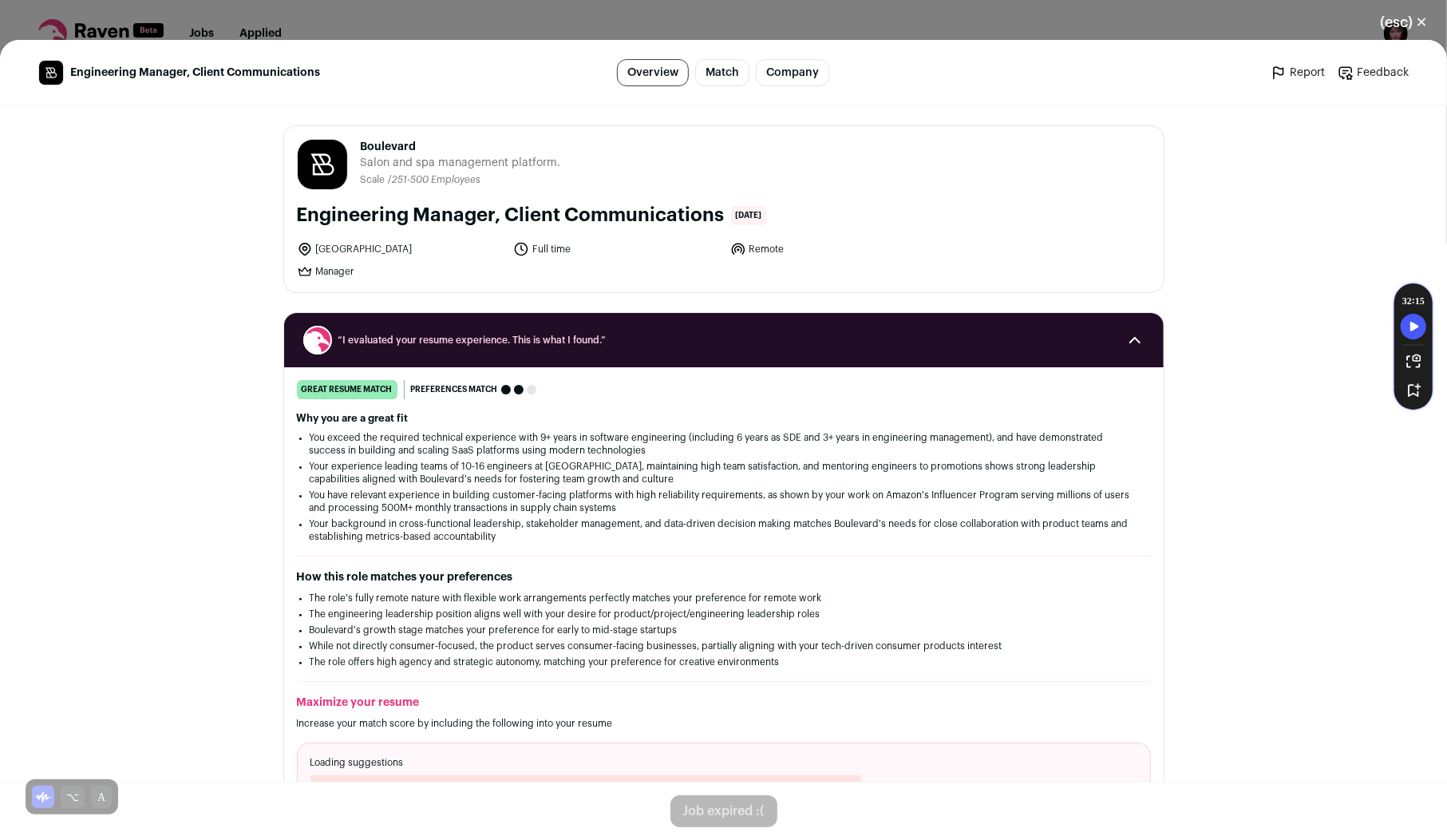
click at [727, 826] on div "Job expired :(" at bounding box center [724, 810] width 107 height 32
click at [717, 820] on div "Job expired :(" at bounding box center [724, 810] width 107 height 32
drag, startPoint x: 430, startPoint y: 149, endPoint x: 352, endPoint y: 150, distance: 78.0
click at [352, 148] on header "Boulevard joinblvd.com Public / Private Private Valuation $800M Company size 25…" at bounding box center [724, 164] width 854 height 51
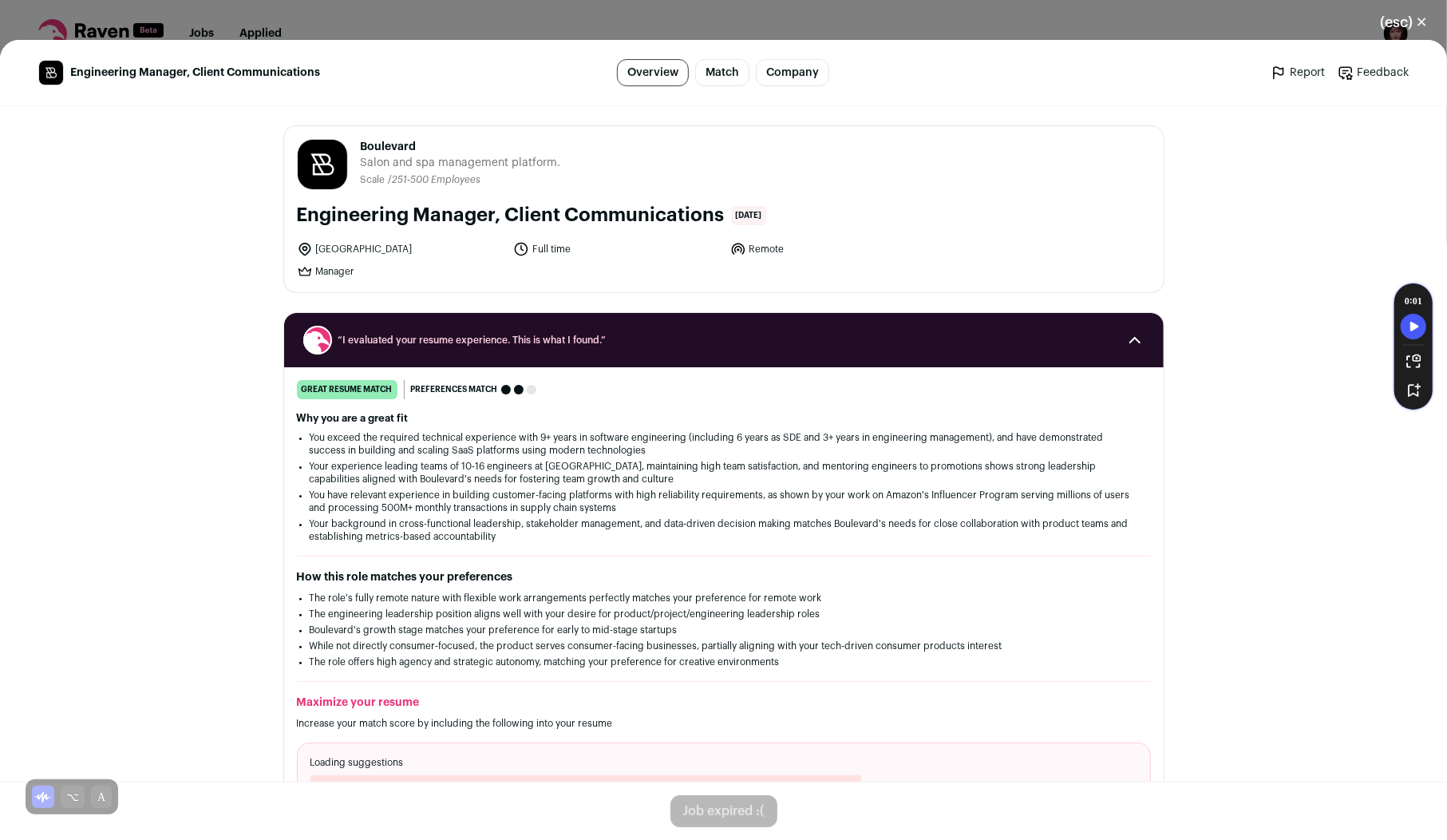
copy header "Boulevard joinblvd.com Public / Private Private Valuation $800M Company size 25…"
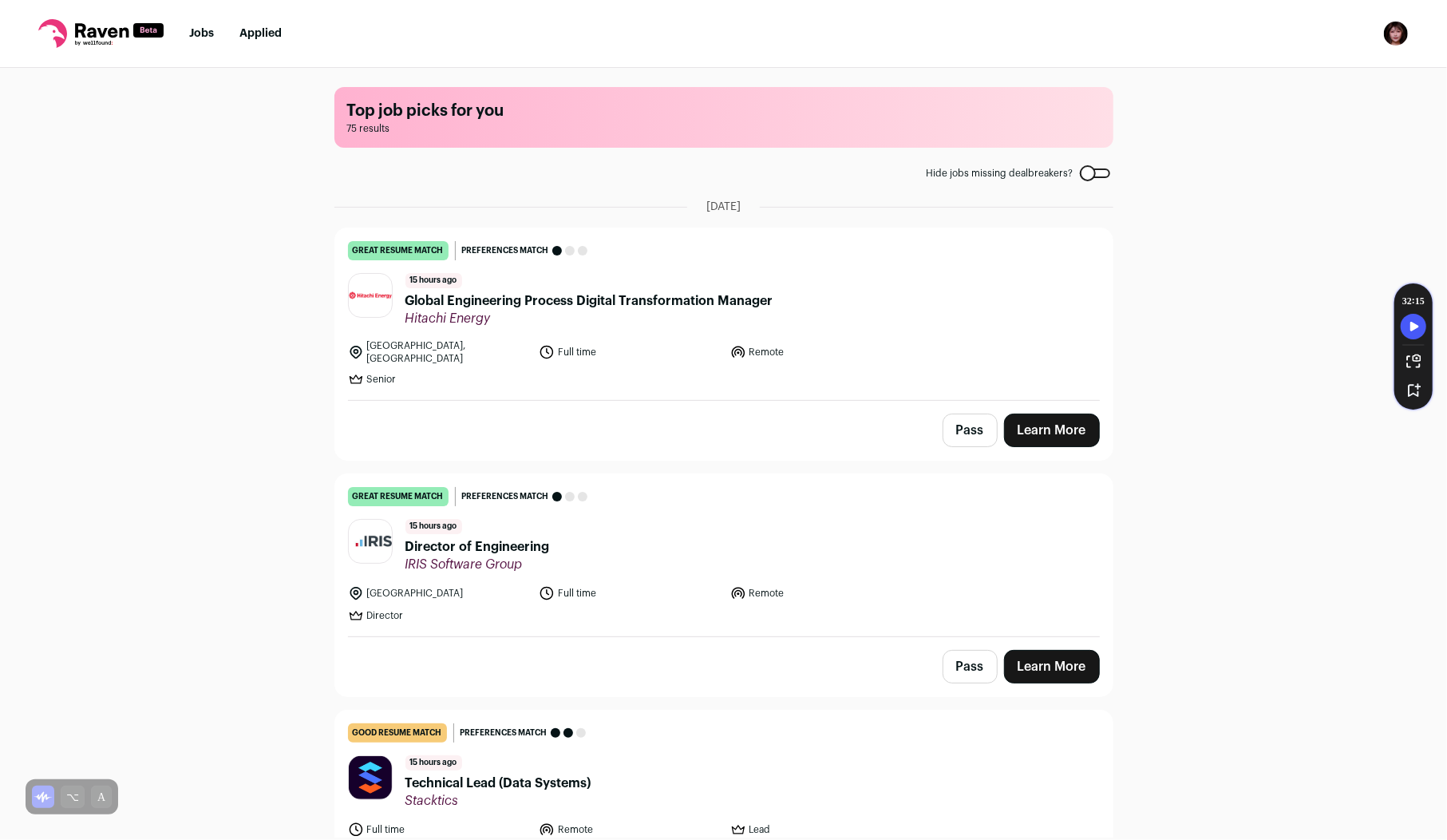
click at [1085, 173] on div at bounding box center [1095, 173] width 30 height 10
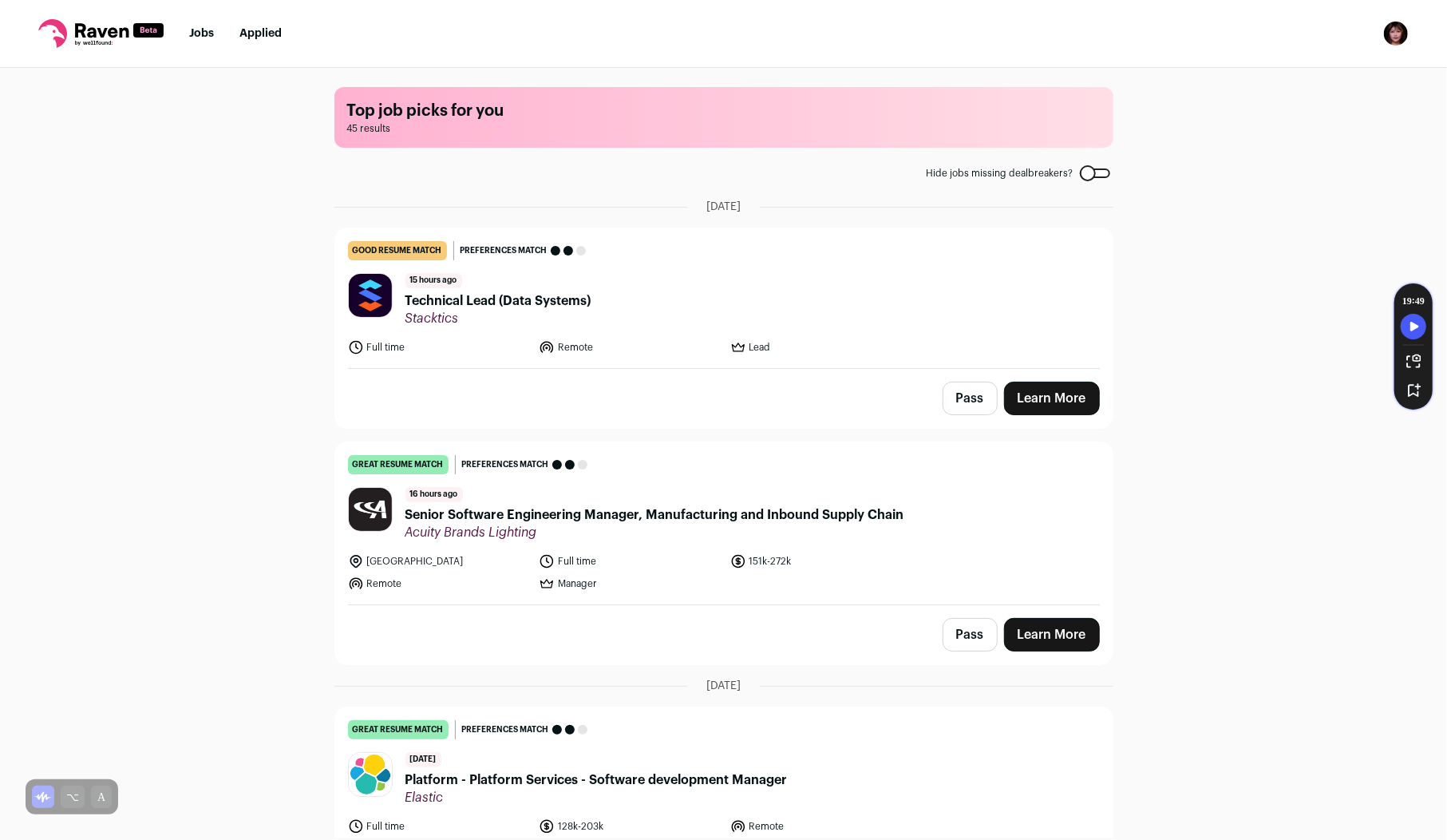
click at [1099, 172] on div at bounding box center [1095, 173] width 30 height 10
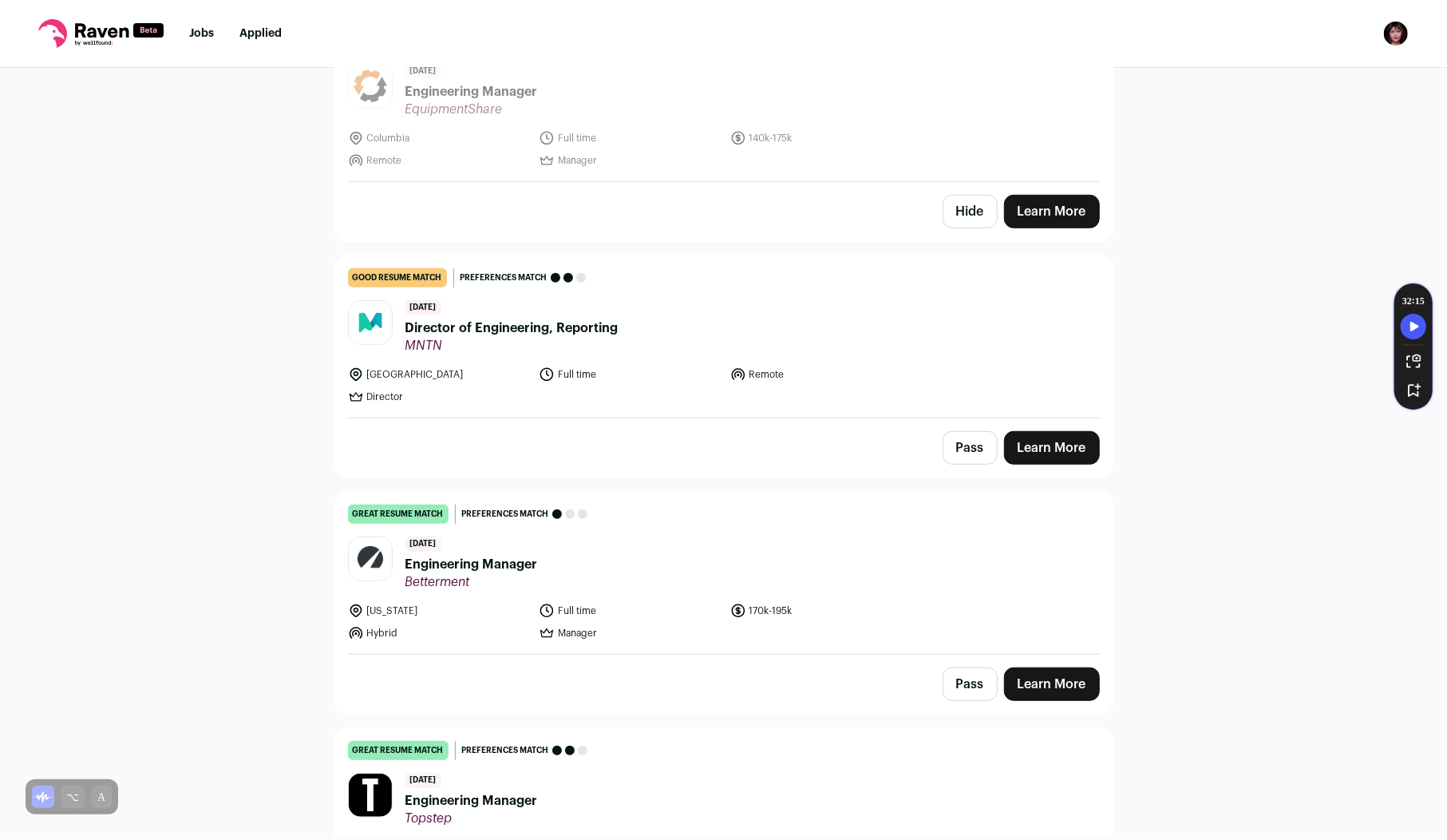
scroll to position [5790, 0]
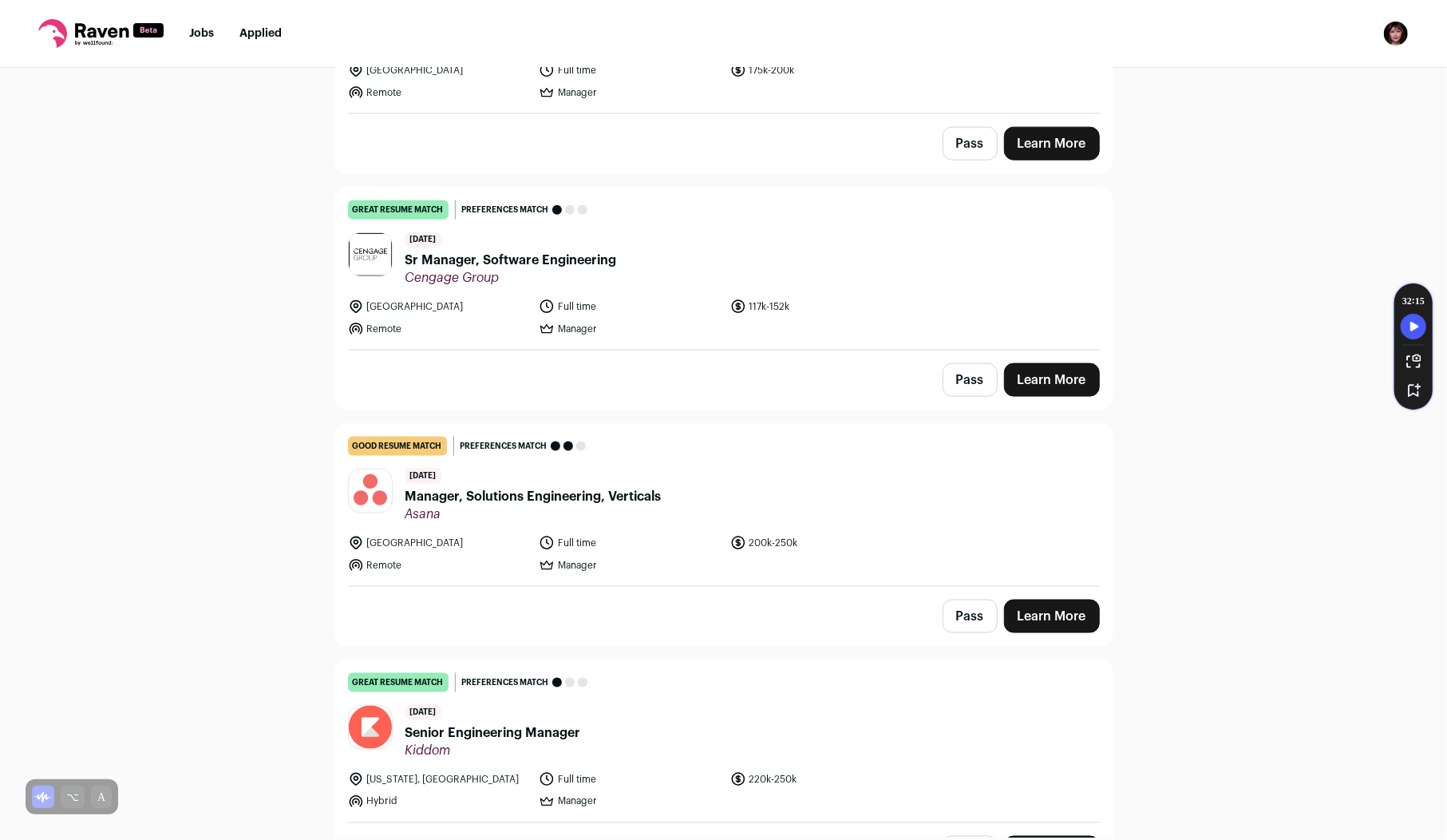
click at [530, 487] on span "Manager, Solutions Engineering, Verticals" at bounding box center [533, 496] width 256 height 19
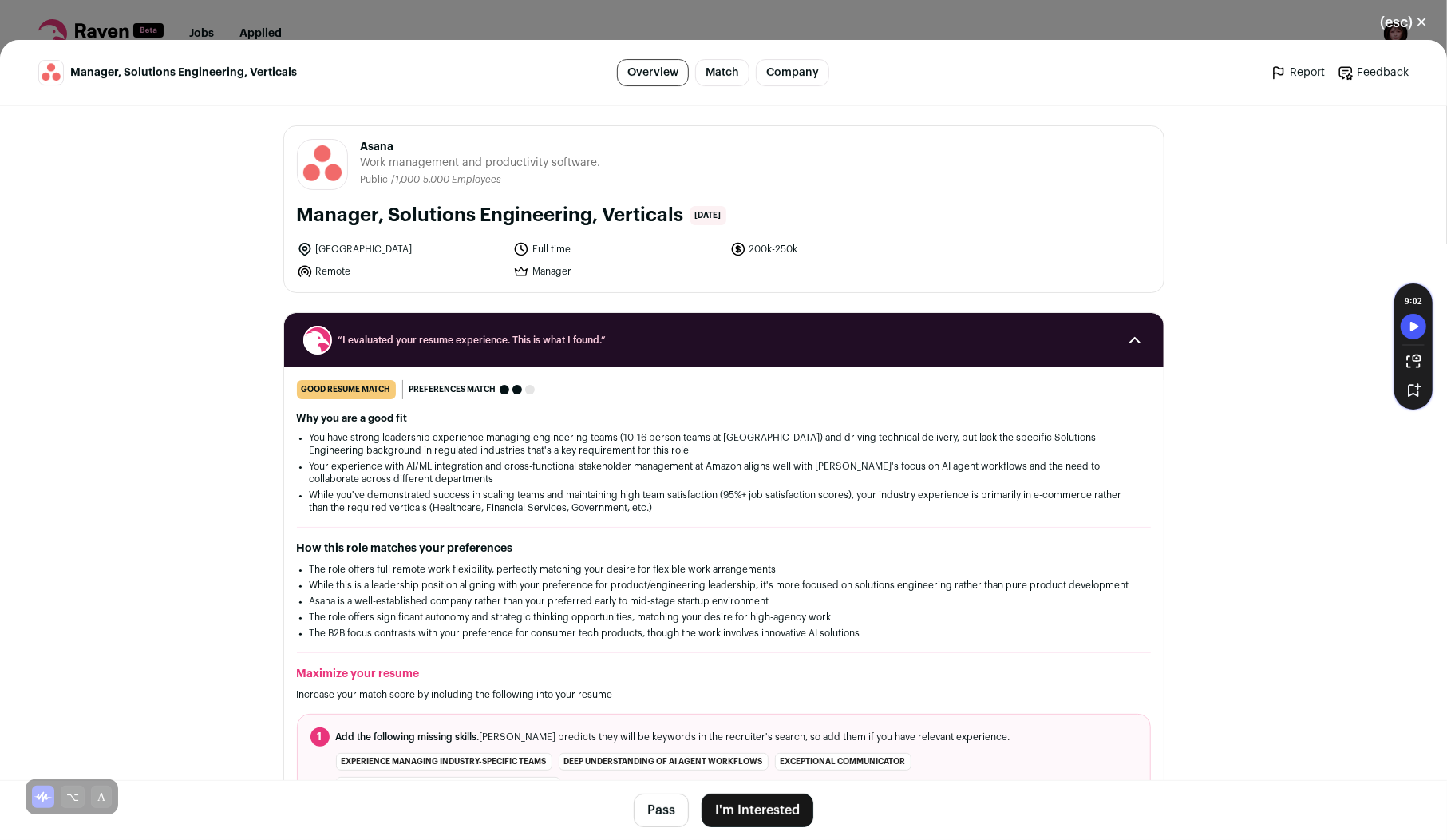
click at [748, 811] on button "I'm Interested" at bounding box center [758, 810] width 112 height 34
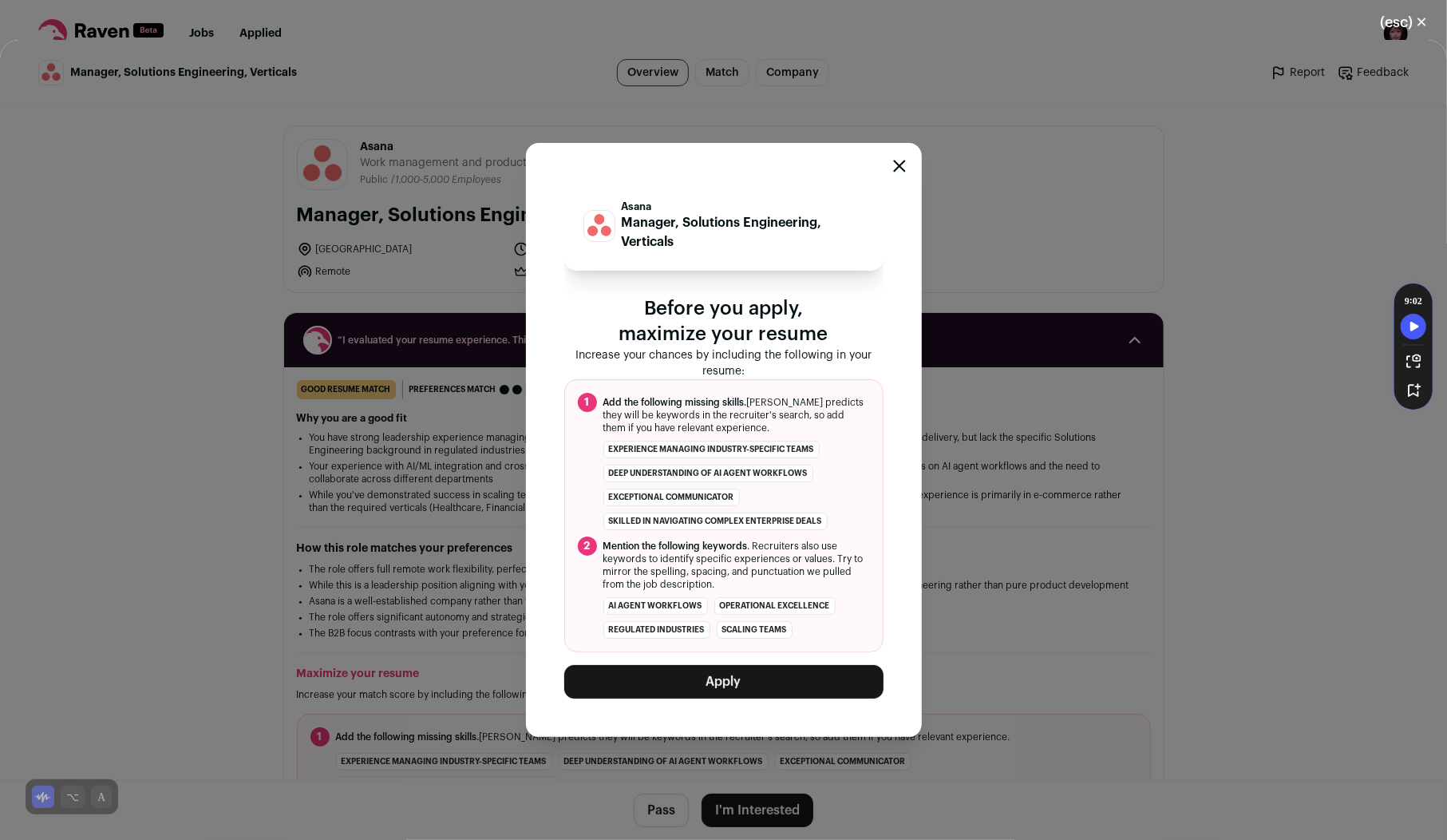
click at [770, 703] on div "Asana Manager, Solutions Engineering, Verticals Before you apply, maximize your…" at bounding box center [724, 440] width 396 height 594
click at [748, 680] on button "Apply" at bounding box center [724, 681] width 320 height 34
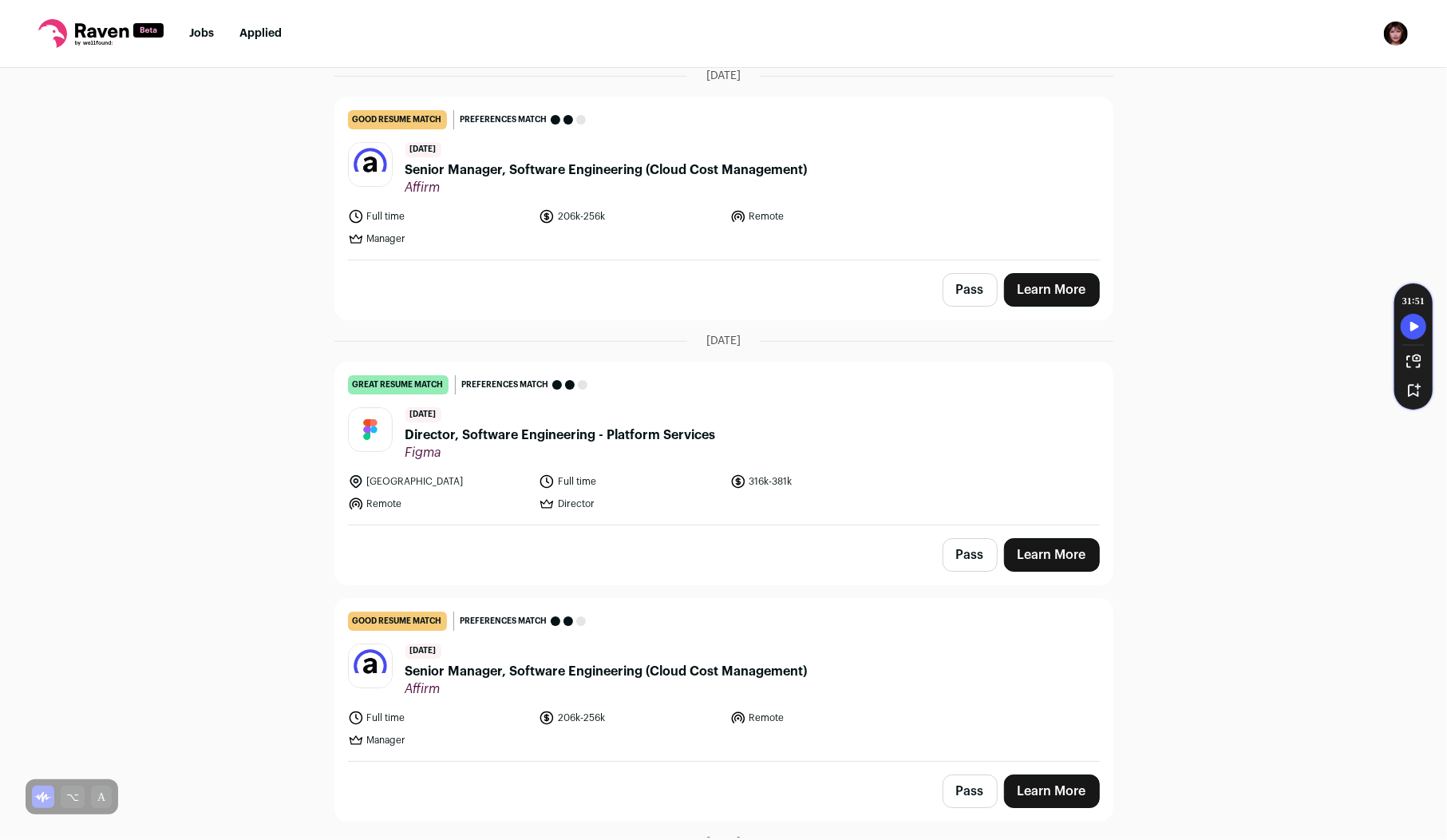
scroll to position [16935, 0]
click at [540, 662] on span "Senior Manager, Software Engineering (Cloud Cost Management)" at bounding box center [606, 671] width 402 height 19
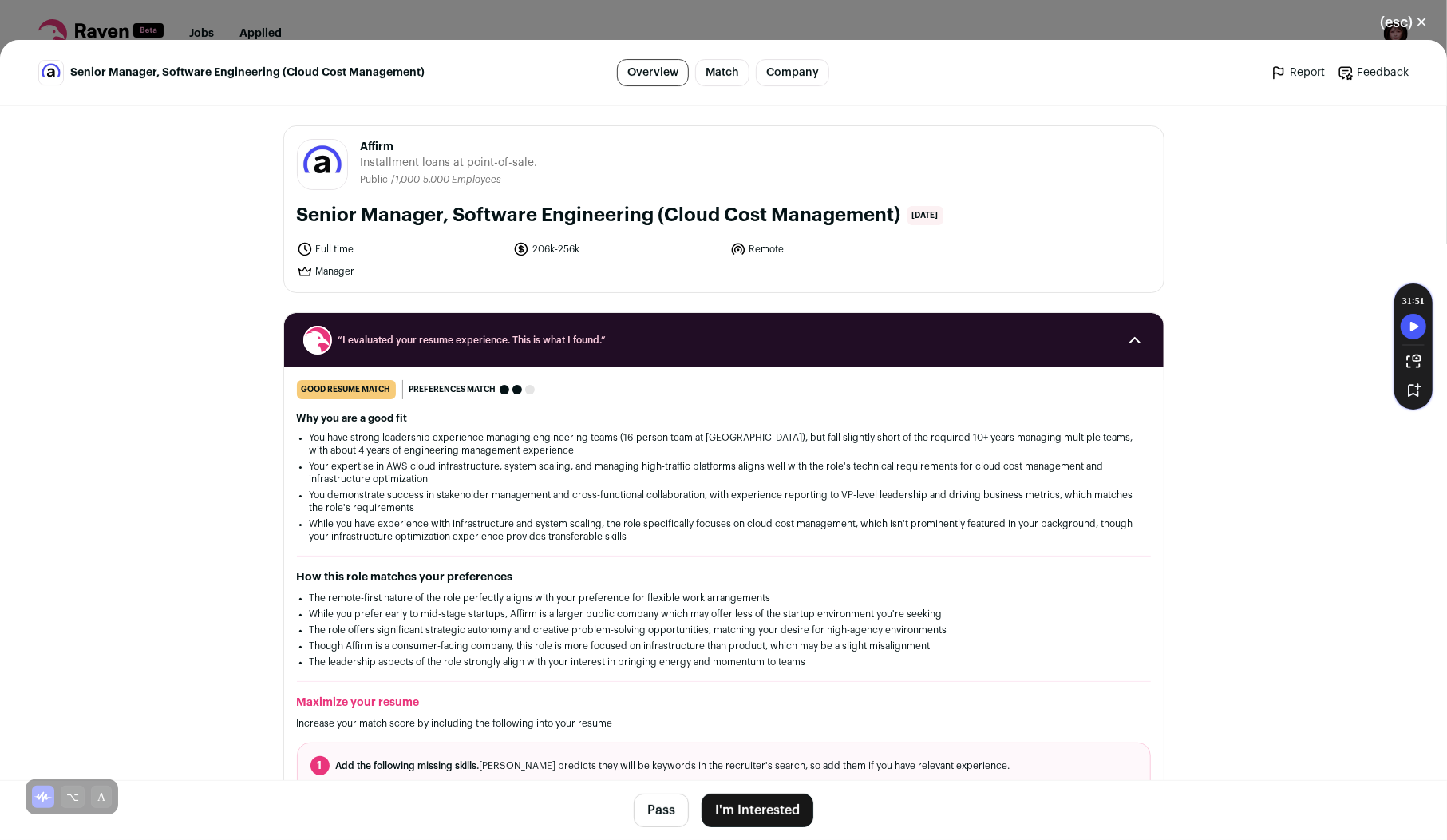
click at [764, 814] on button "I'm Interested" at bounding box center [758, 810] width 112 height 34
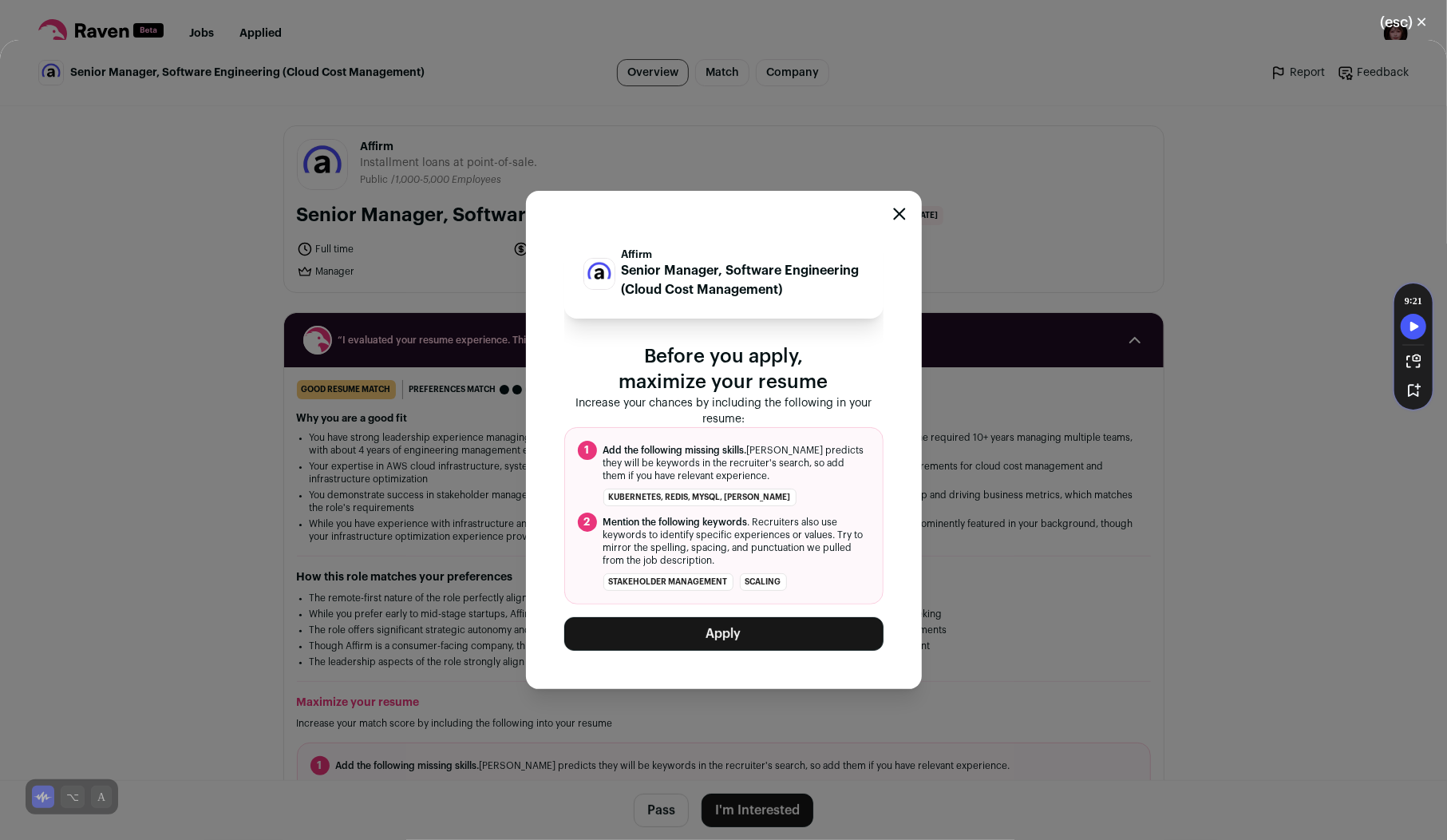
click at [705, 629] on button "Apply" at bounding box center [724, 633] width 320 height 34
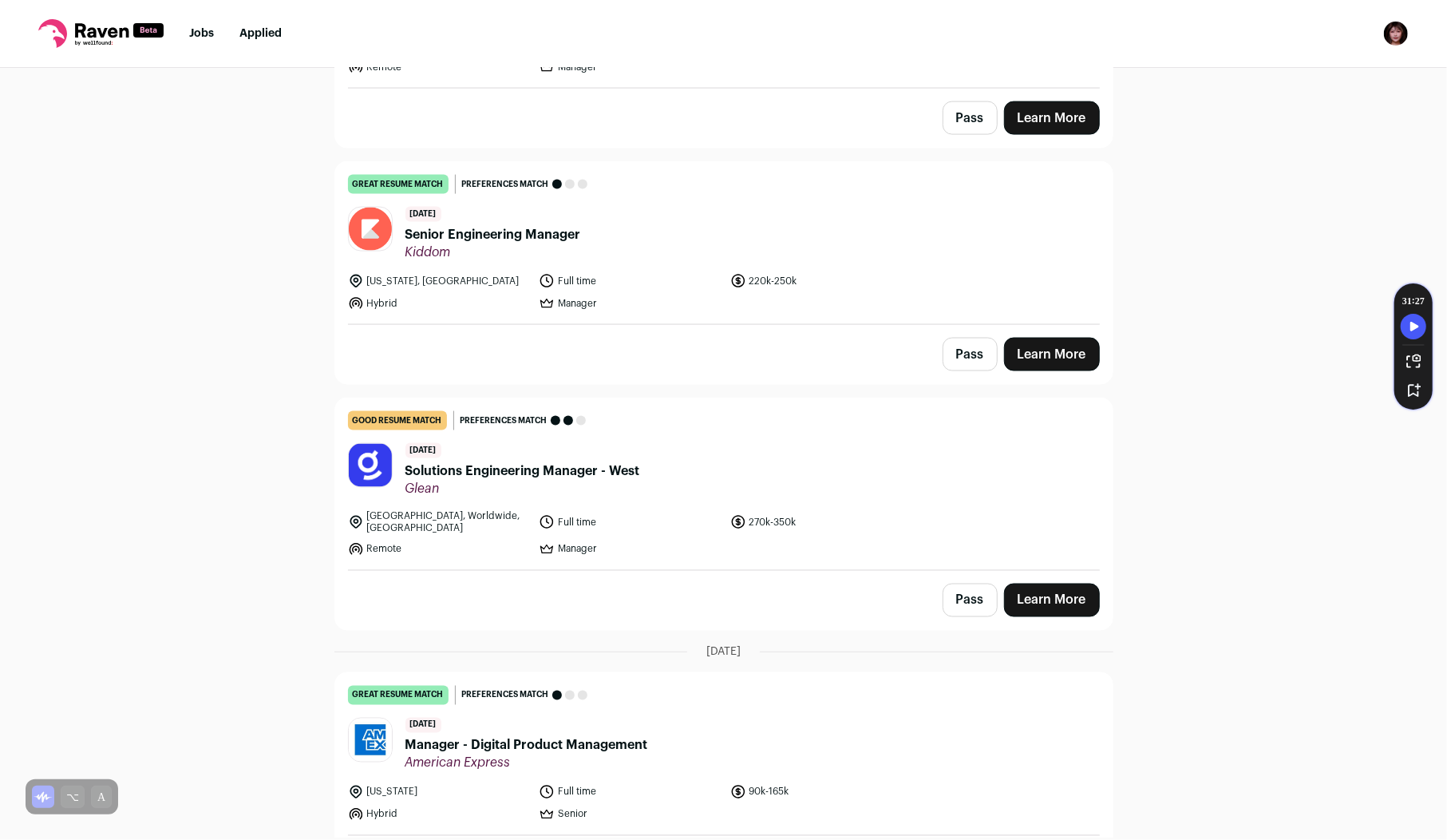
scroll to position [6082, 0]
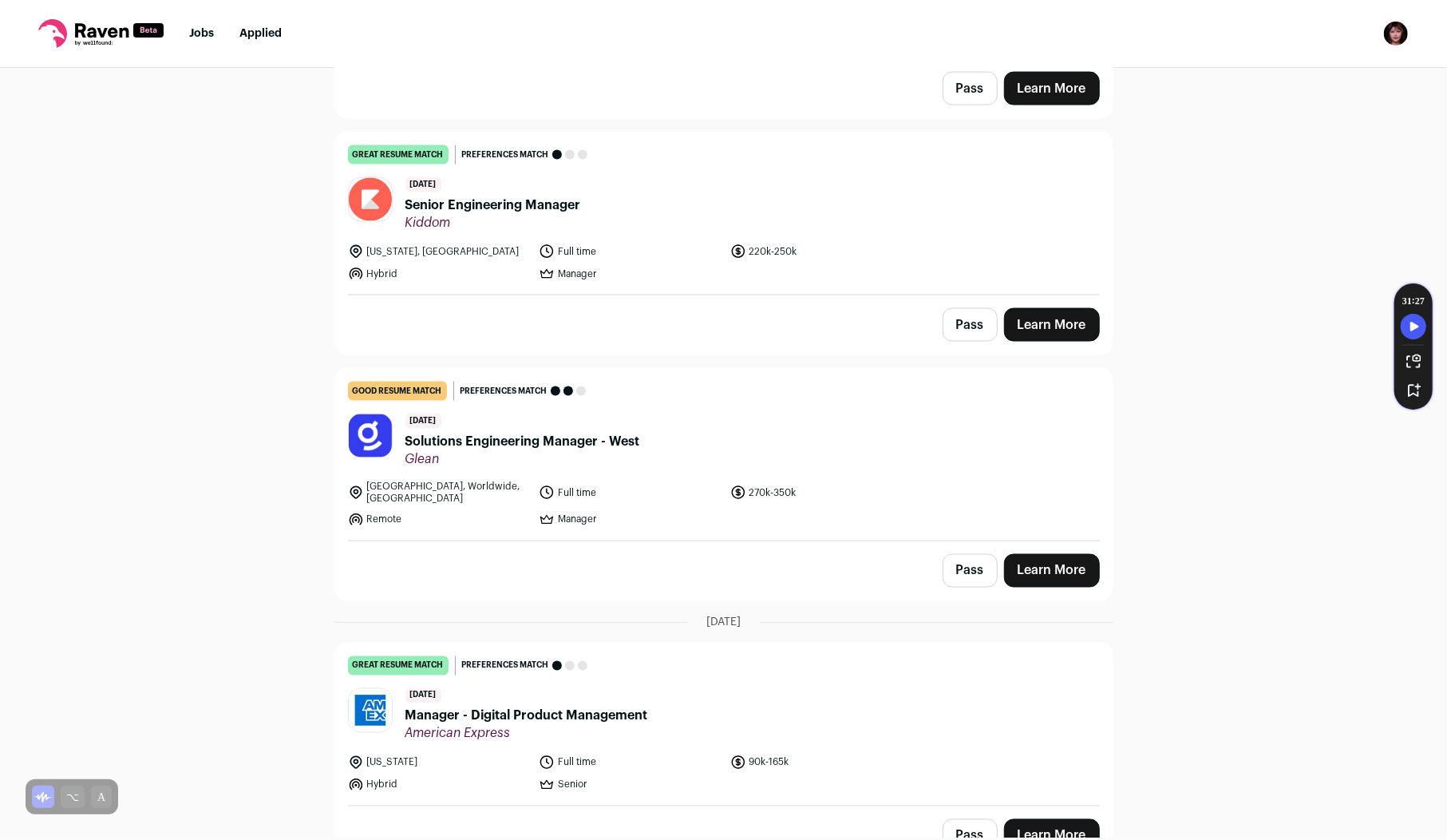
click at [574, 421] on link "good resume match You meet the must-have requirements but are missing some nice…" at bounding box center [724, 454] width 778 height 172
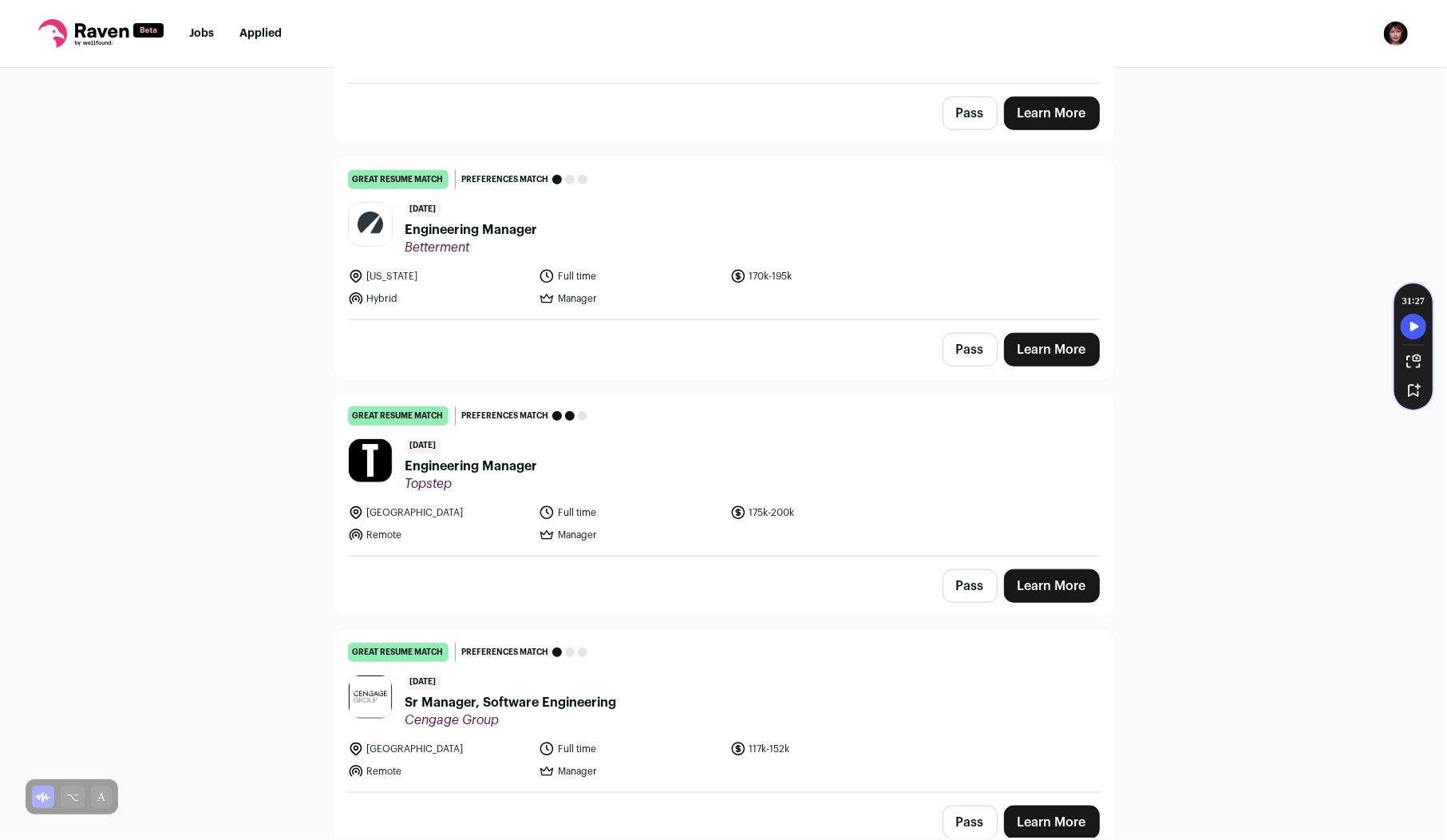
scroll to position [5236, 0]
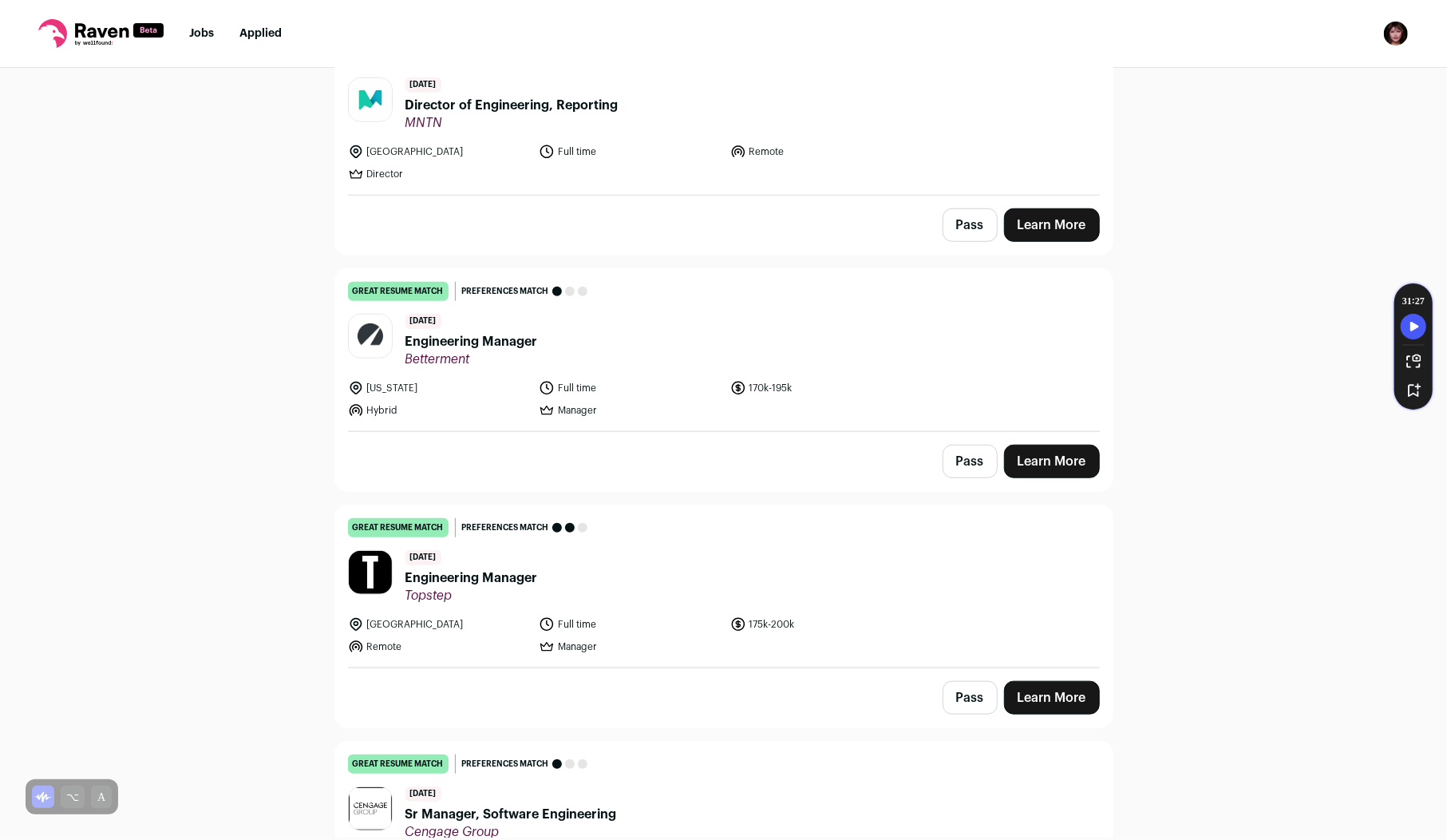
click at [466, 332] on span "Engineering Manager" at bounding box center [471, 341] width 133 height 19
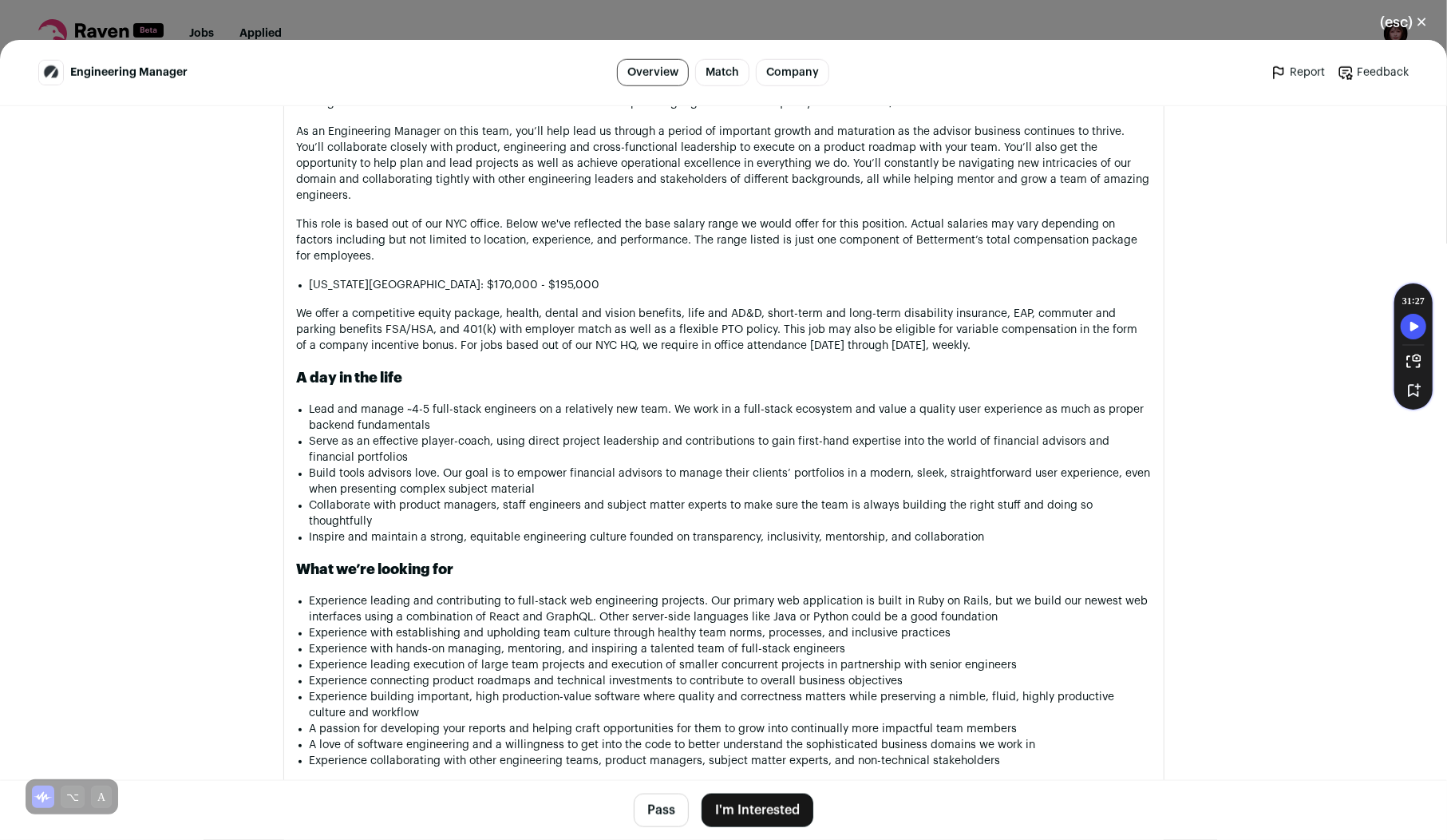
scroll to position [1126, 0]
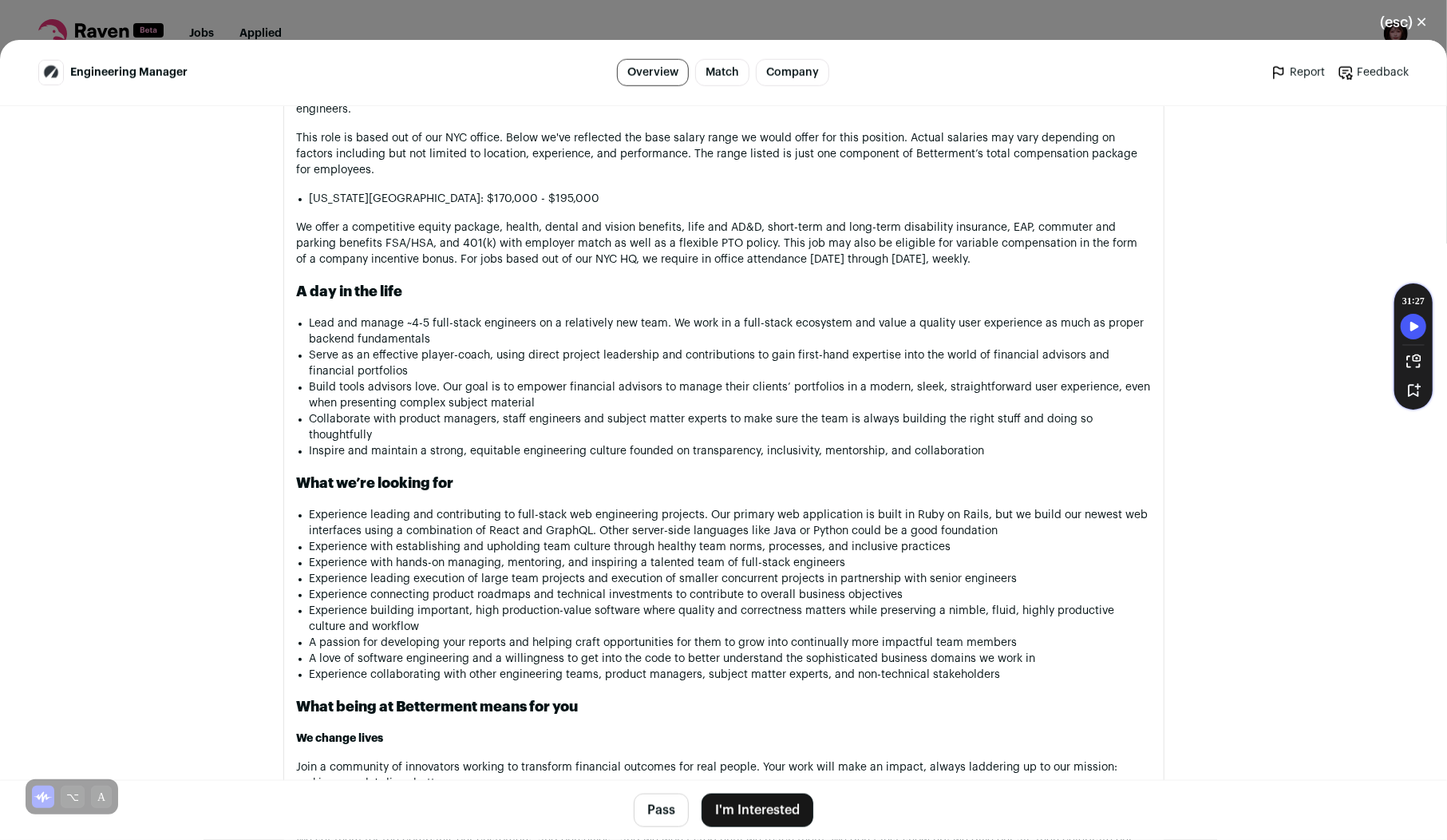
click at [750, 817] on button "I'm Interested" at bounding box center [758, 810] width 112 height 34
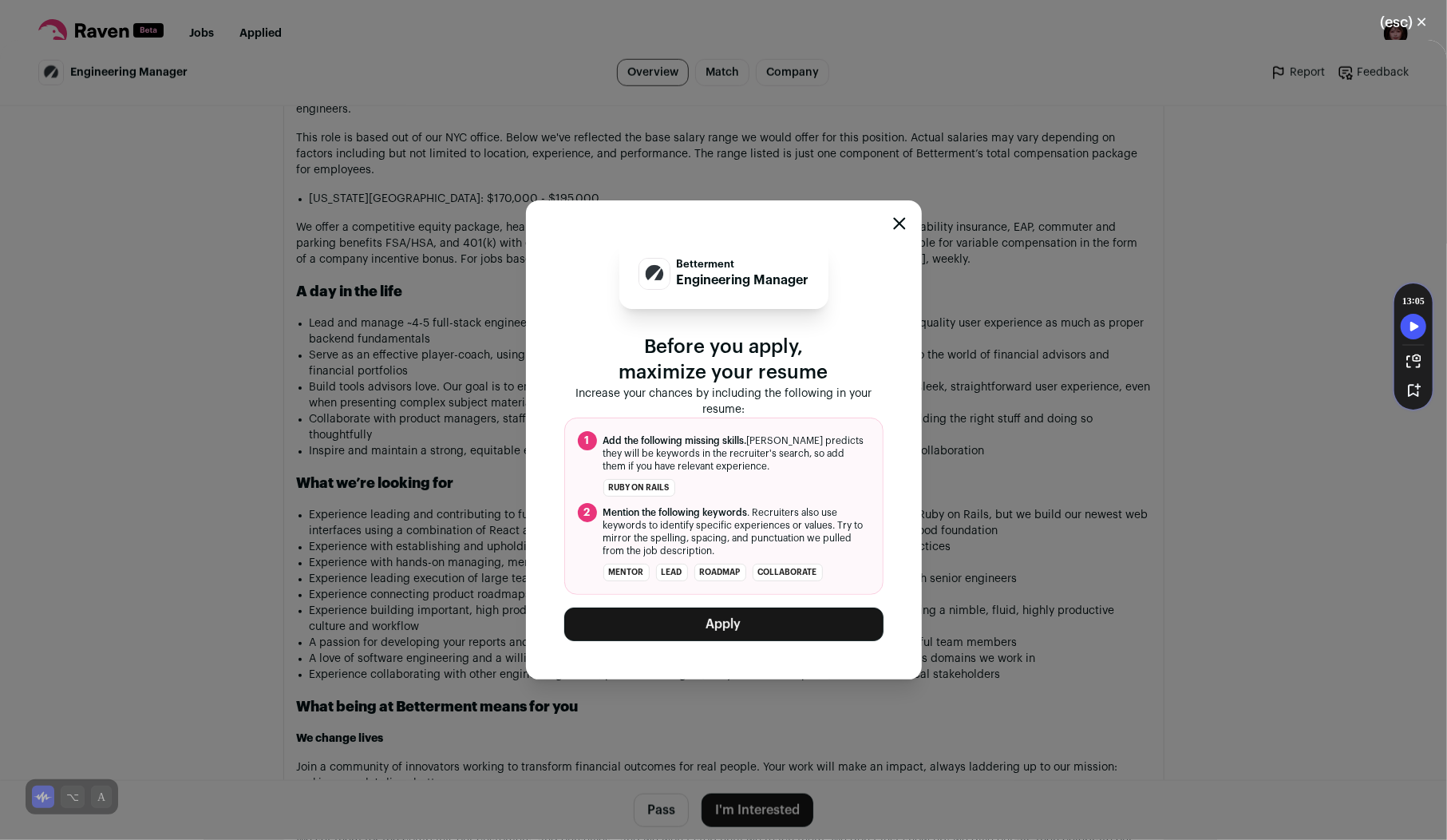
click at [784, 631] on button "Apply" at bounding box center [724, 624] width 320 height 34
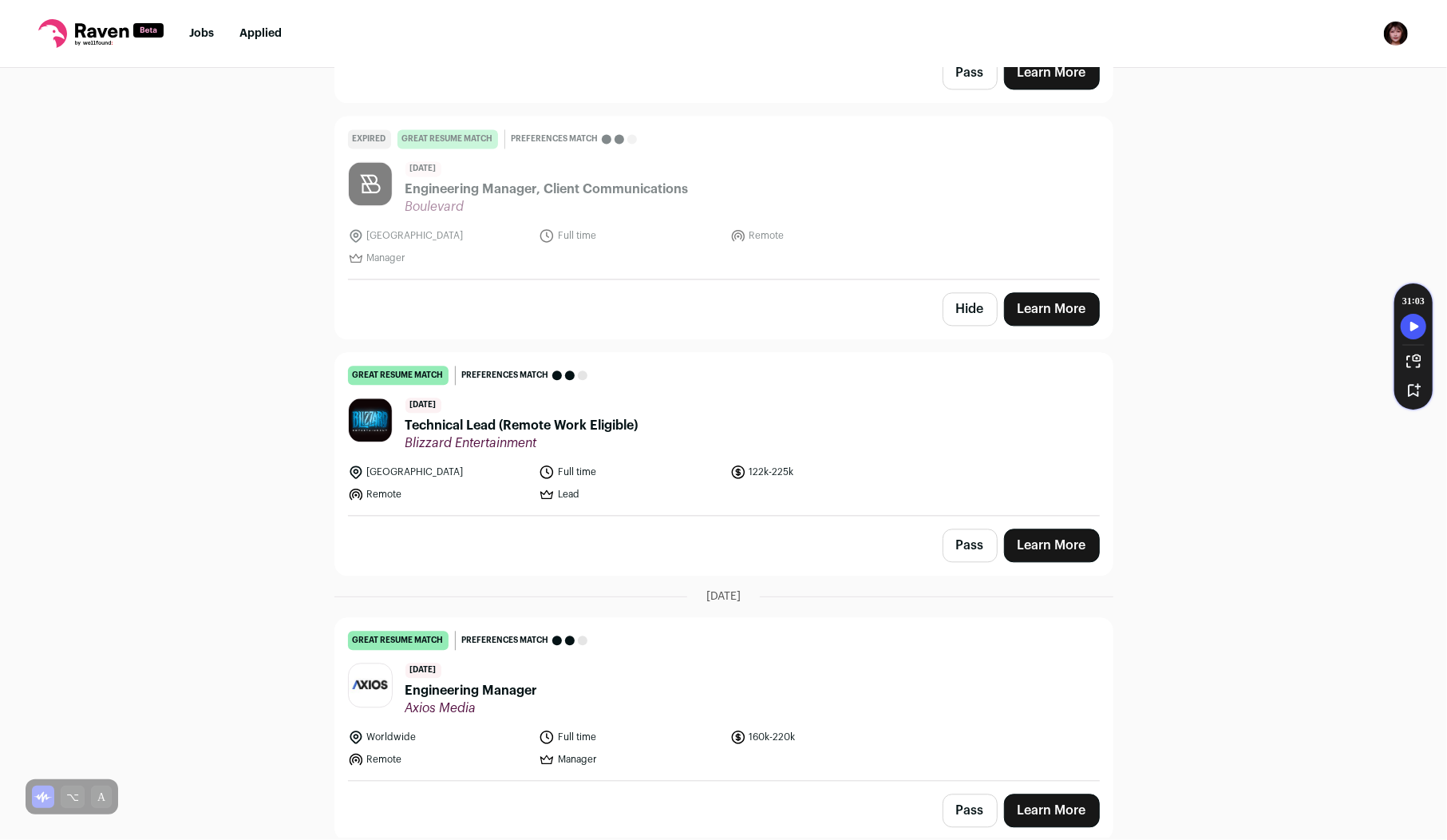
scroll to position [2515, 0]
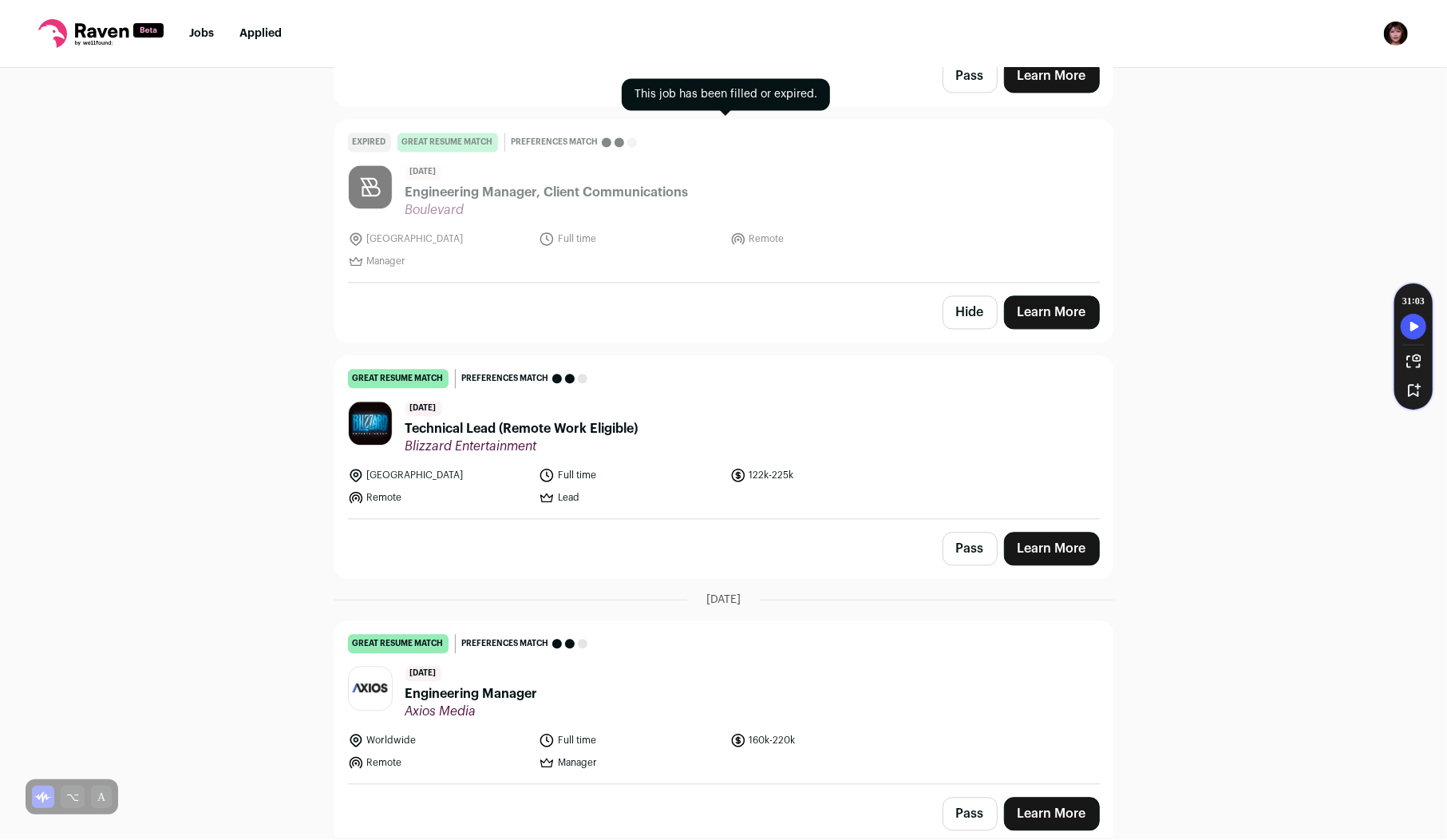
click at [457, 202] on span "Boulevard" at bounding box center [547, 210] width 283 height 16
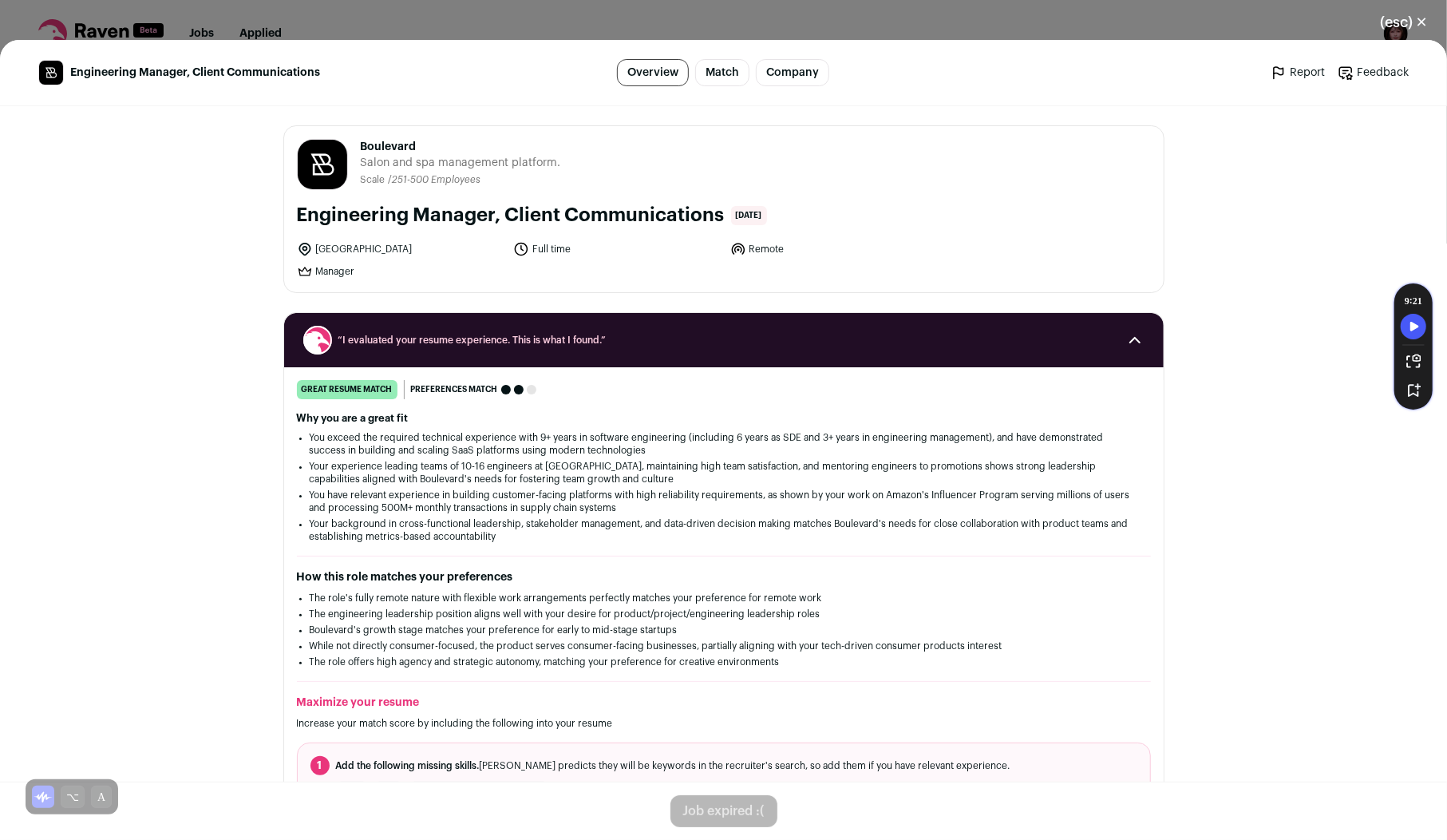
click at [391, 144] on span "Boulevard" at bounding box center [461, 147] width 201 height 16
copy span "Boulevard"
click at [1408, 13] on button "(esc) ✕" at bounding box center [1404, 22] width 86 height 35
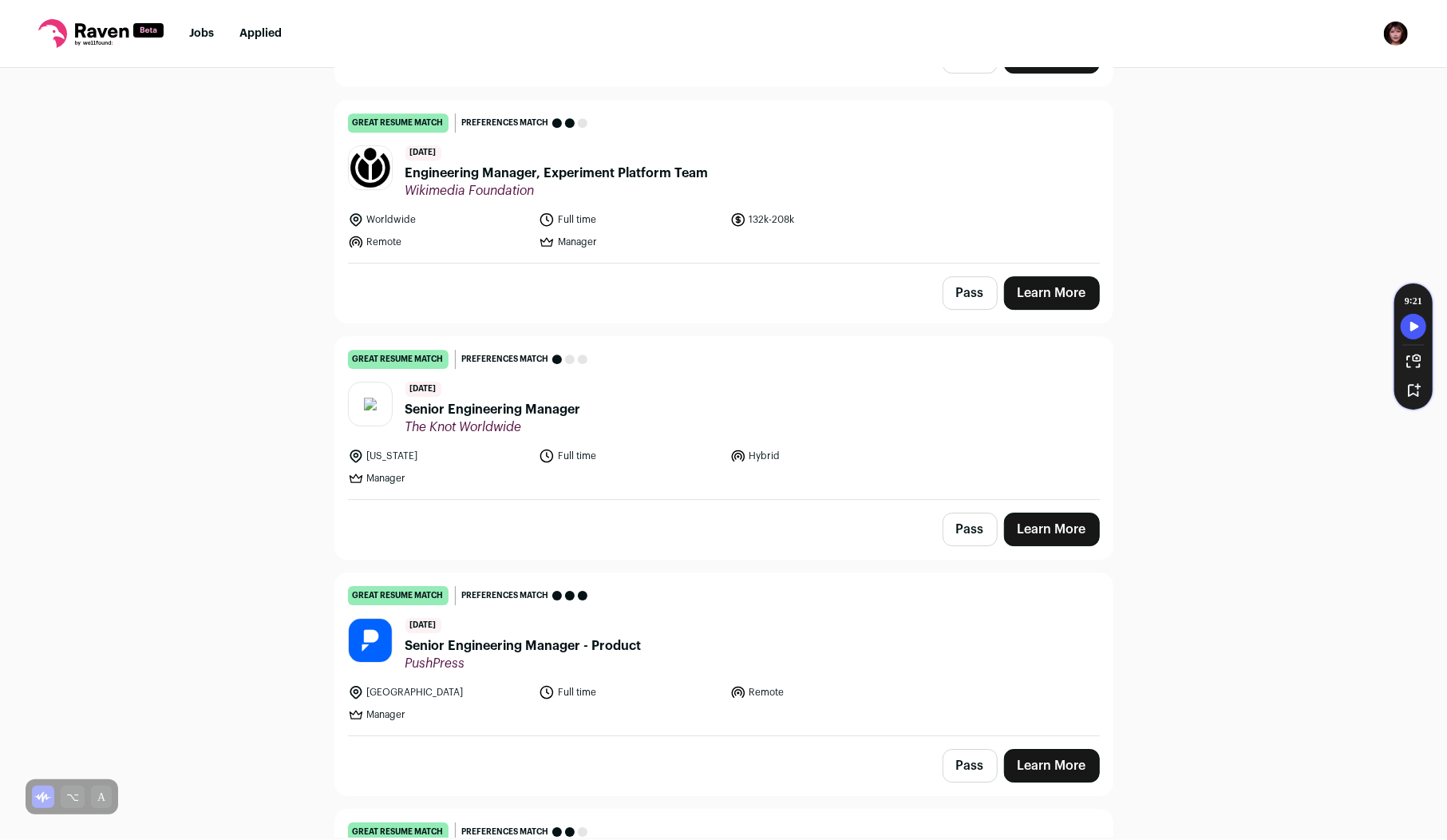
scroll to position [3609, 0]
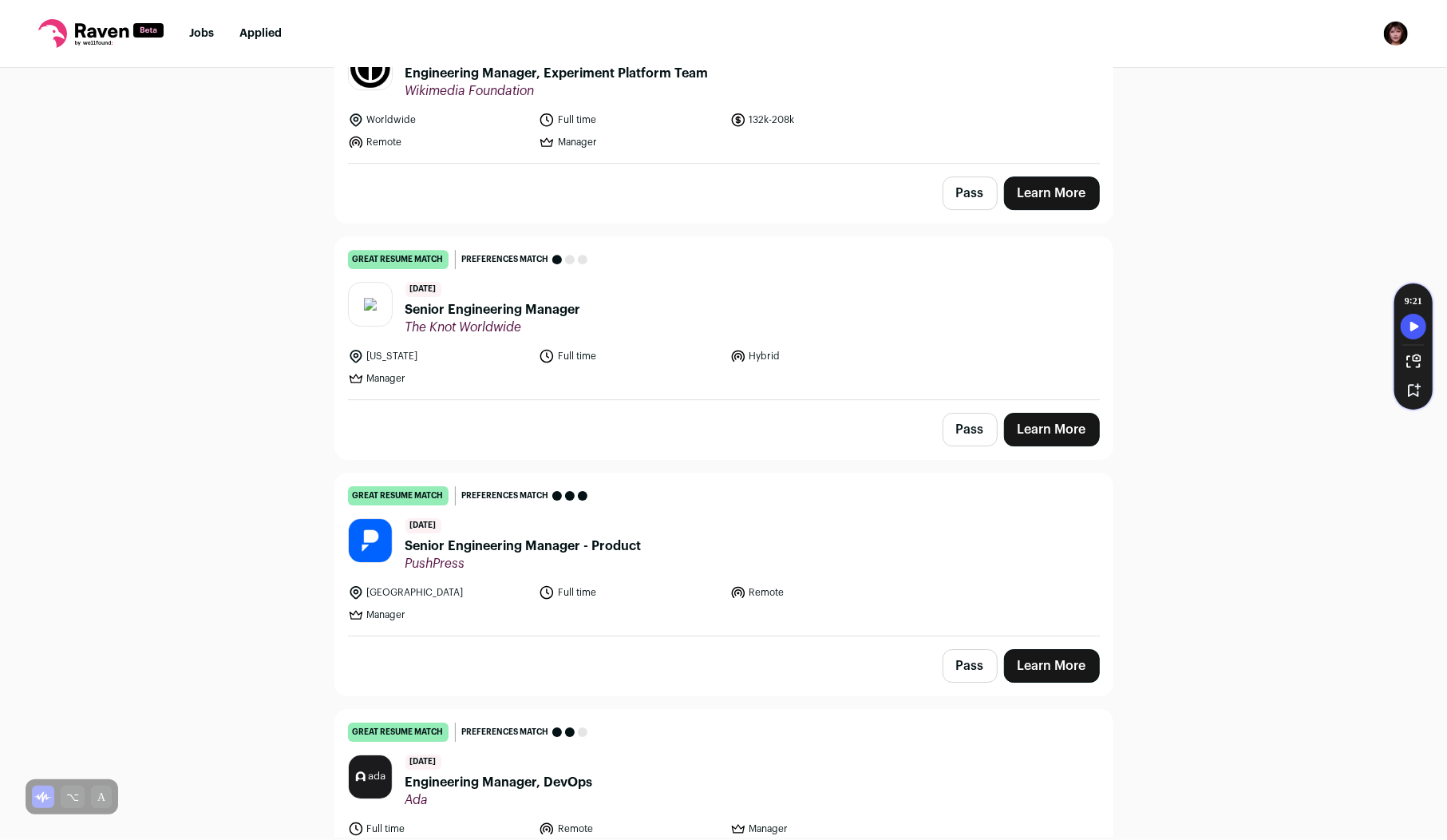
click at [606, 556] on span "PushPress" at bounding box center [523, 564] width 236 height 16
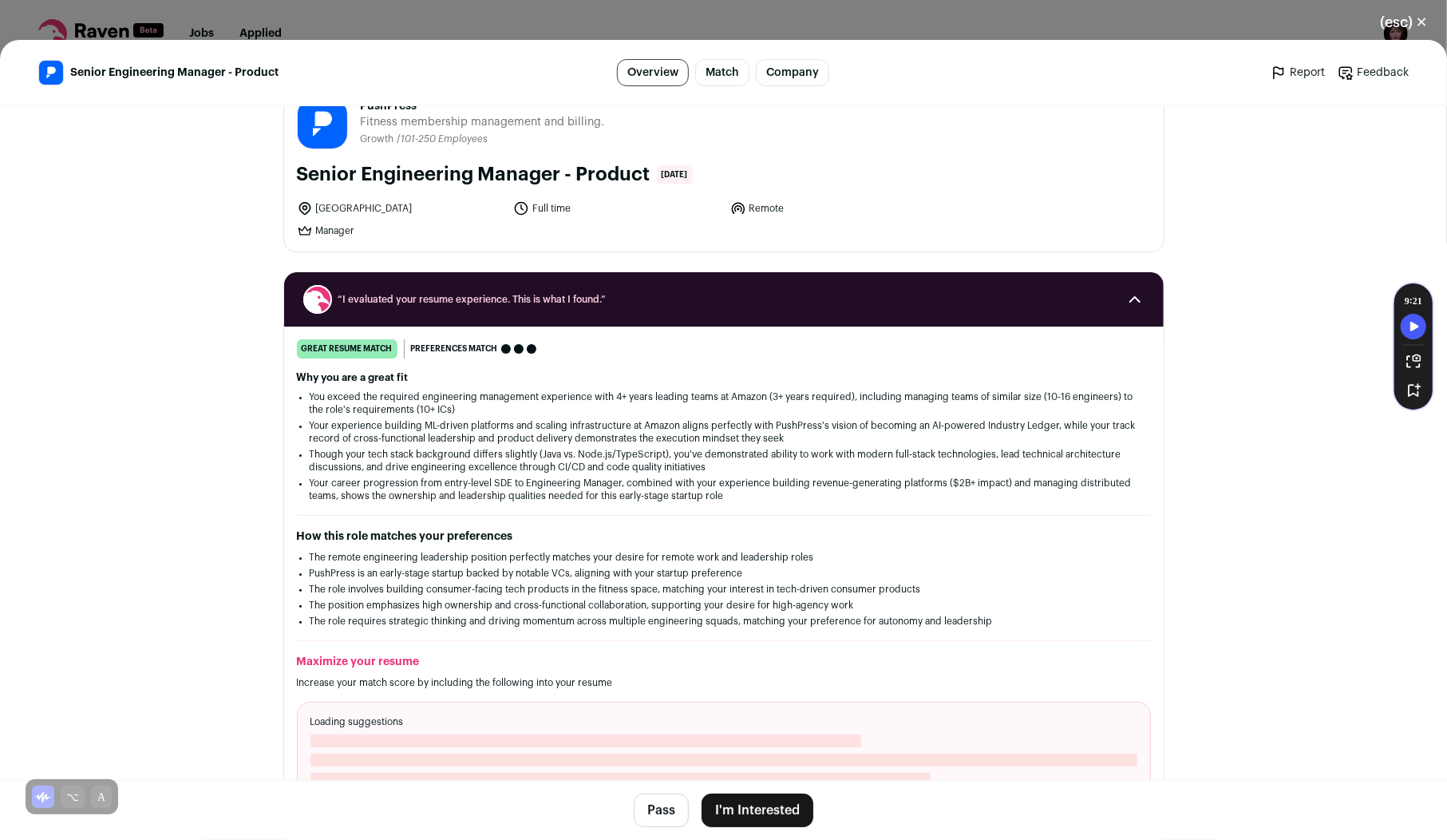
scroll to position [243, 0]
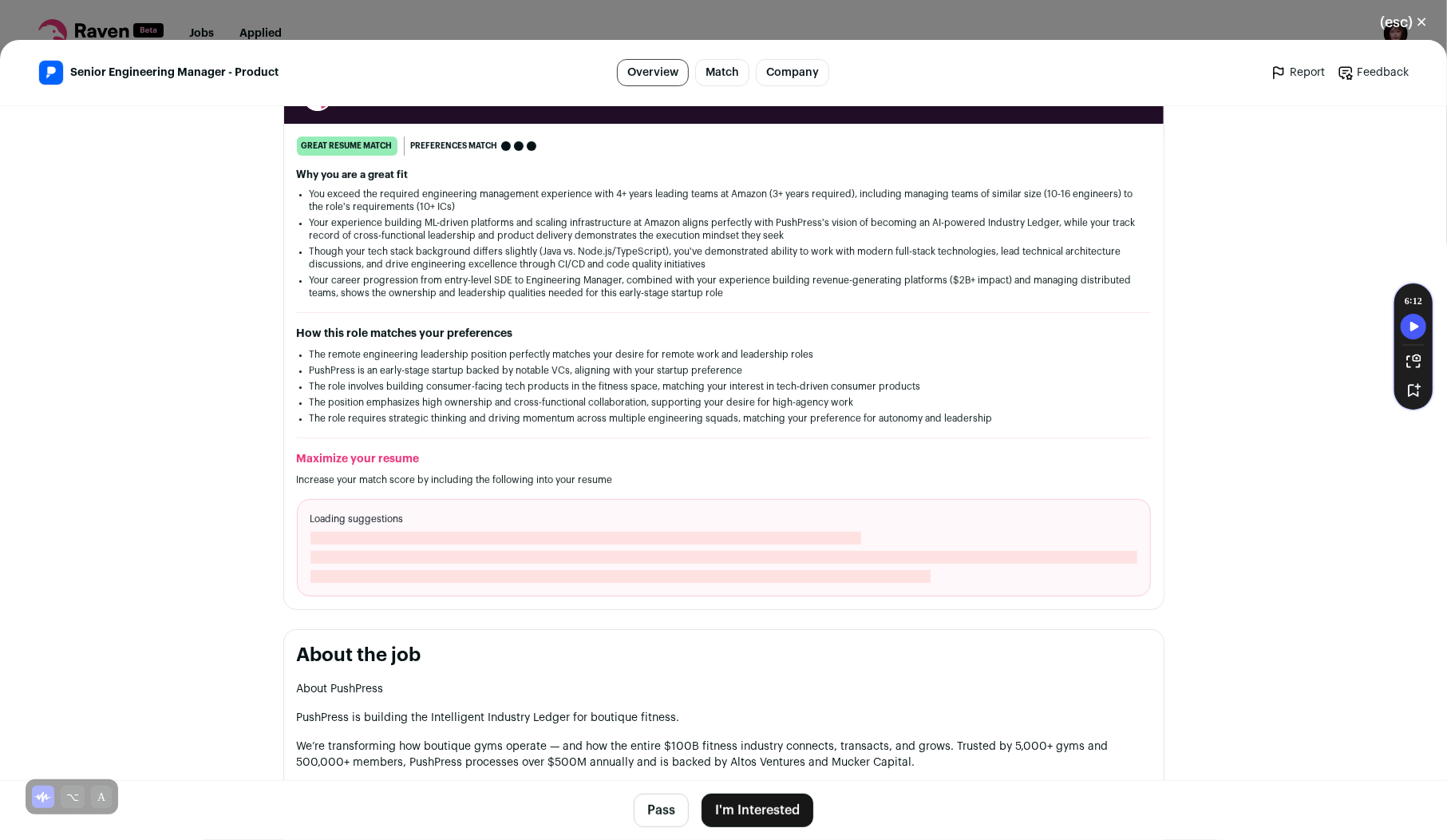
click at [787, 819] on button "I'm Interested" at bounding box center [758, 810] width 112 height 34
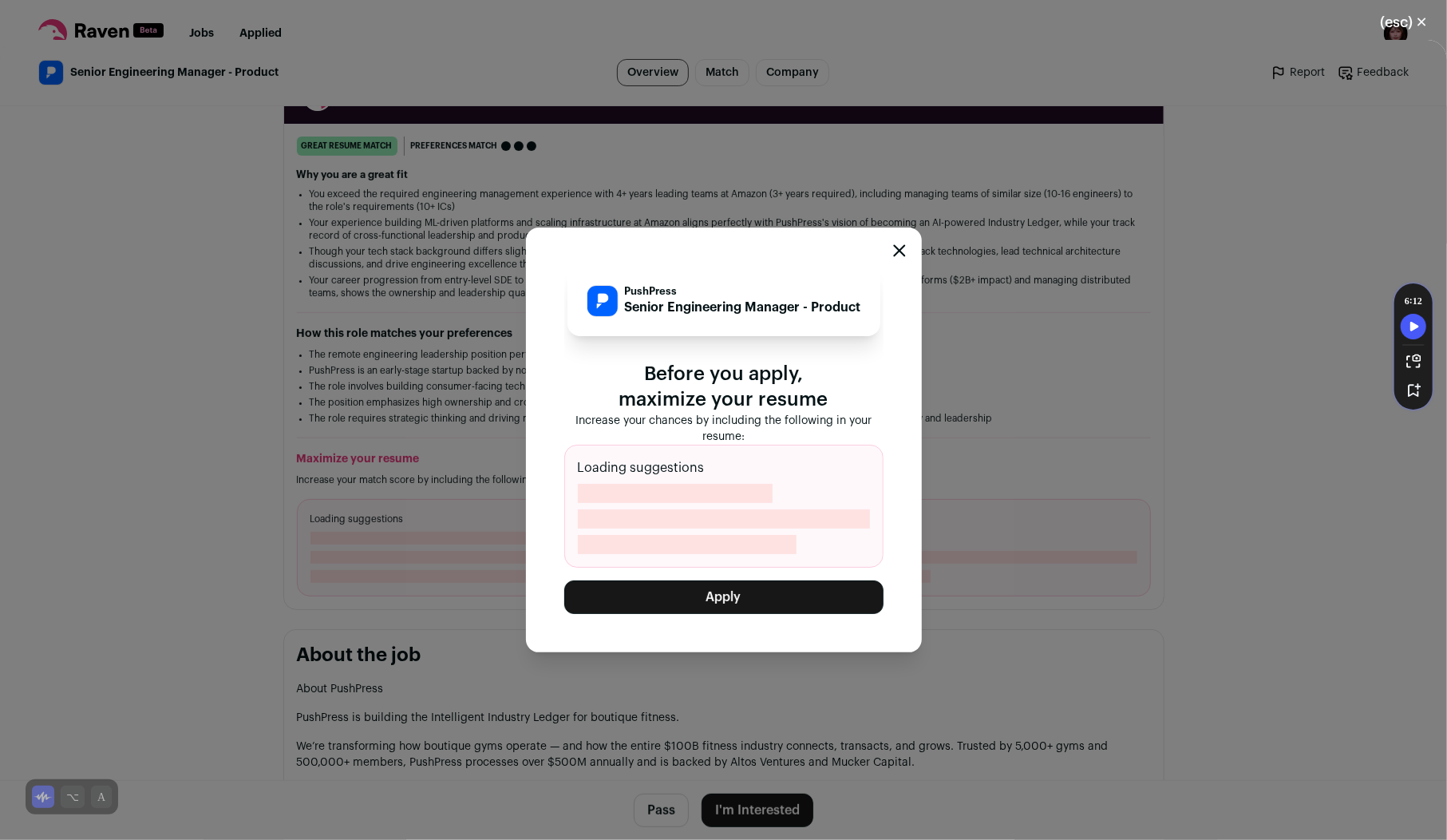
click at [756, 599] on button "Apply" at bounding box center [724, 597] width 320 height 34
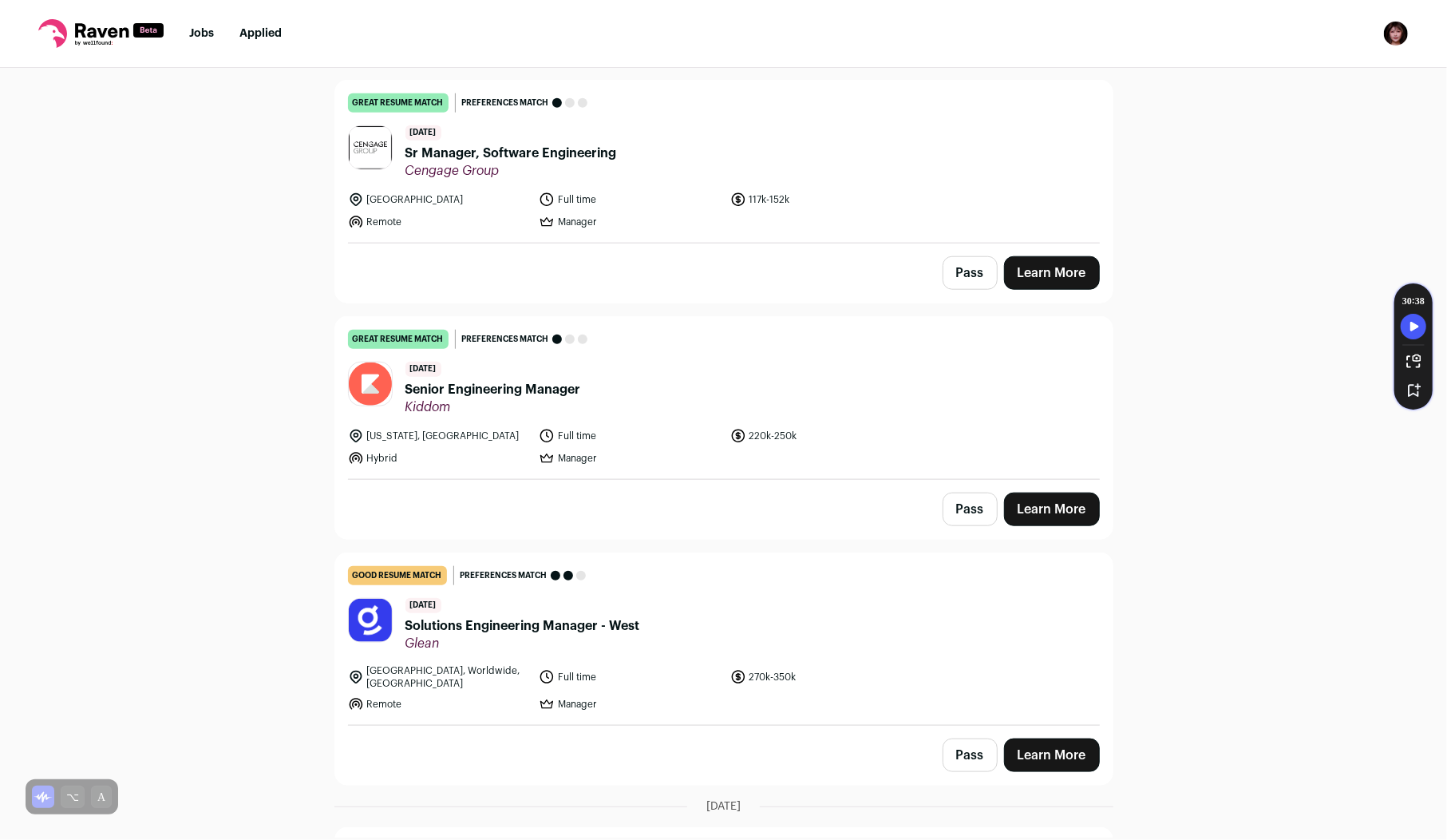
scroll to position [5467, 0]
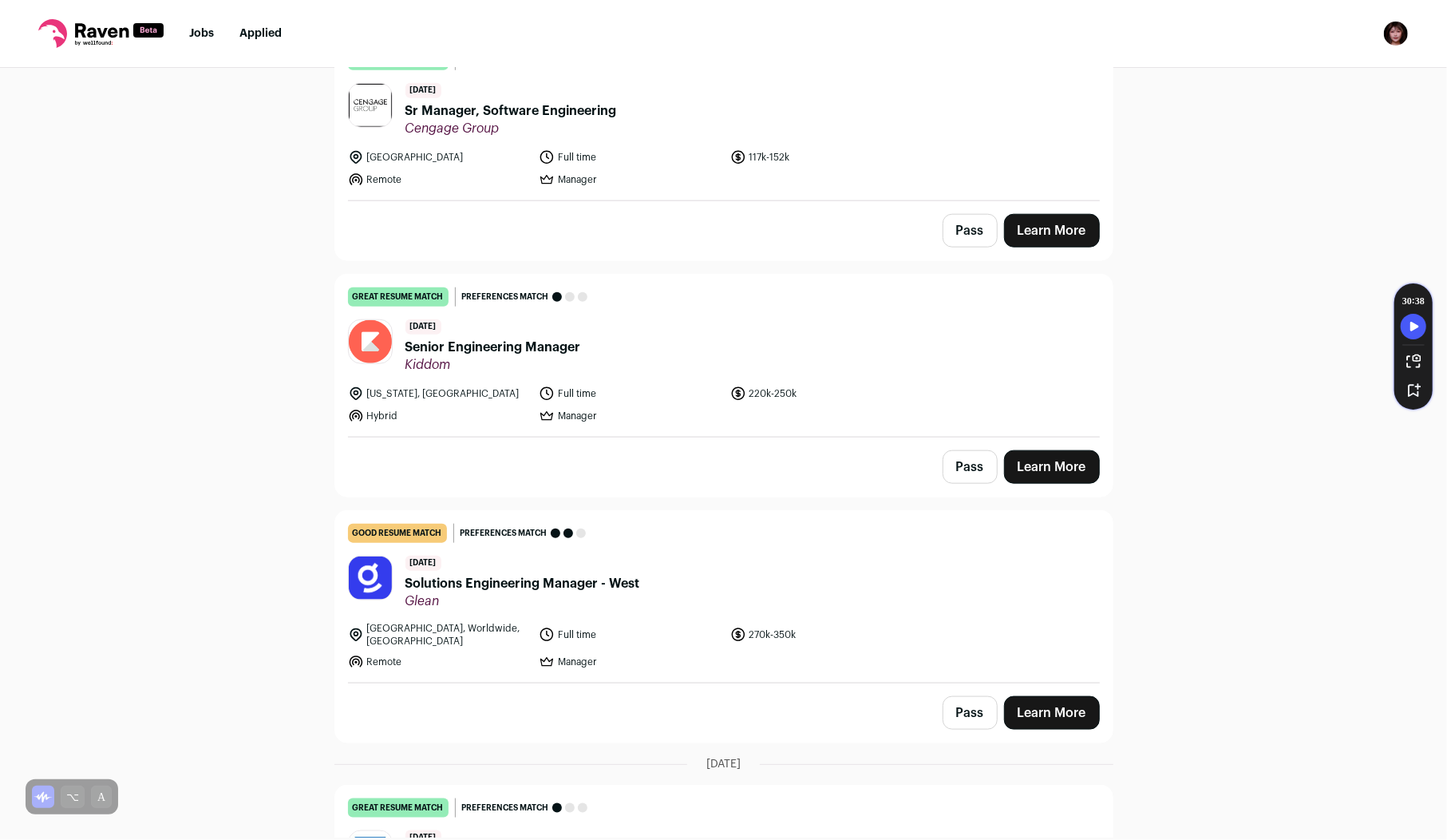
click at [513, 338] on span "Senior Engineering Manager" at bounding box center [492, 347] width 175 height 19
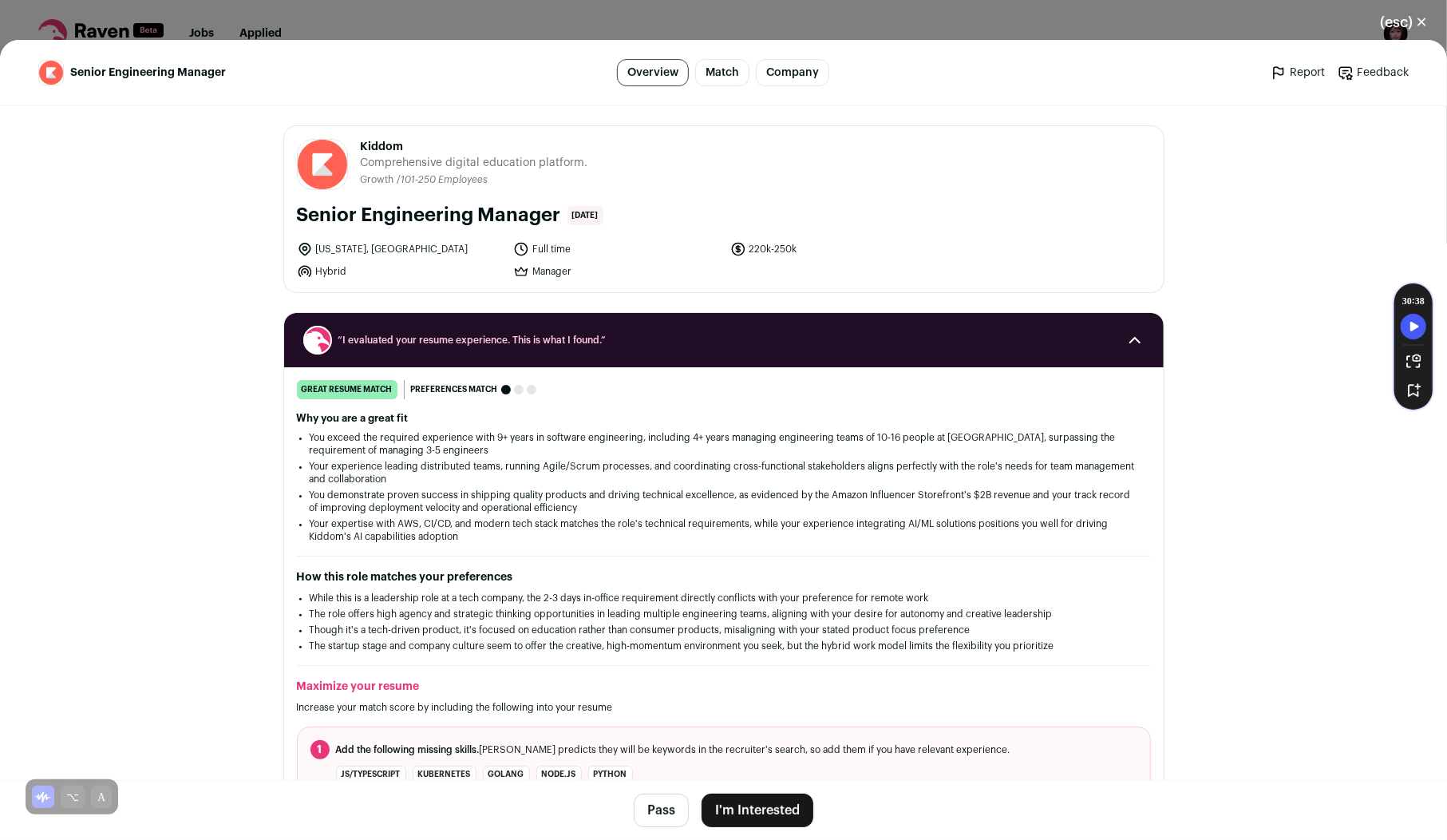
click at [798, 816] on button "I'm Interested" at bounding box center [758, 810] width 112 height 34
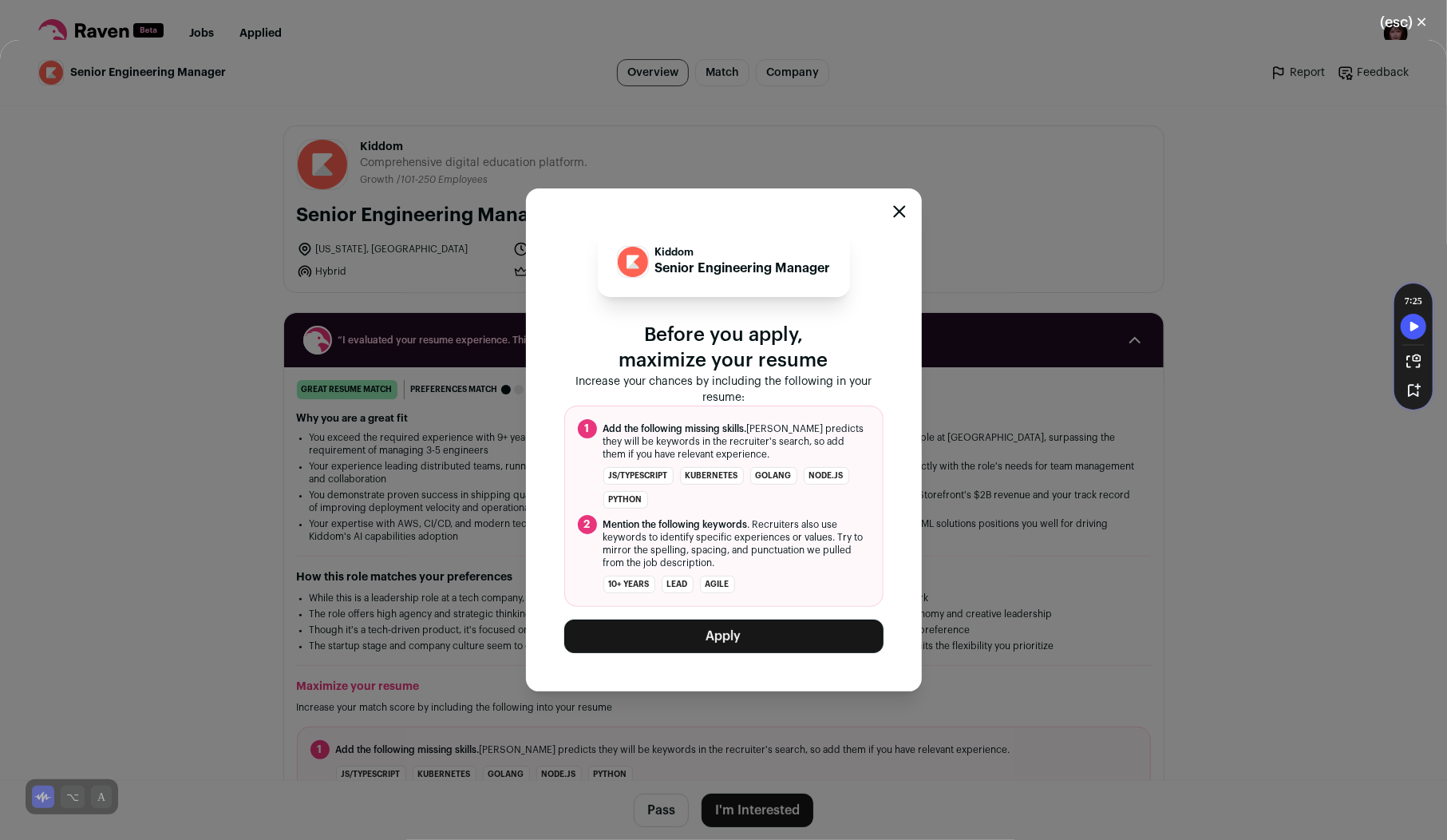
click at [763, 625] on button "Apply" at bounding box center [724, 636] width 320 height 34
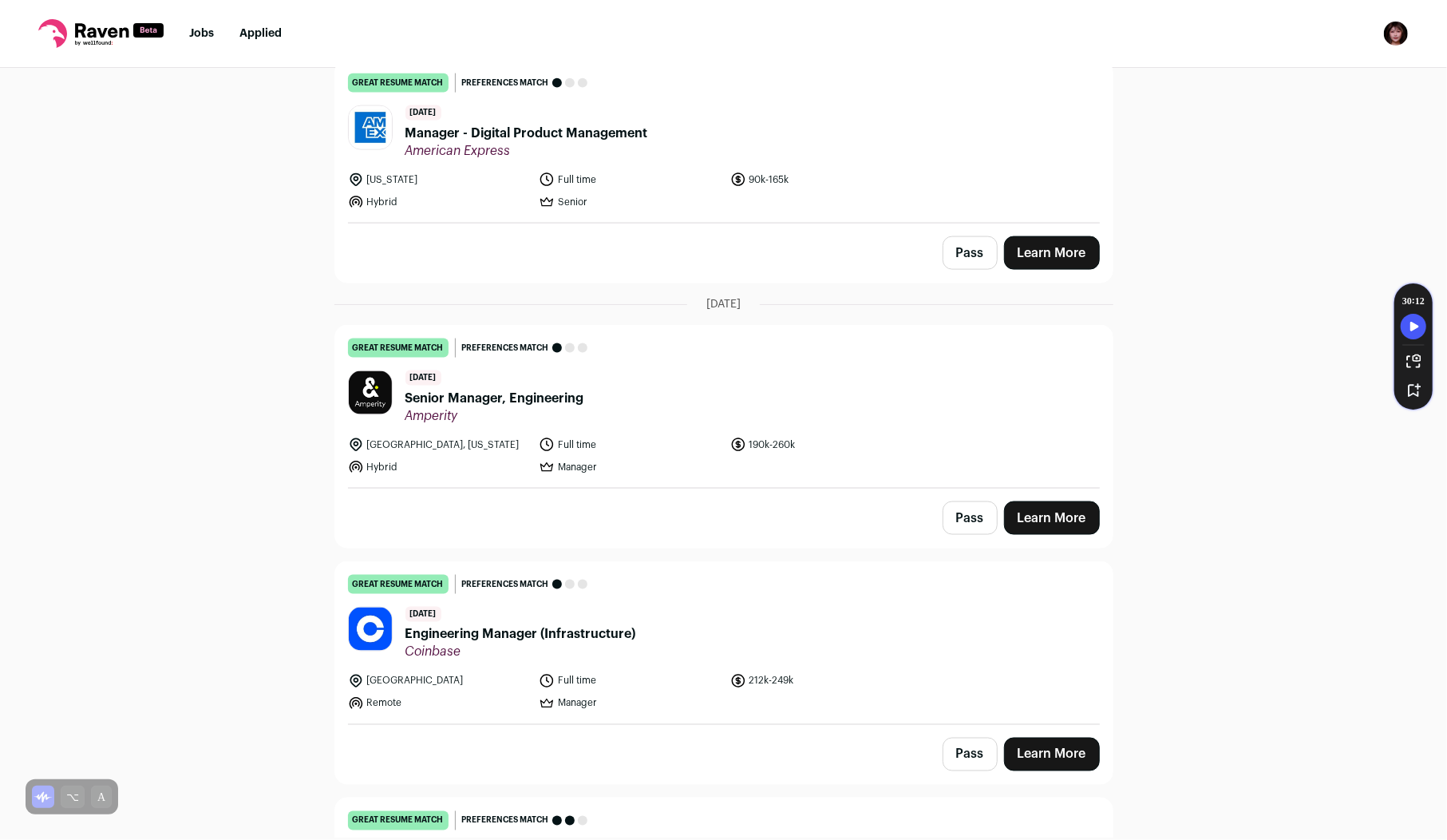
scroll to position [5879, 0]
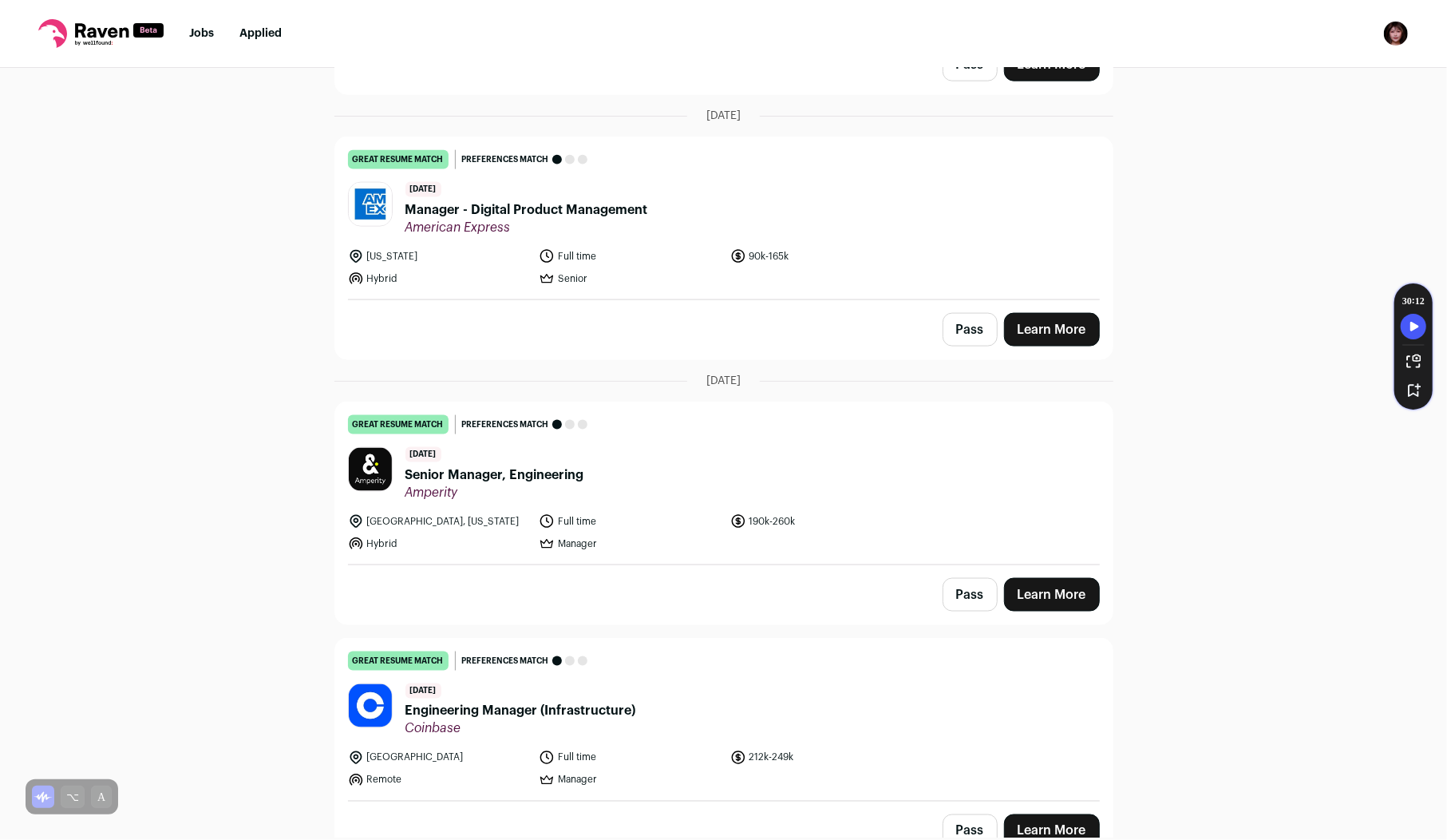
click at [513, 465] on span "Senior Manager, Engineering" at bounding box center [494, 474] width 179 height 19
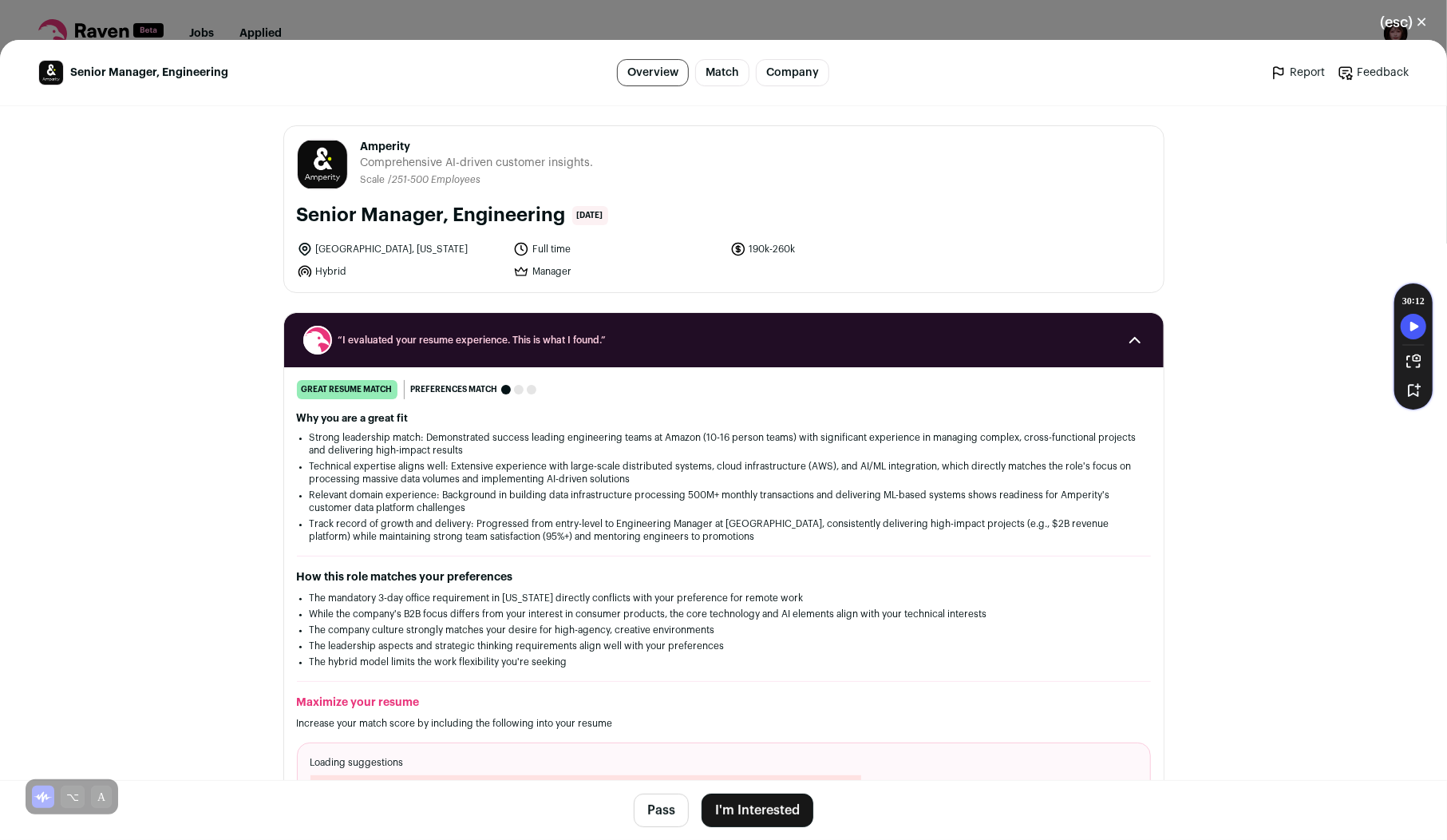
scroll to position [731, 0]
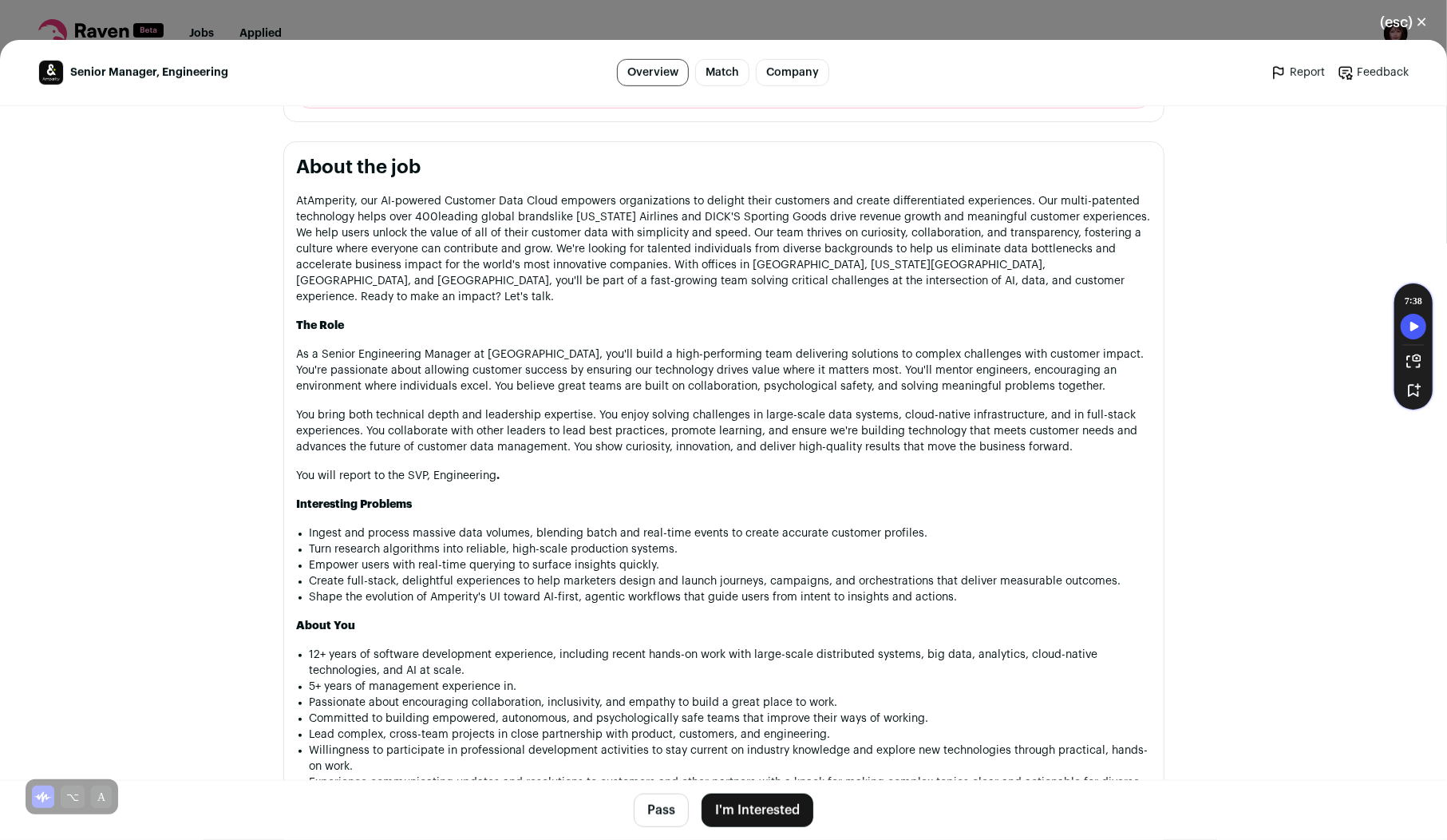
click at [791, 798] on button "I'm Interested" at bounding box center [758, 810] width 112 height 34
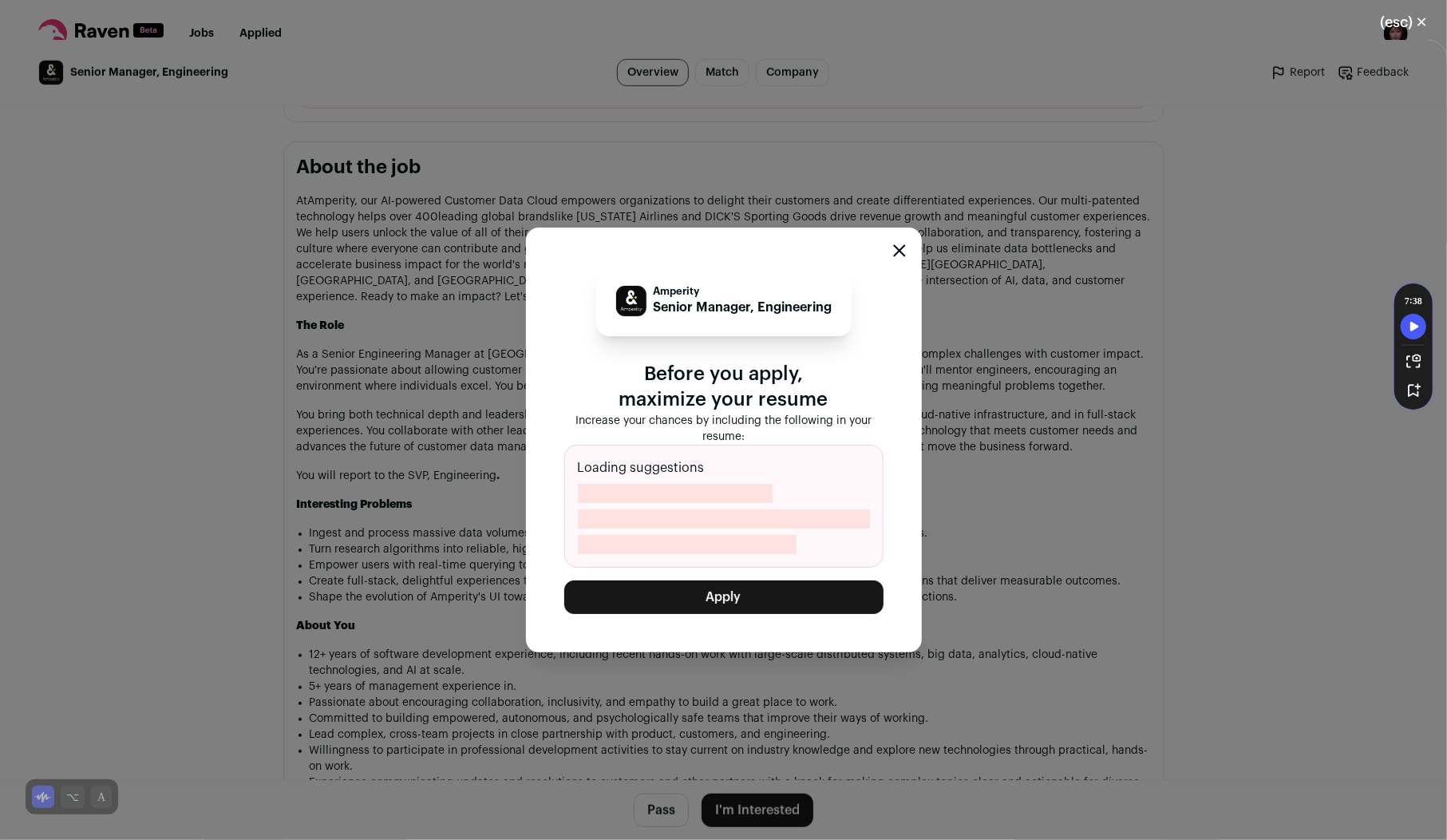
click at [725, 593] on button "Apply" at bounding box center [724, 597] width 320 height 34
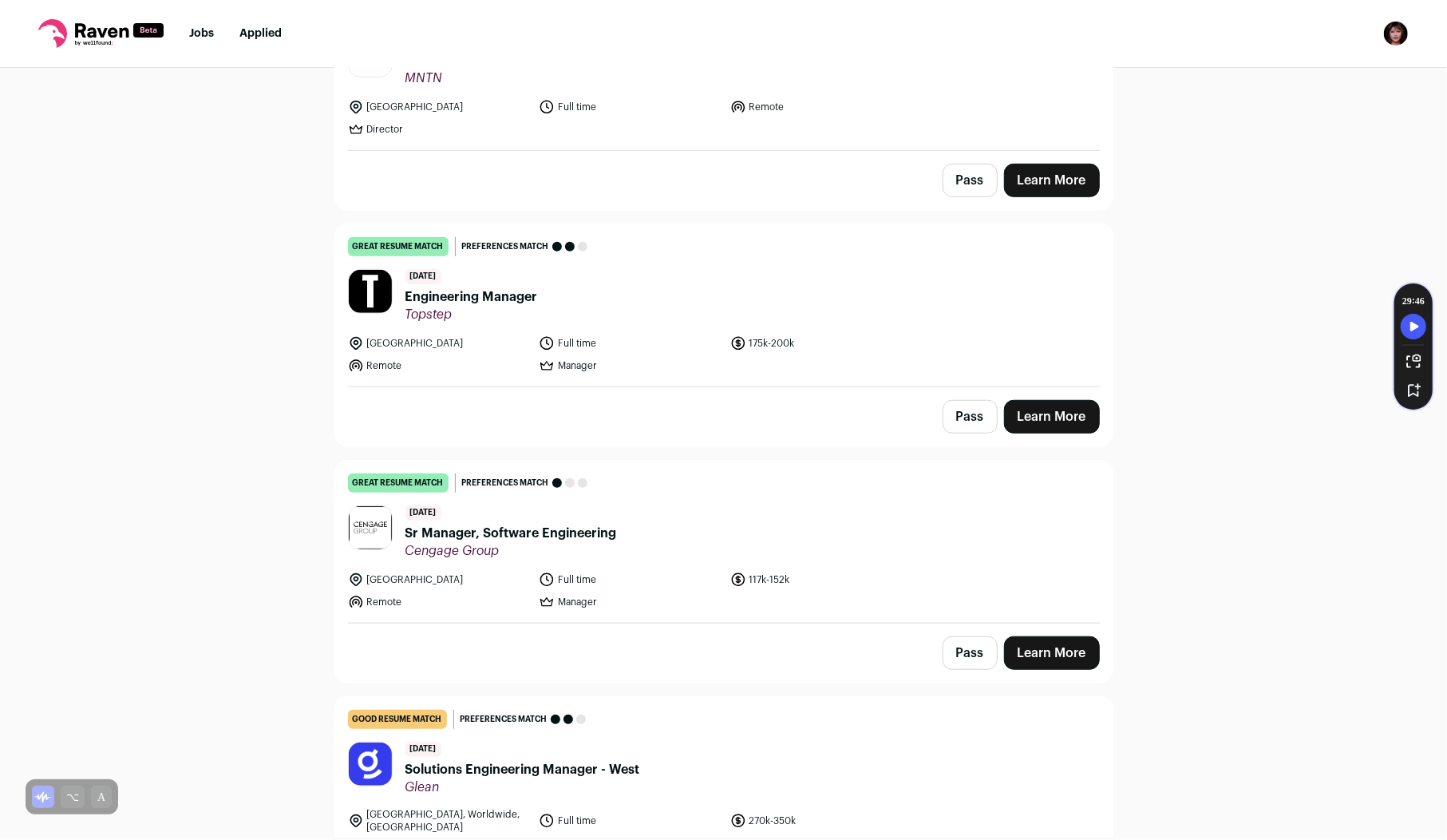
scroll to position [4996, 0]
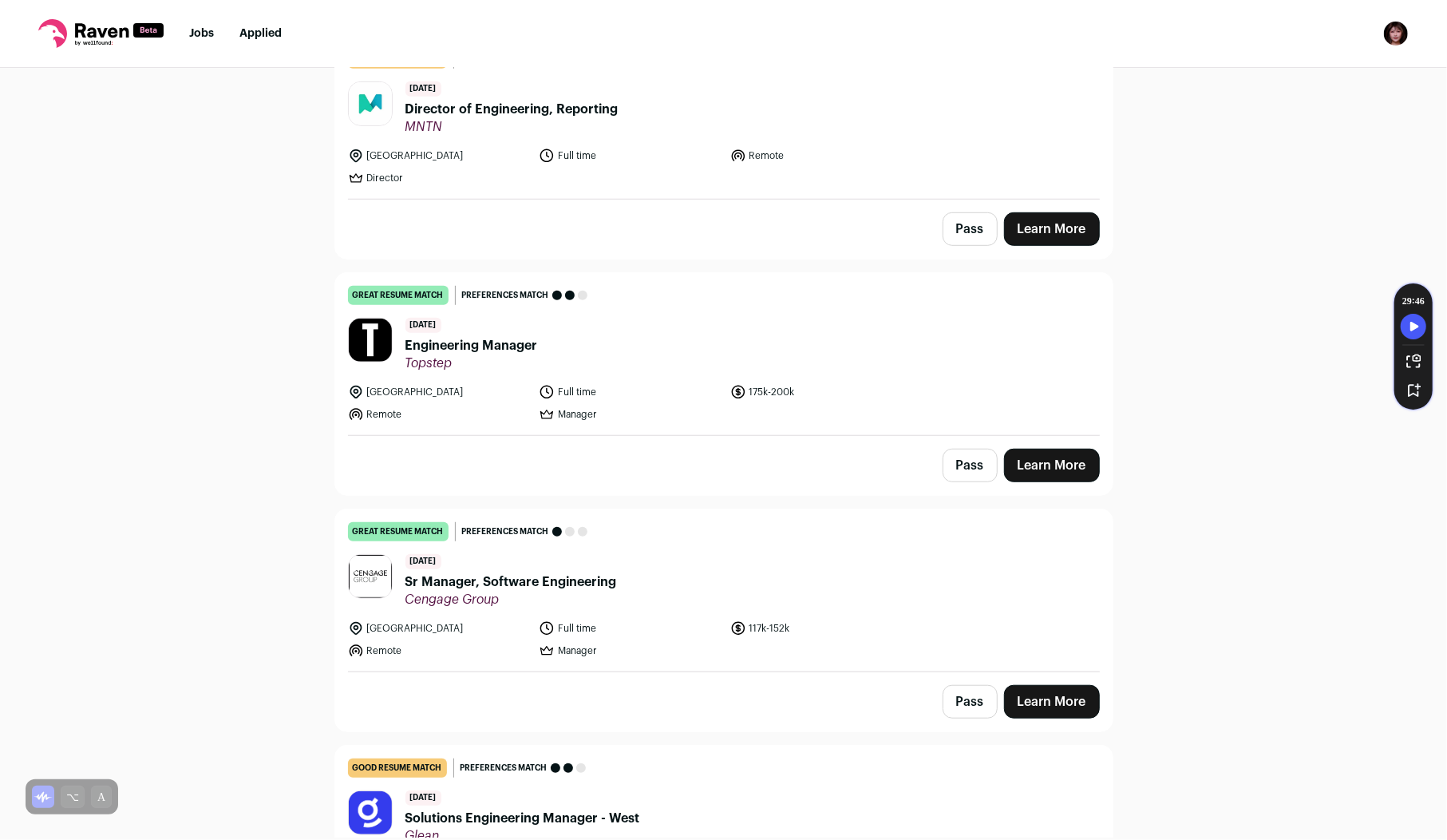
click at [470, 355] on span "Topstep" at bounding box center [471, 363] width 133 height 16
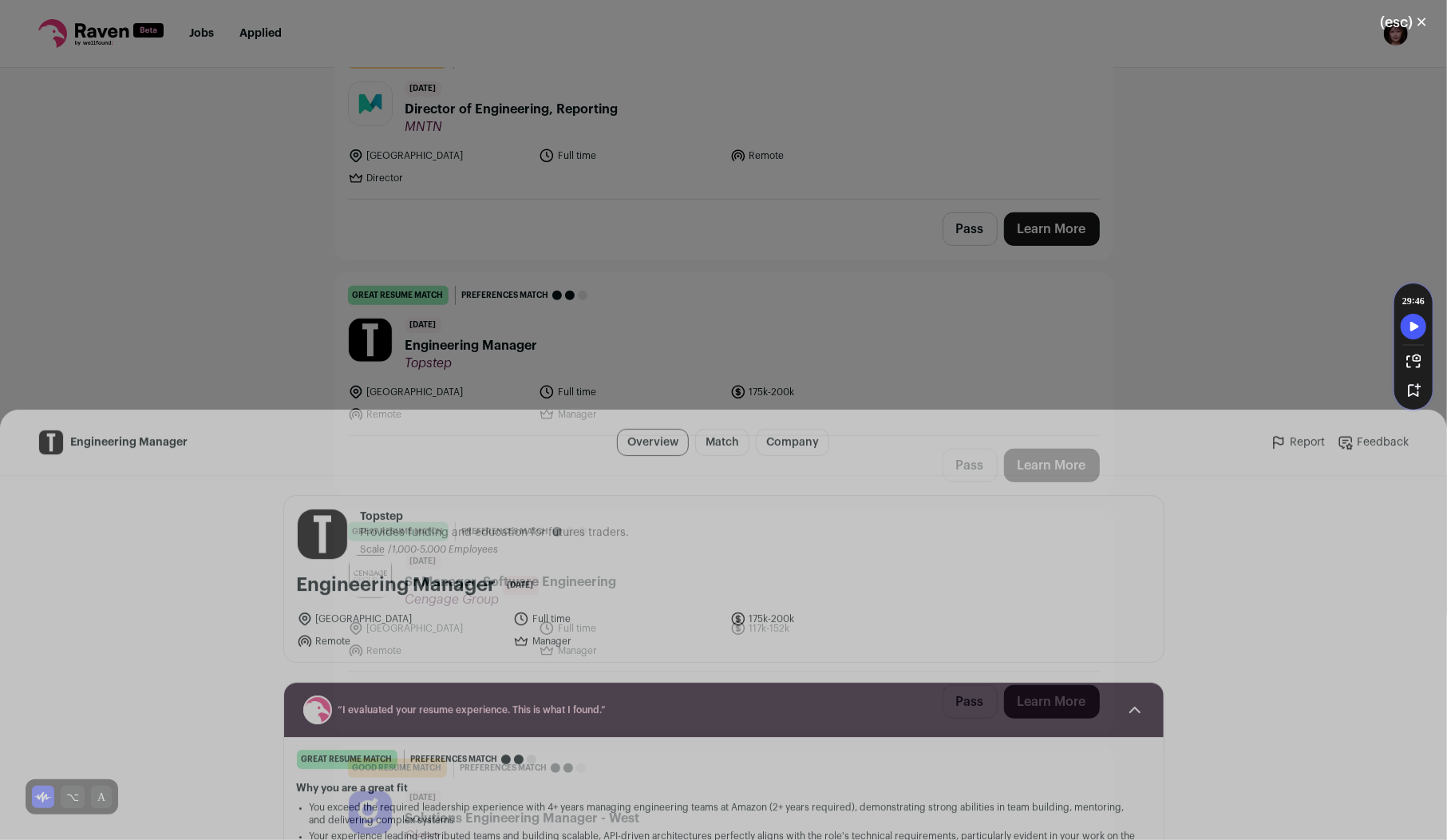
click at [748, 804] on button "I'm Interested" at bounding box center [758, 810] width 112 height 34
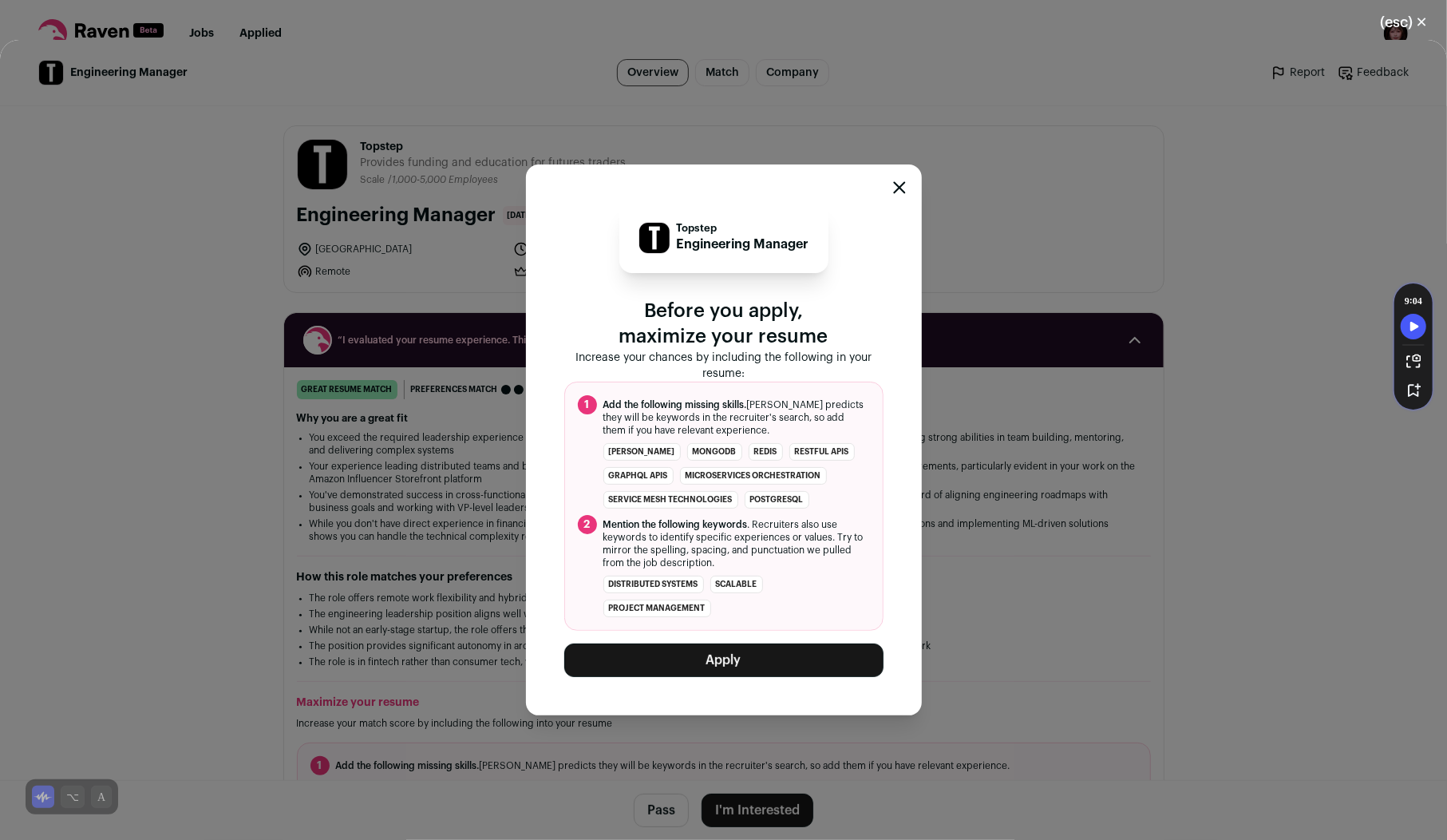
click at [773, 660] on button "Apply" at bounding box center [724, 659] width 320 height 34
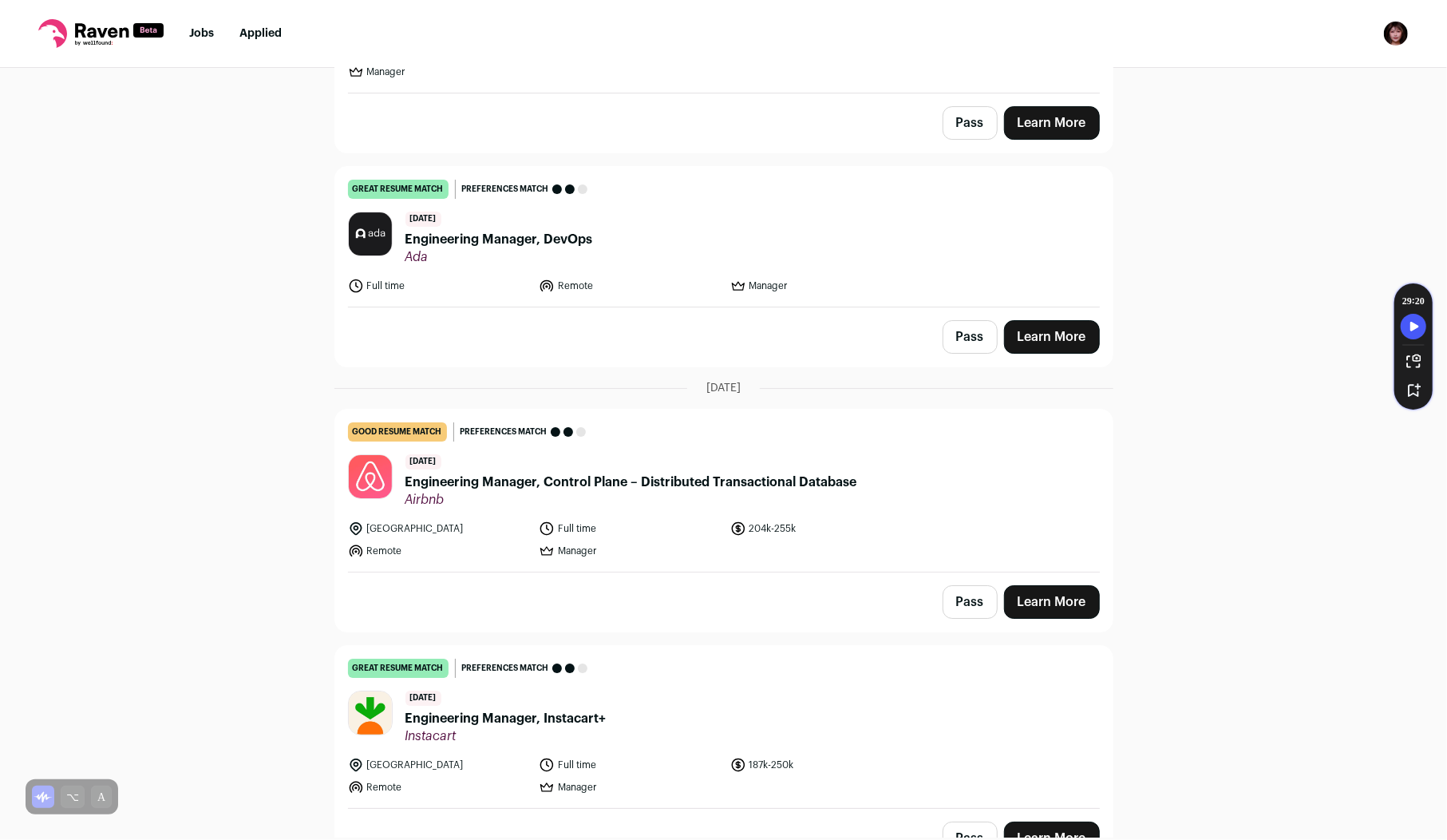
scroll to position [3709, 0]
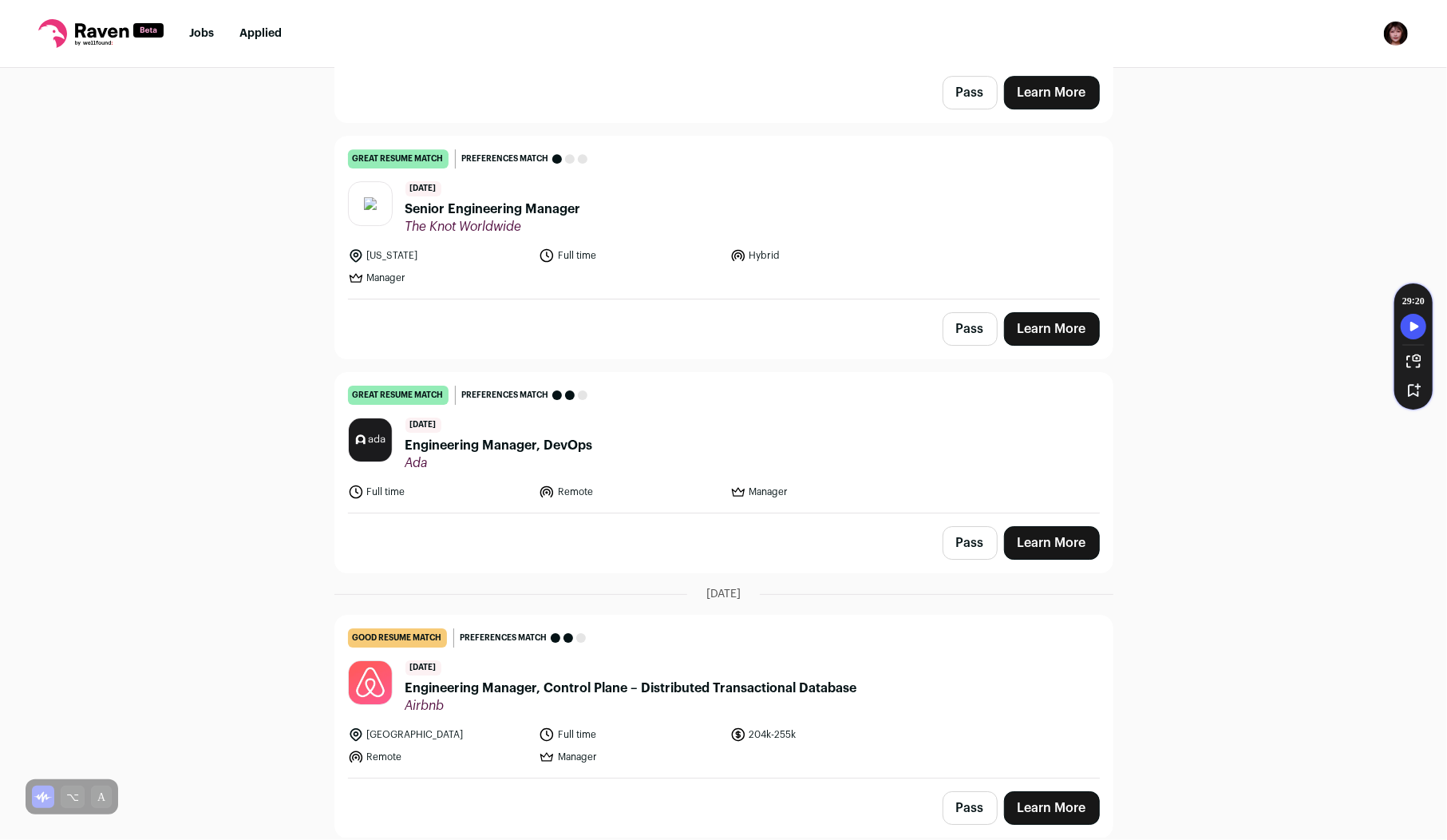
click at [478, 436] on span "Engineering Manager, DevOps" at bounding box center [499, 445] width 188 height 19
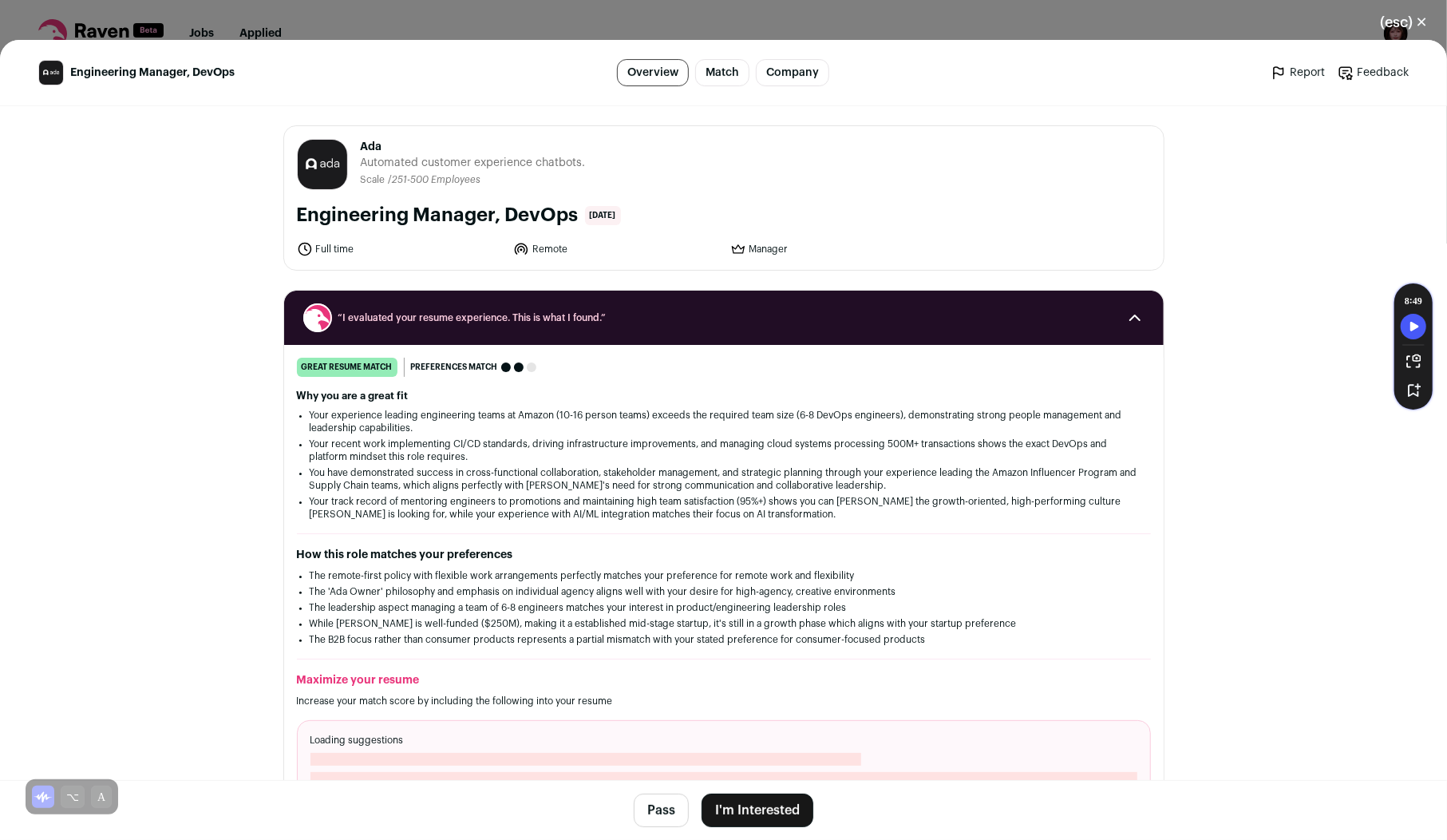
click at [760, 805] on button "I'm Interested" at bounding box center [758, 810] width 112 height 34
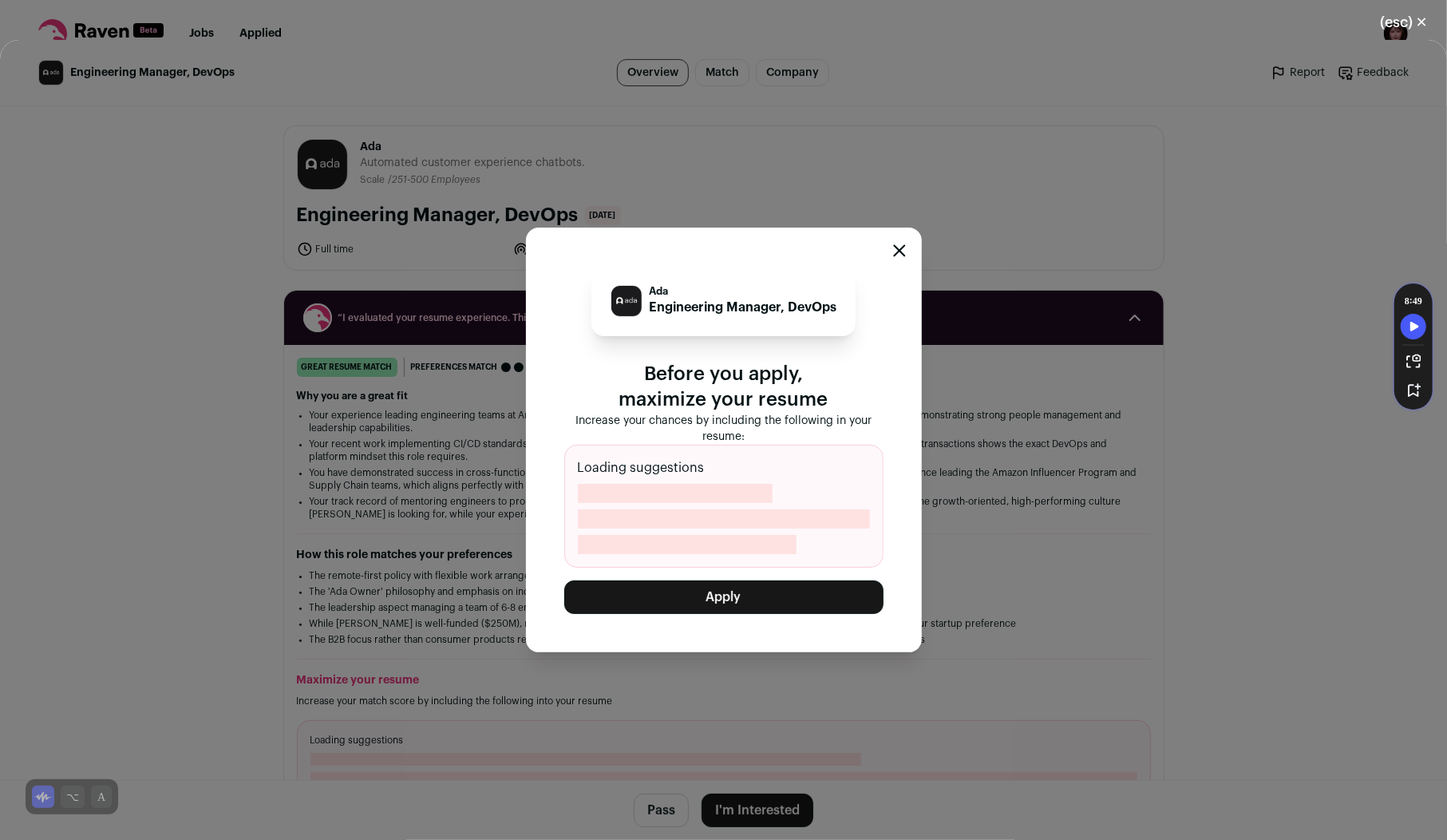
click at [761, 588] on button "Apply" at bounding box center [724, 597] width 320 height 34
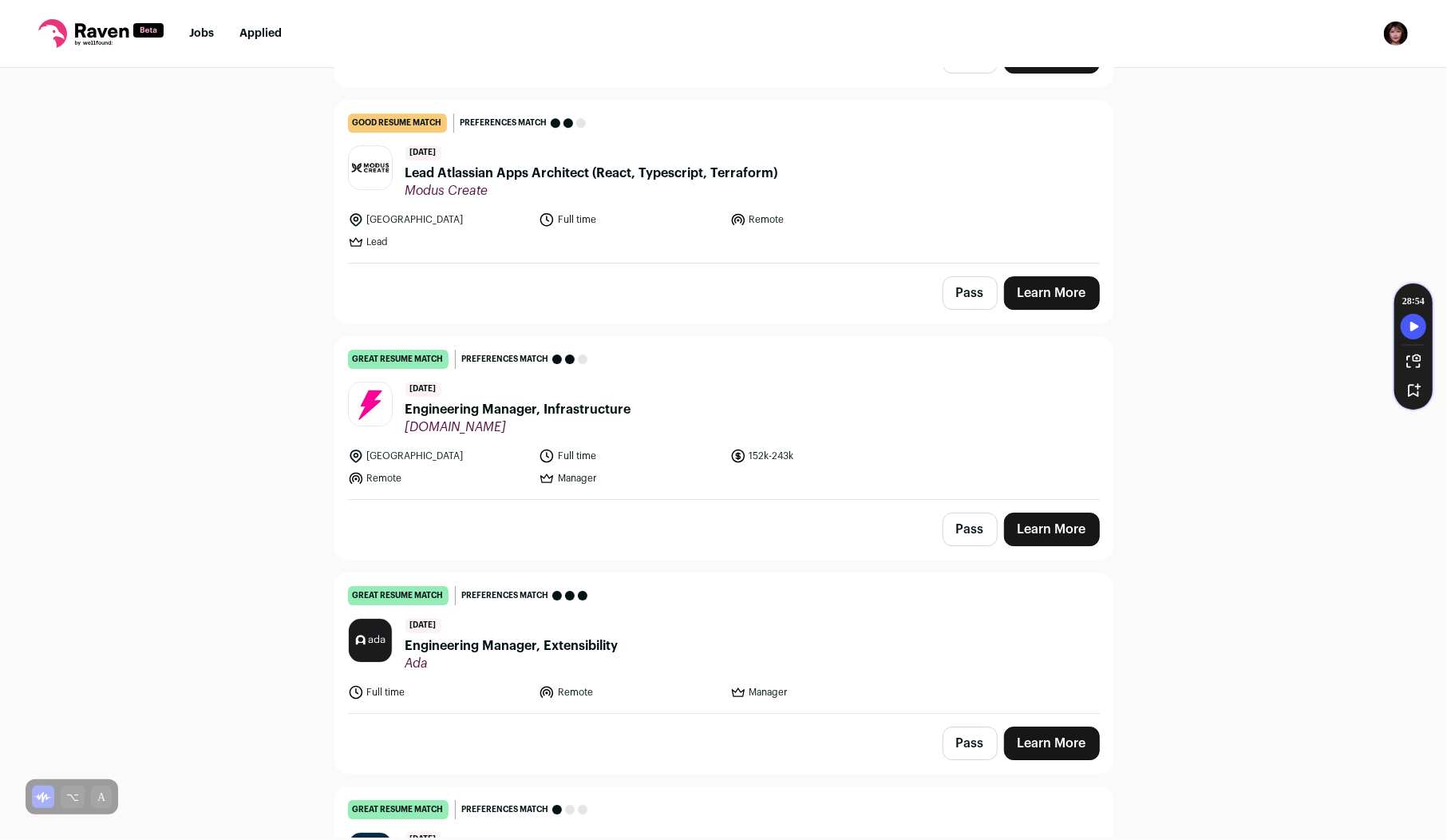
scroll to position [7961, 0]
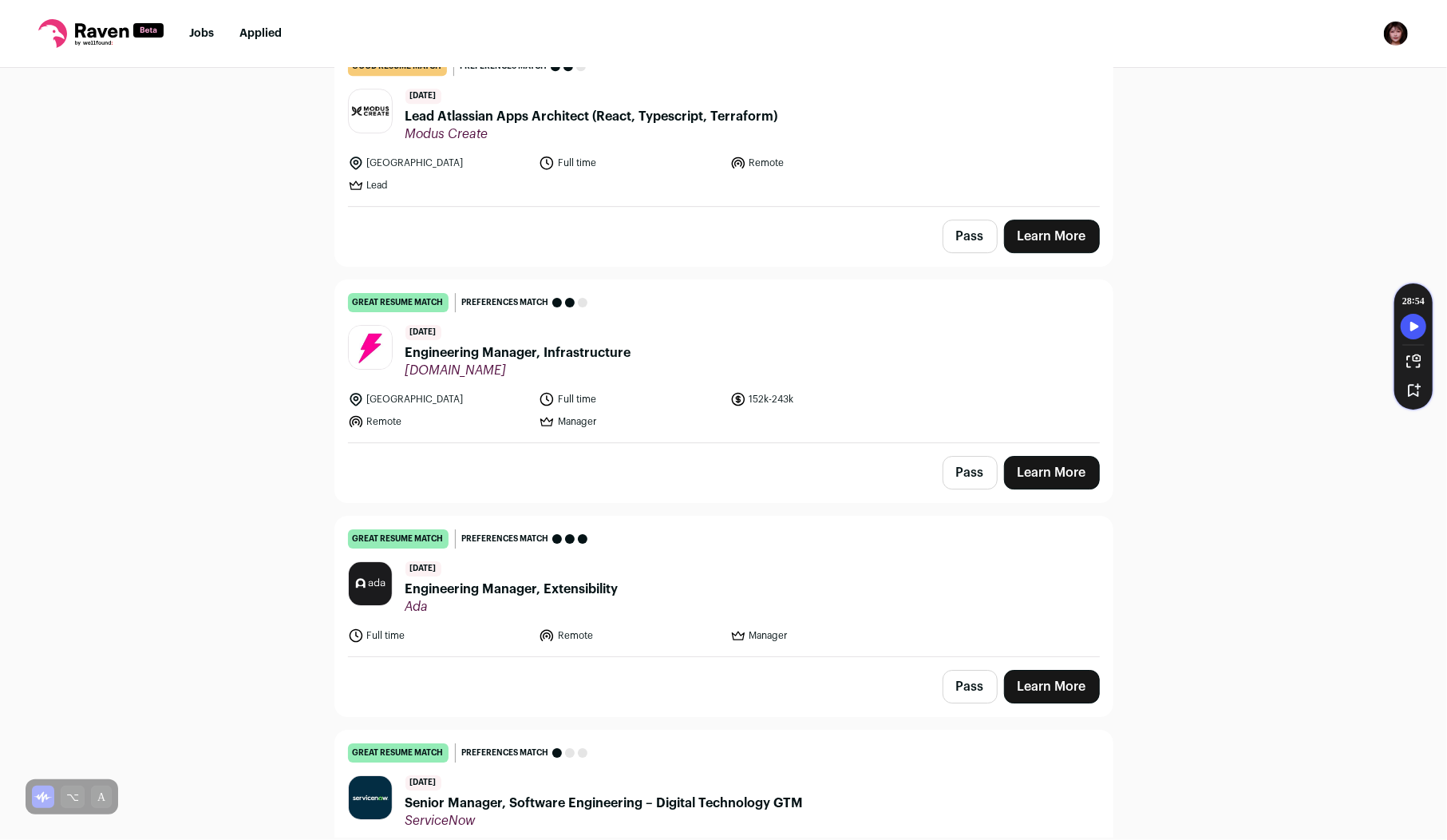
click at [557, 598] on span "Ada" at bounding box center [511, 607] width 213 height 16
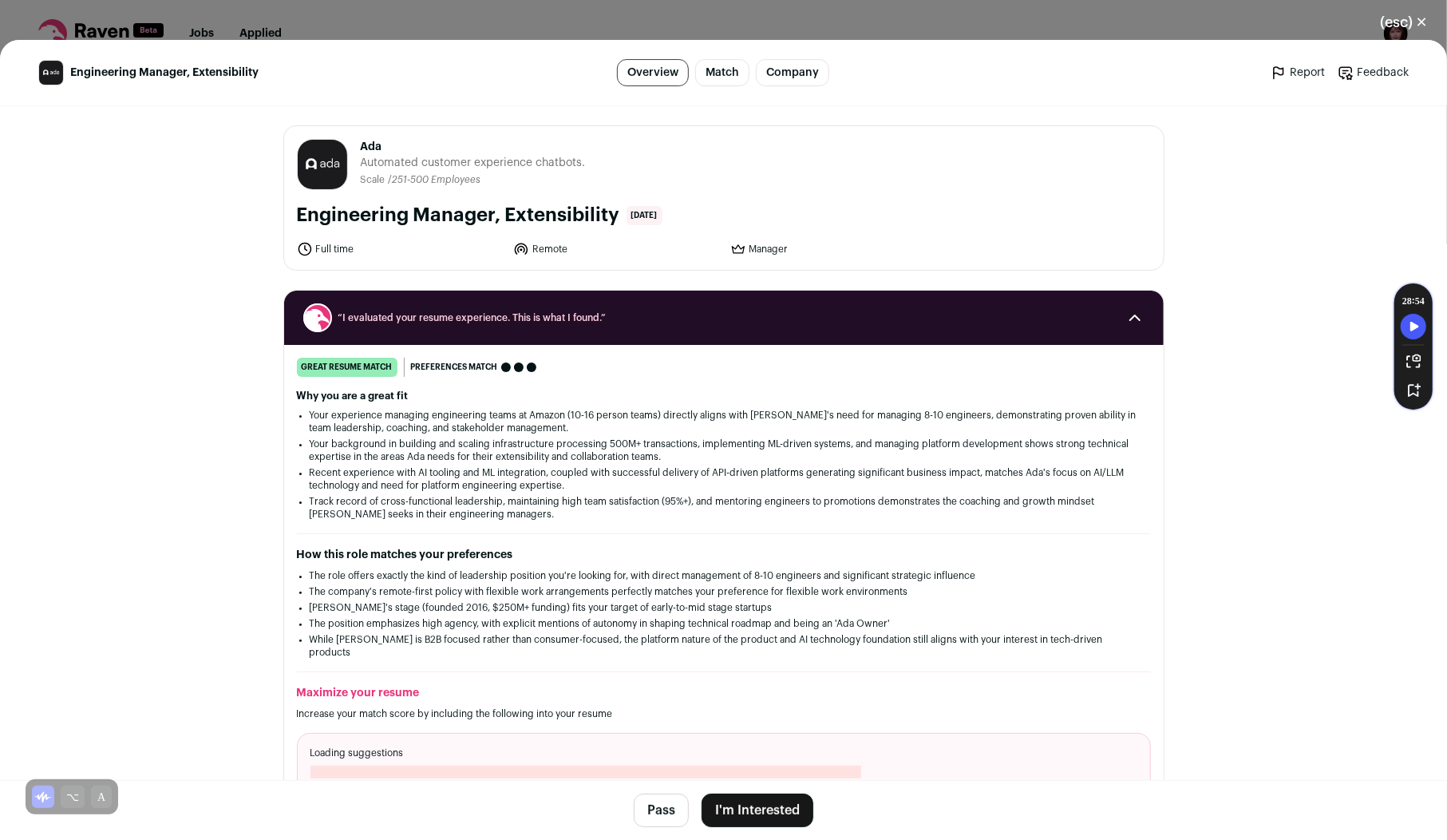
click at [761, 829] on footer "Pass I'm Interested" at bounding box center [723, 810] width 1447 height 60
click at [748, 816] on button "I'm Interested" at bounding box center [758, 810] width 112 height 34
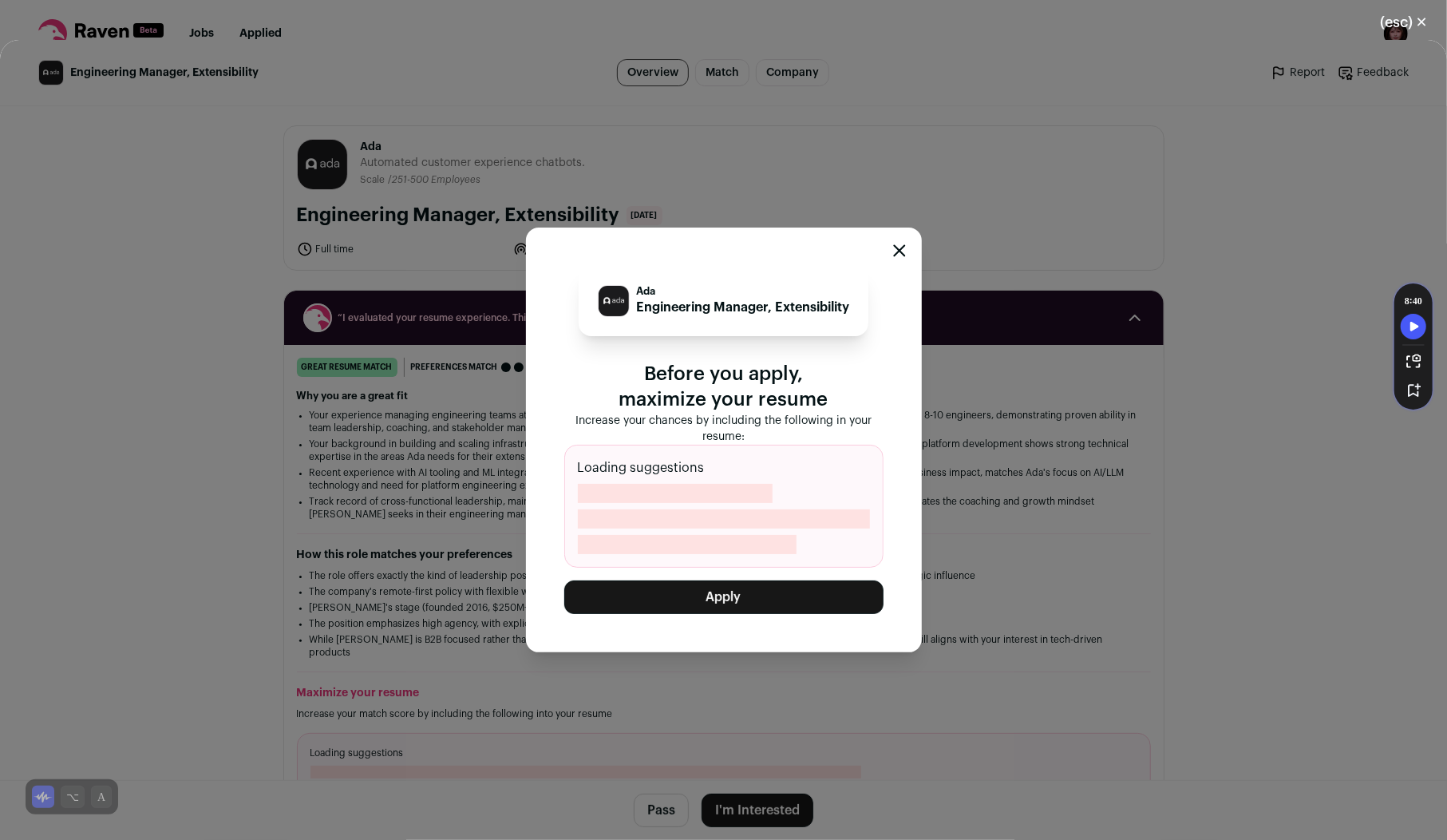
click at [737, 608] on button "Apply" at bounding box center [724, 597] width 320 height 34
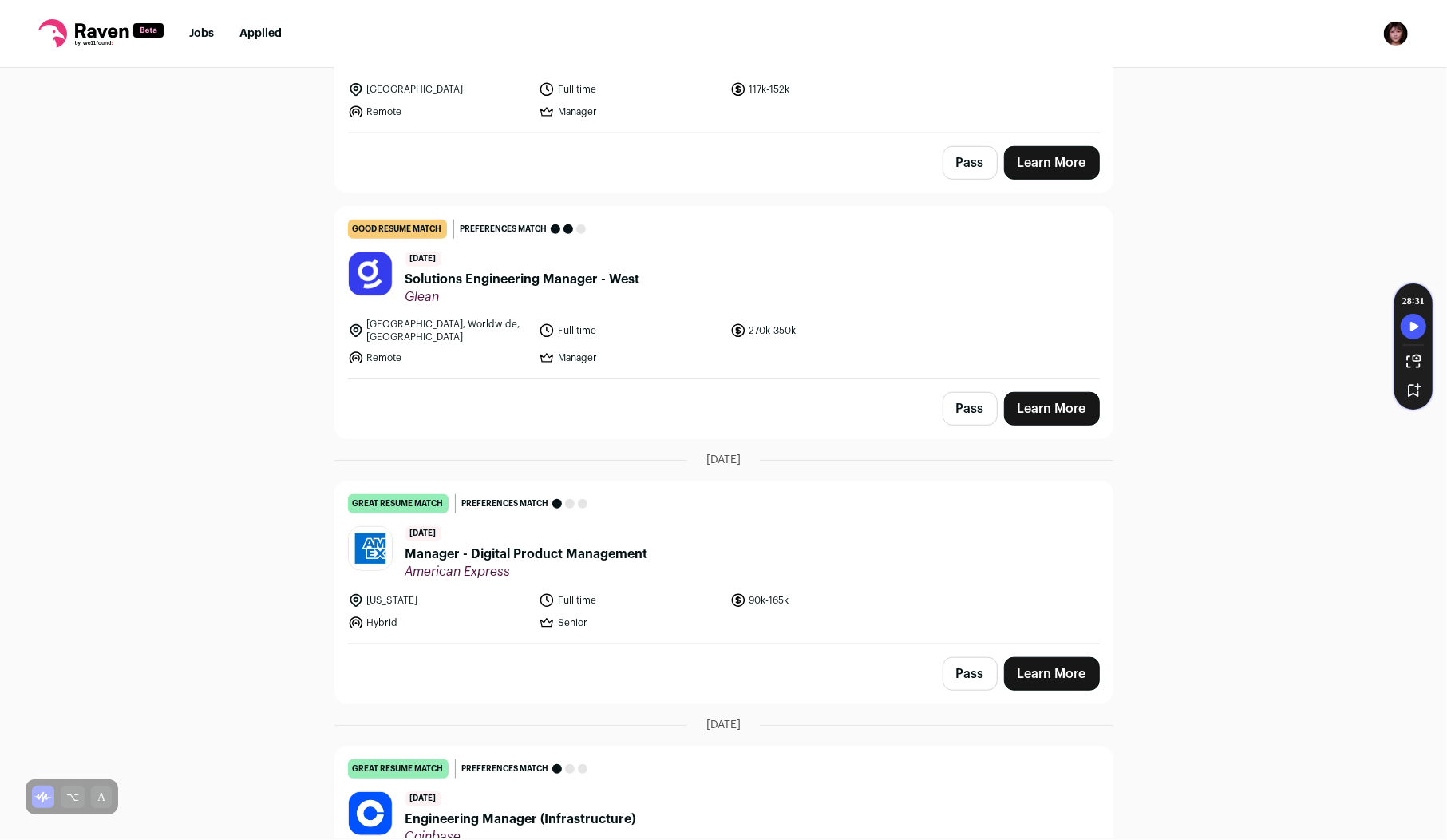
scroll to position [4979, 0]
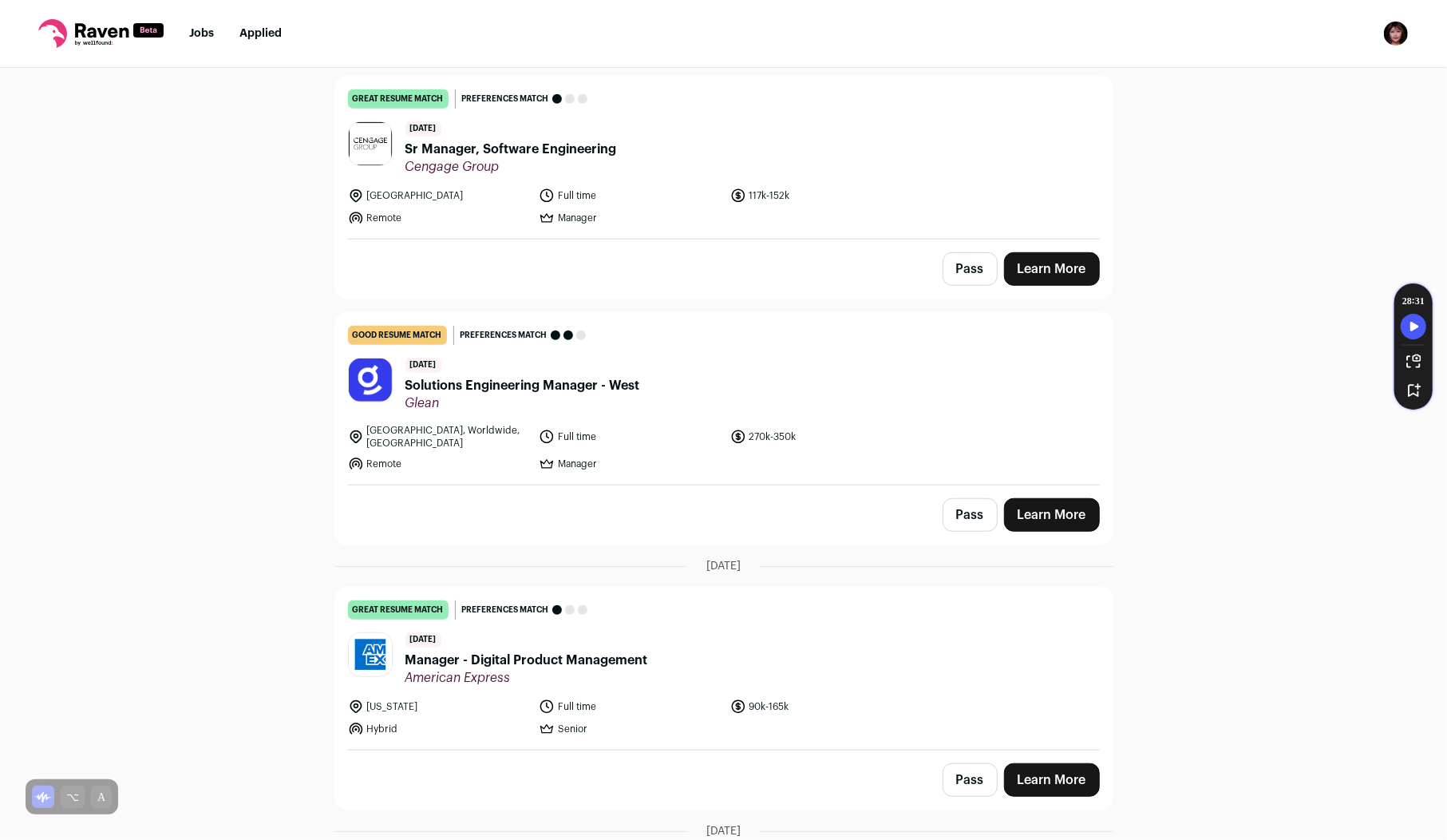
click at [619, 632] on div "7 days ago Manager - Digital Product Management American Express" at bounding box center [526, 658] width 243 height 54
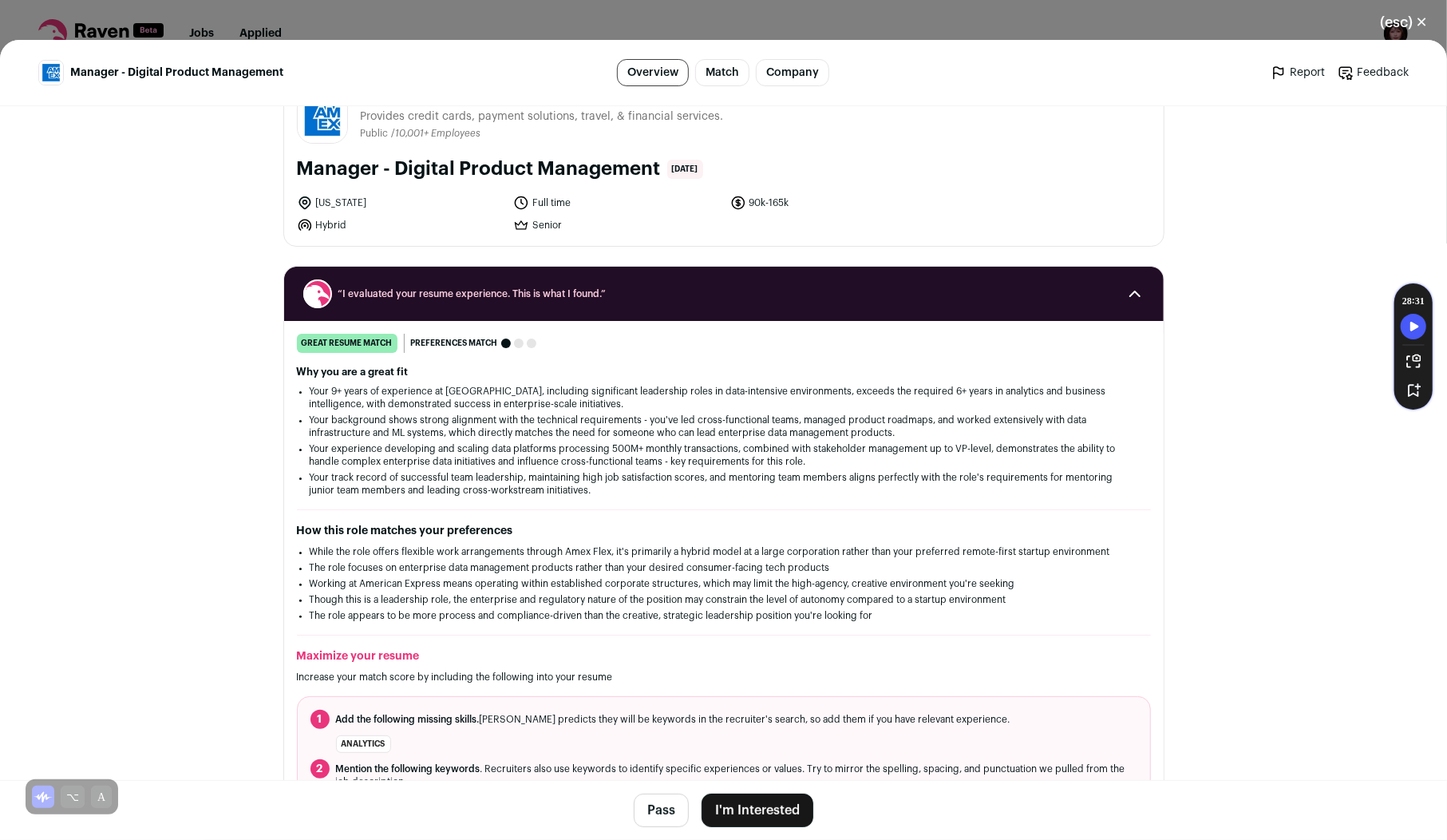
scroll to position [128, 0]
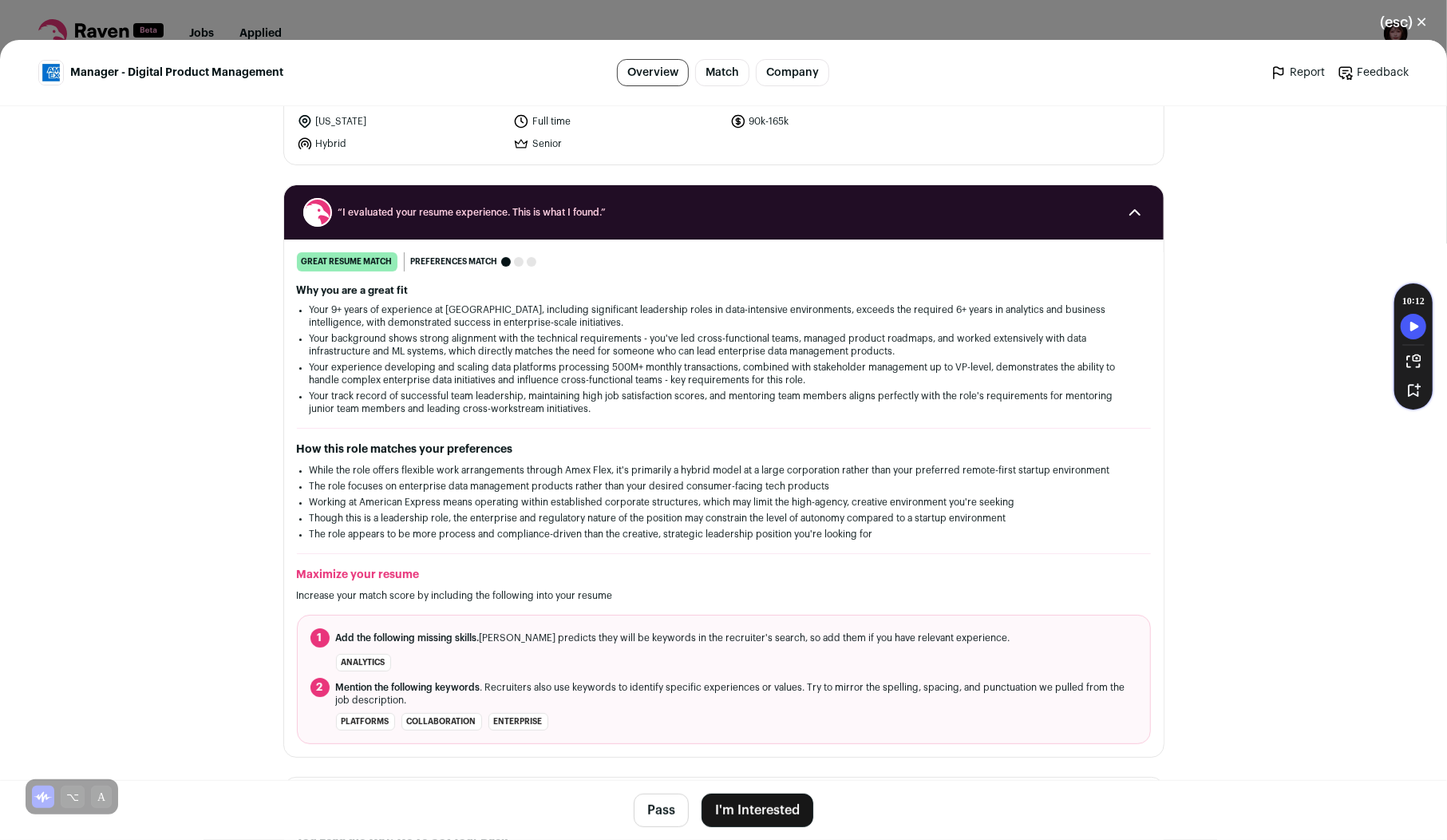
click at [778, 809] on button "I'm Interested" at bounding box center [758, 810] width 112 height 34
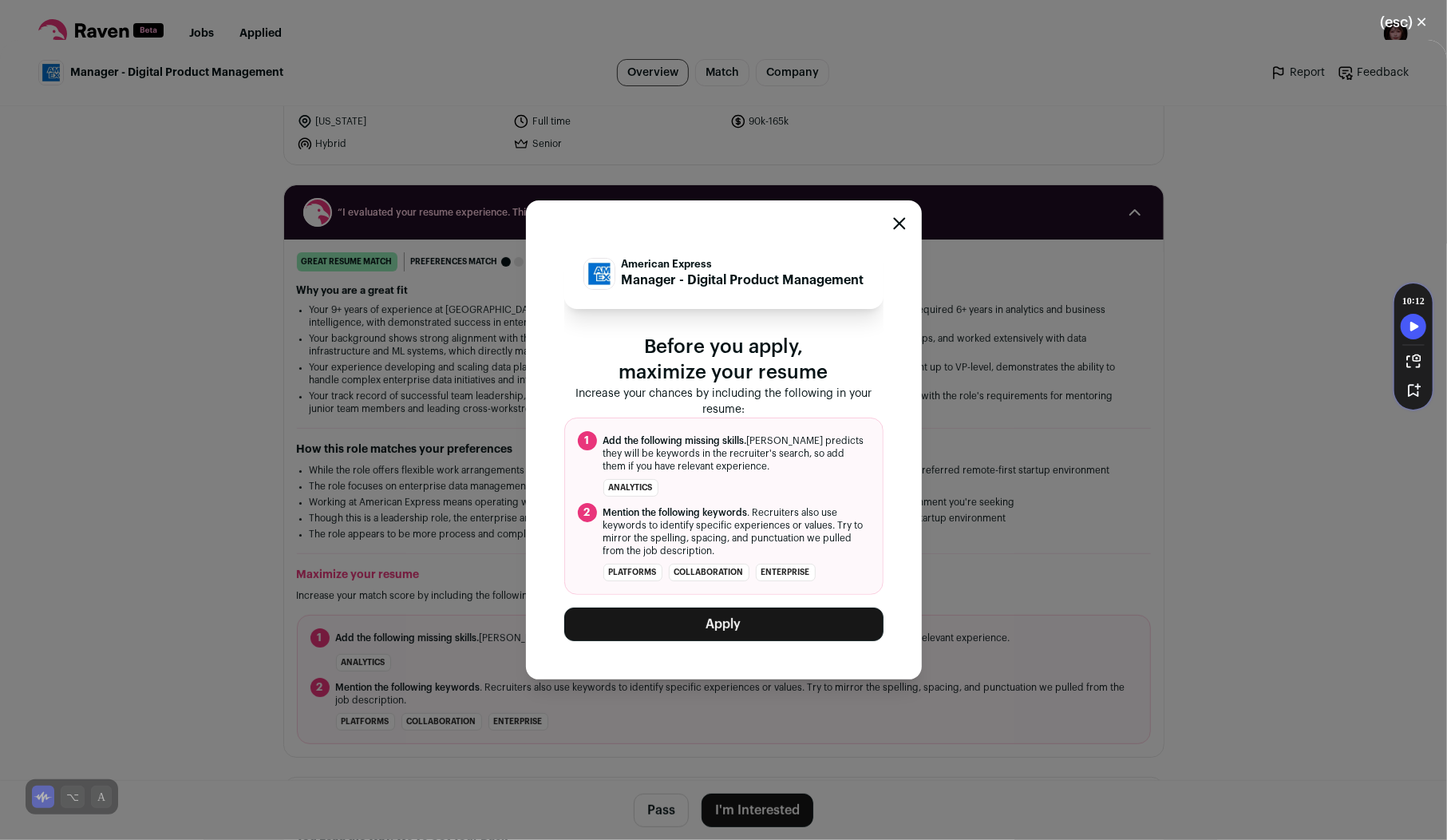
click at [728, 628] on button "Apply" at bounding box center [724, 624] width 320 height 34
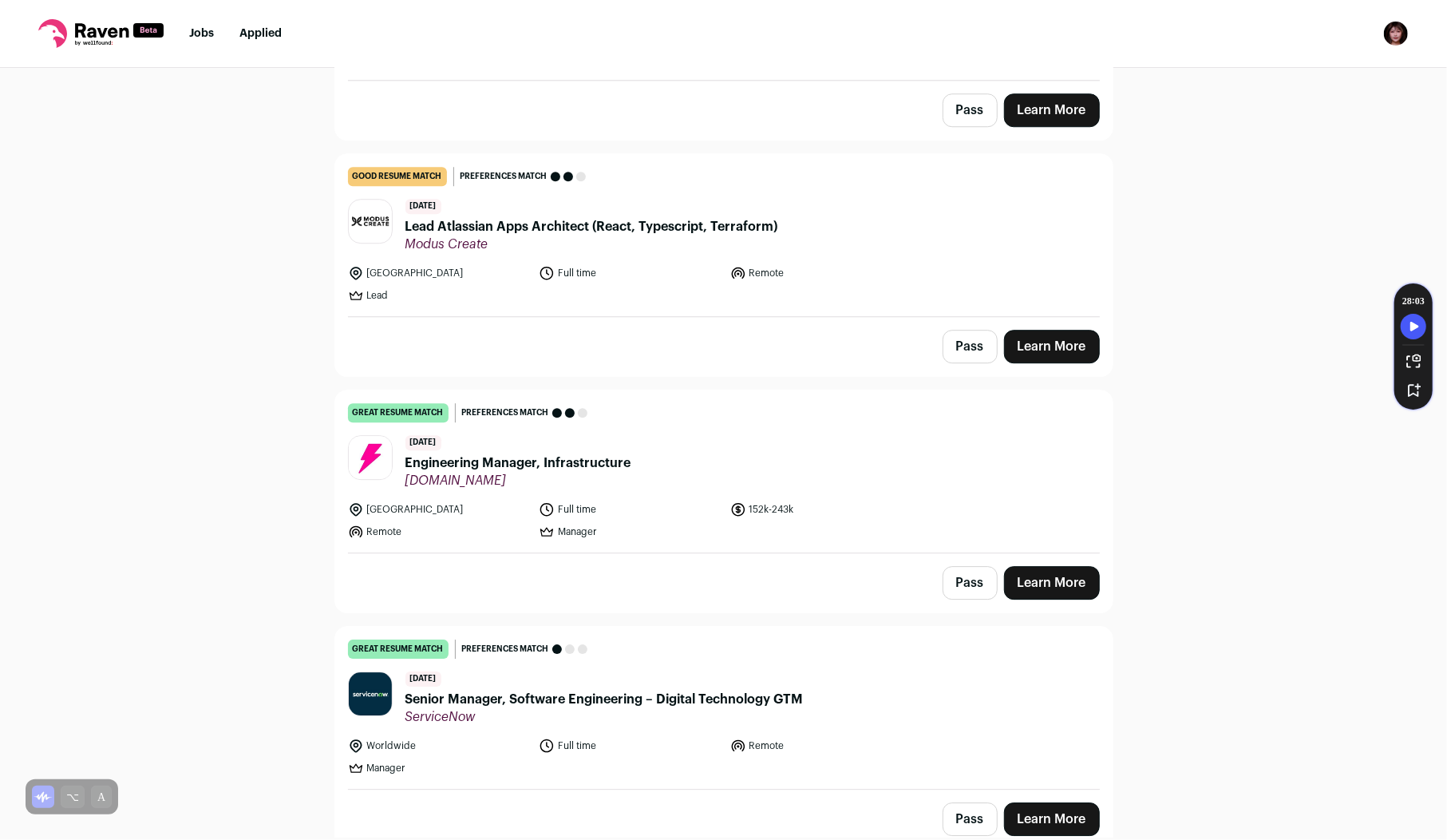
scroll to position [7608, 0]
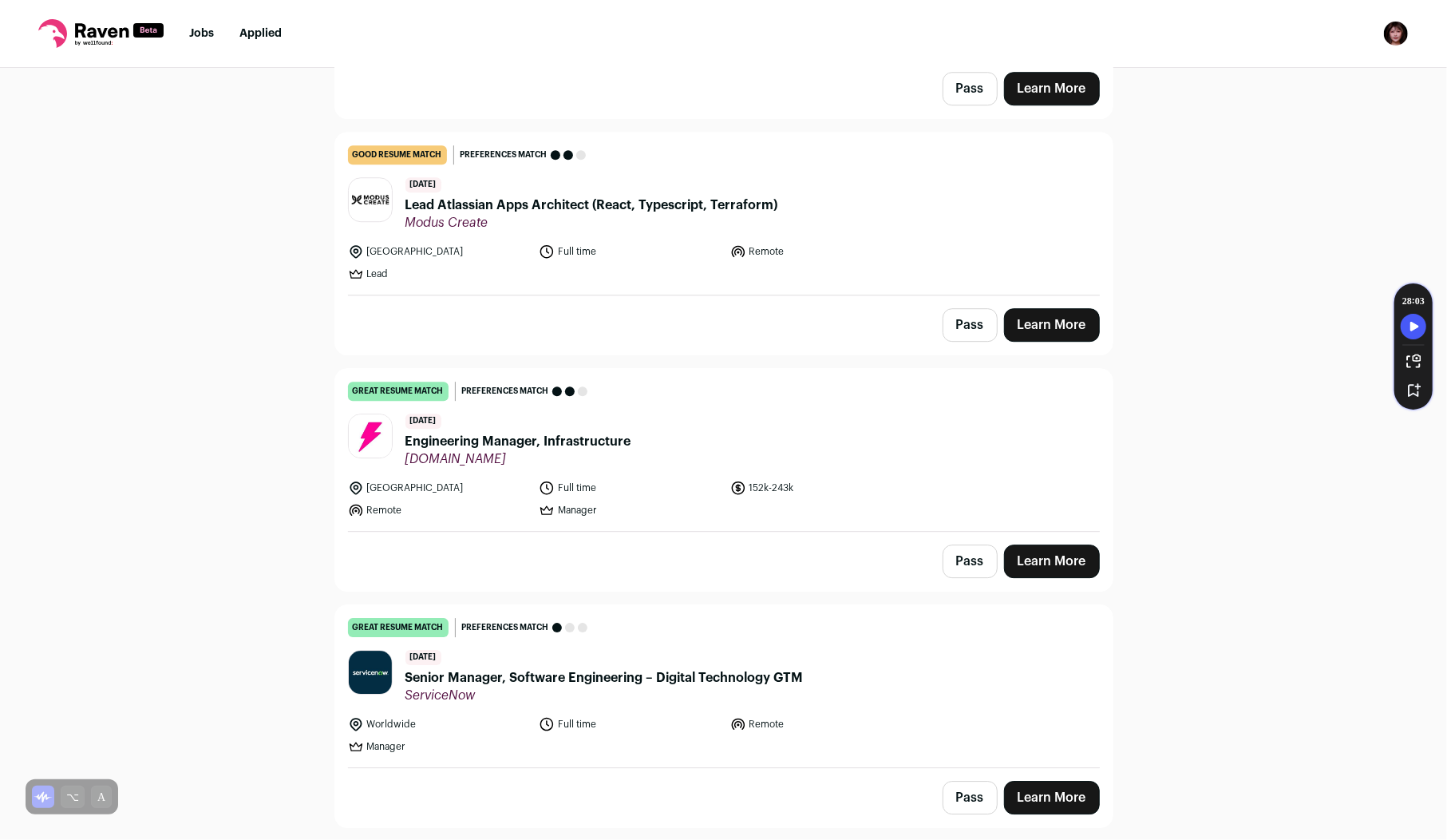
click at [555, 668] on span "Senior Manager, Software Engineering – Digital Technology GTM" at bounding box center [604, 677] width 399 height 19
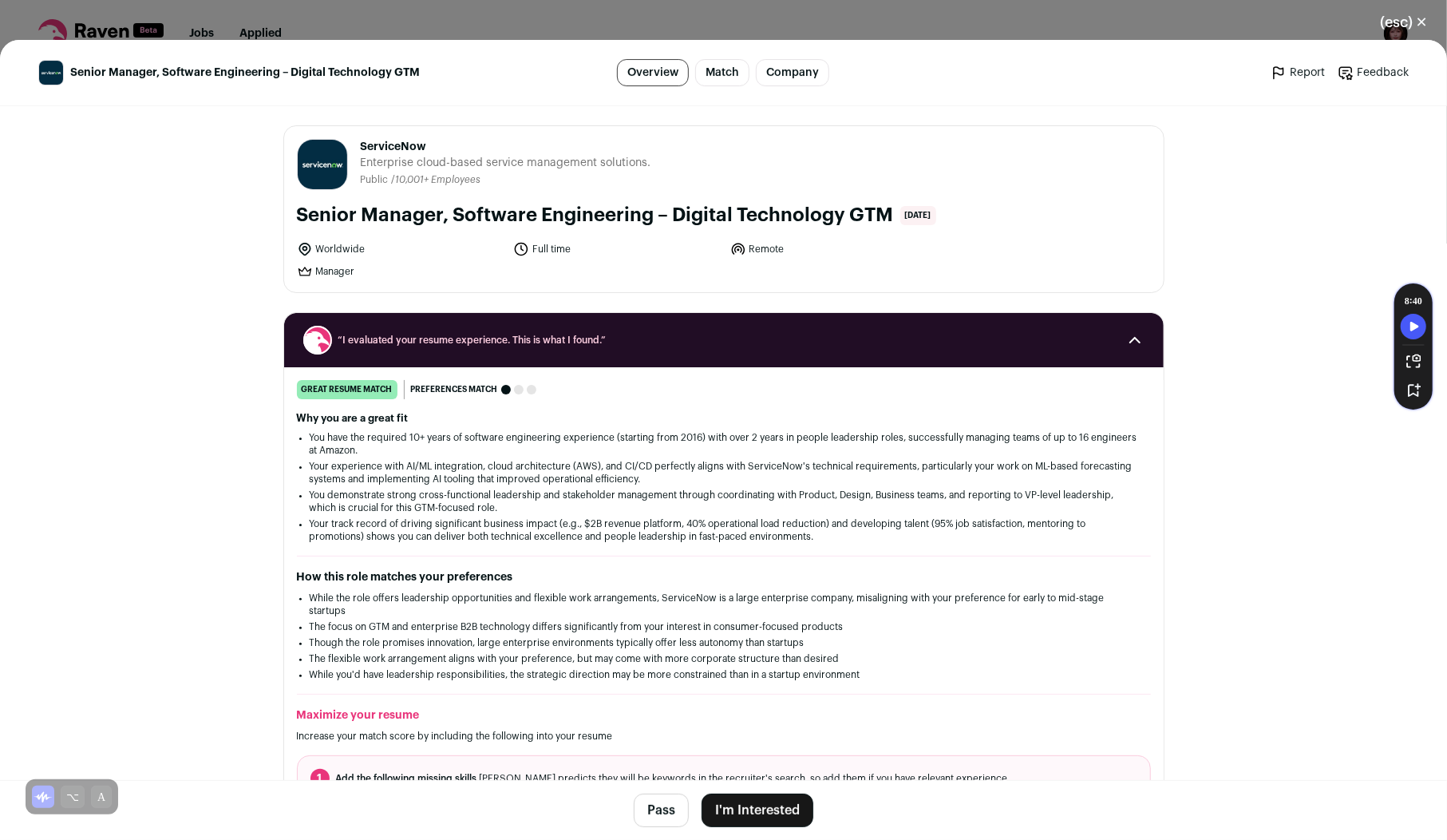
click at [1397, 16] on button "(esc) ✕" at bounding box center [1404, 22] width 86 height 35
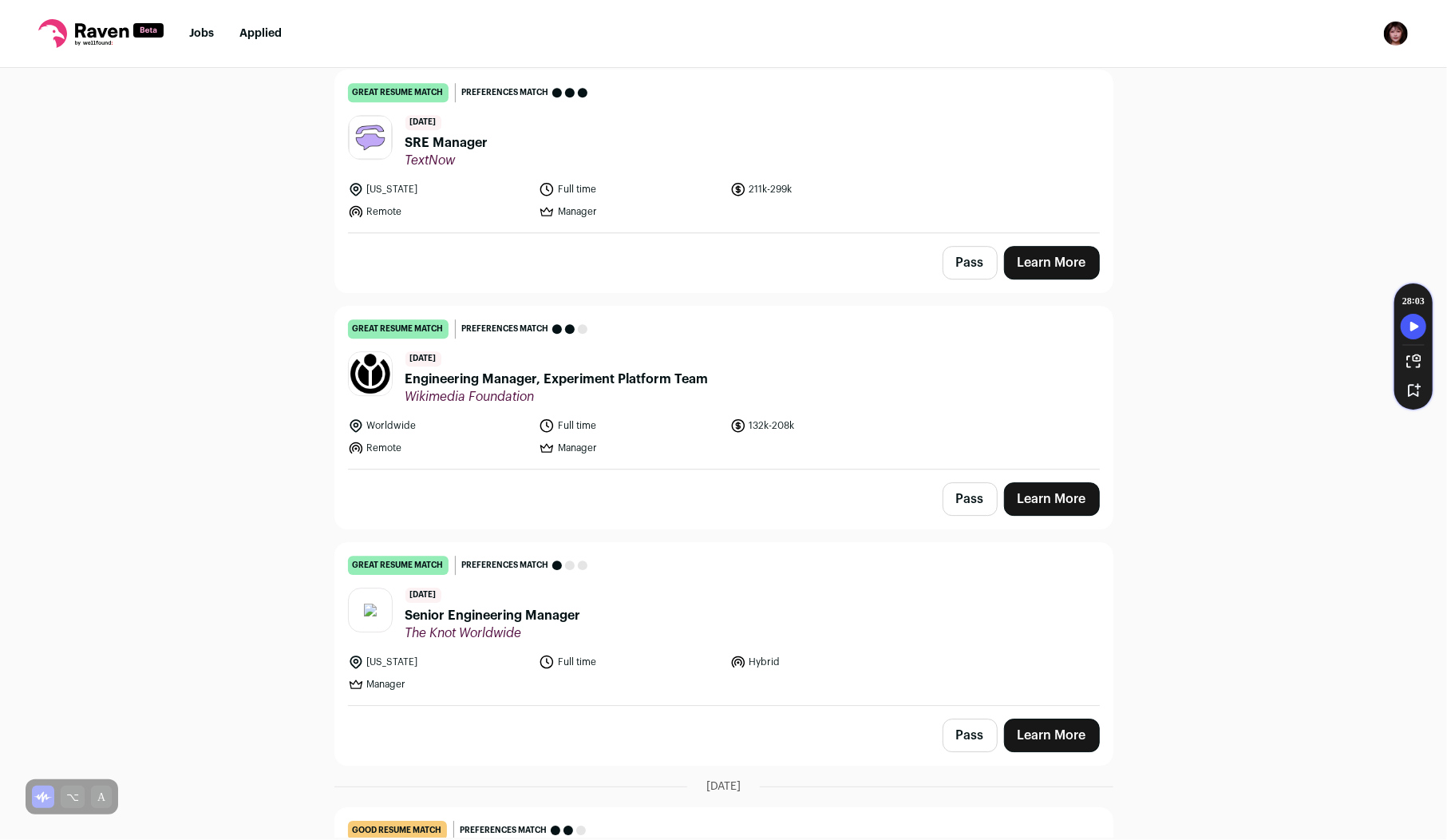
scroll to position [3299, 0]
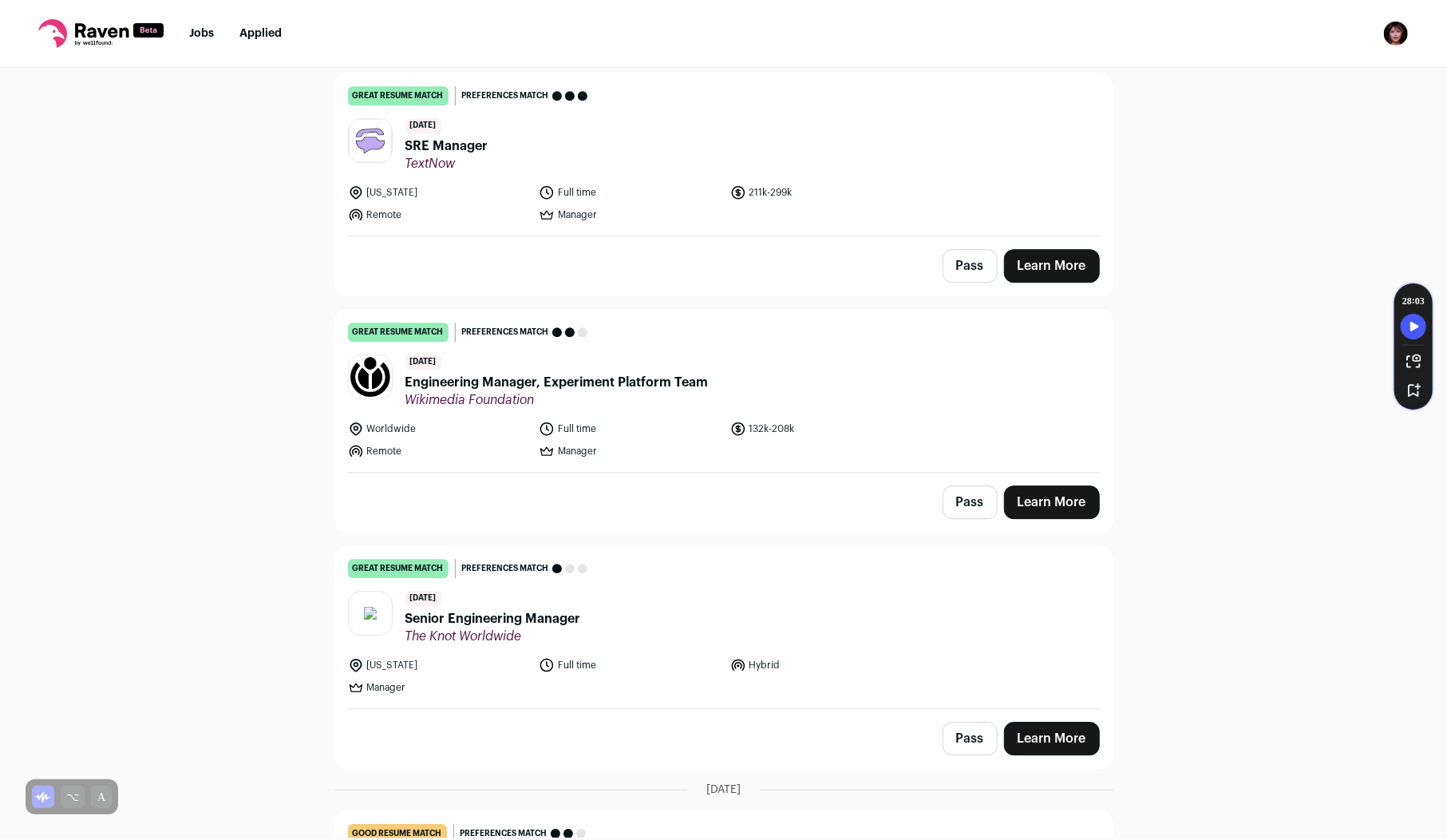
click at [551, 609] on span "Senior Engineering Manager" at bounding box center [492, 618] width 175 height 19
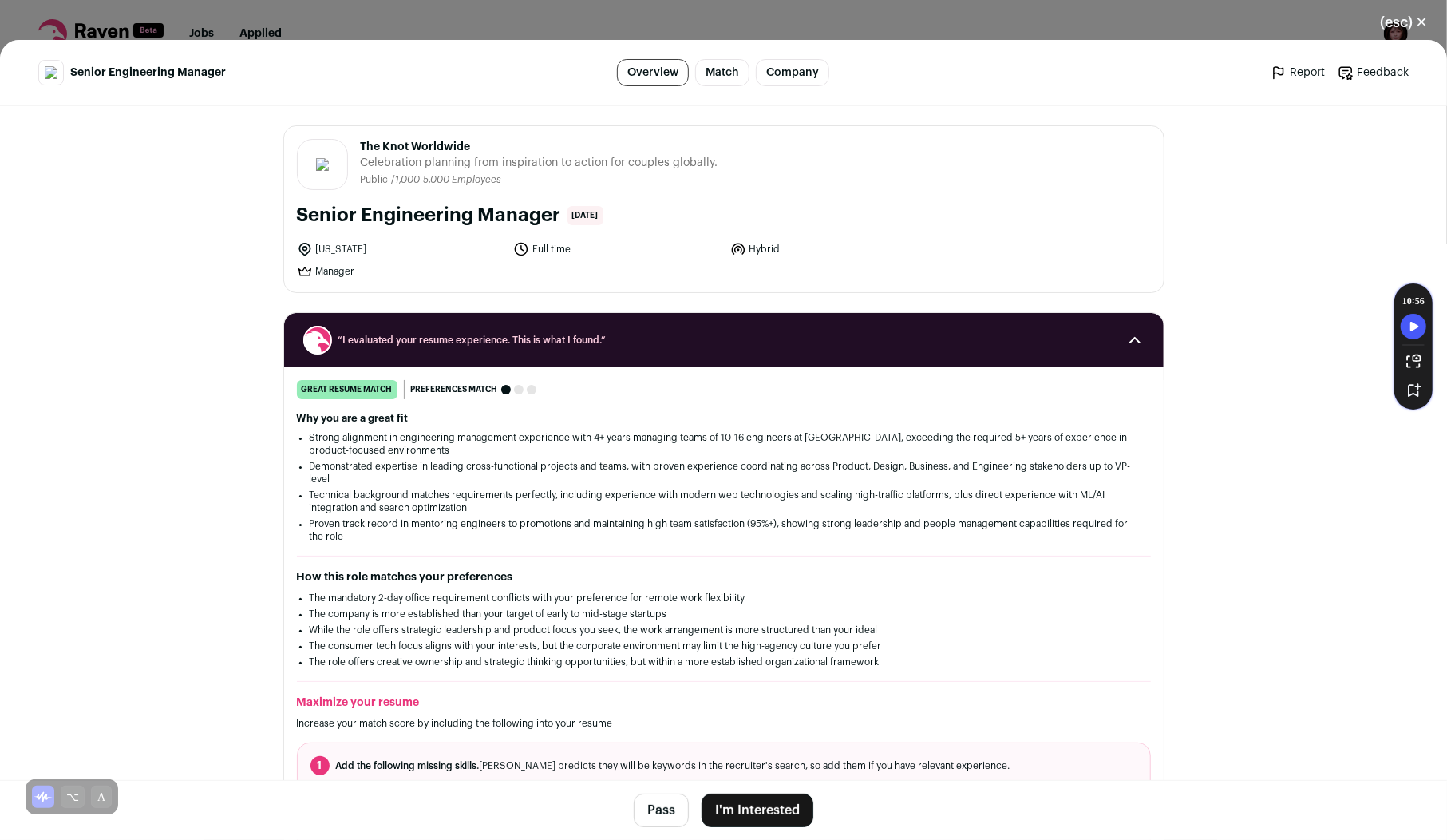
click at [775, 816] on button "I'm Interested" at bounding box center [758, 810] width 112 height 34
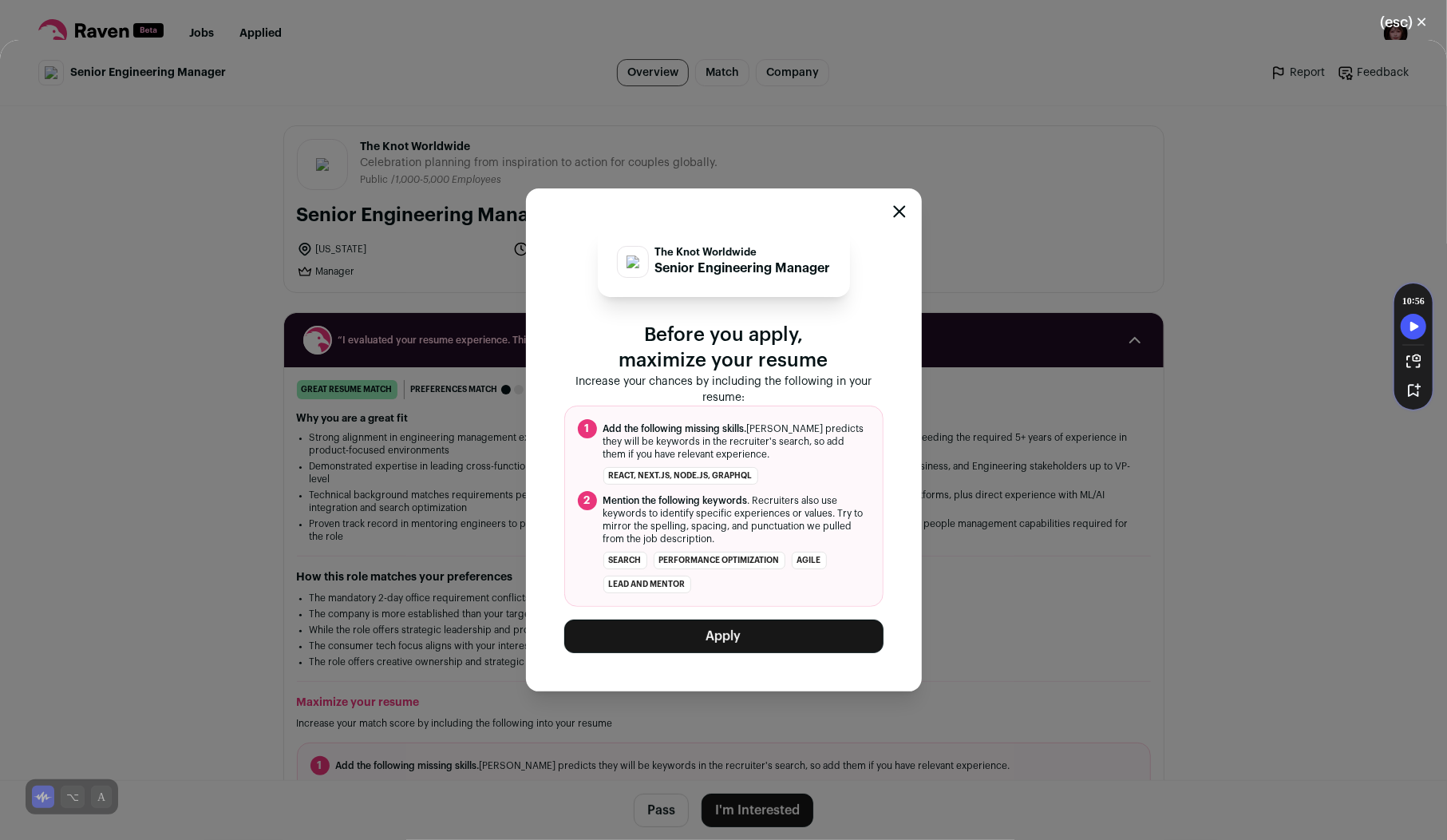
click at [770, 621] on button "Apply" at bounding box center [724, 636] width 320 height 34
